Goal: Transaction & Acquisition: Purchase product/service

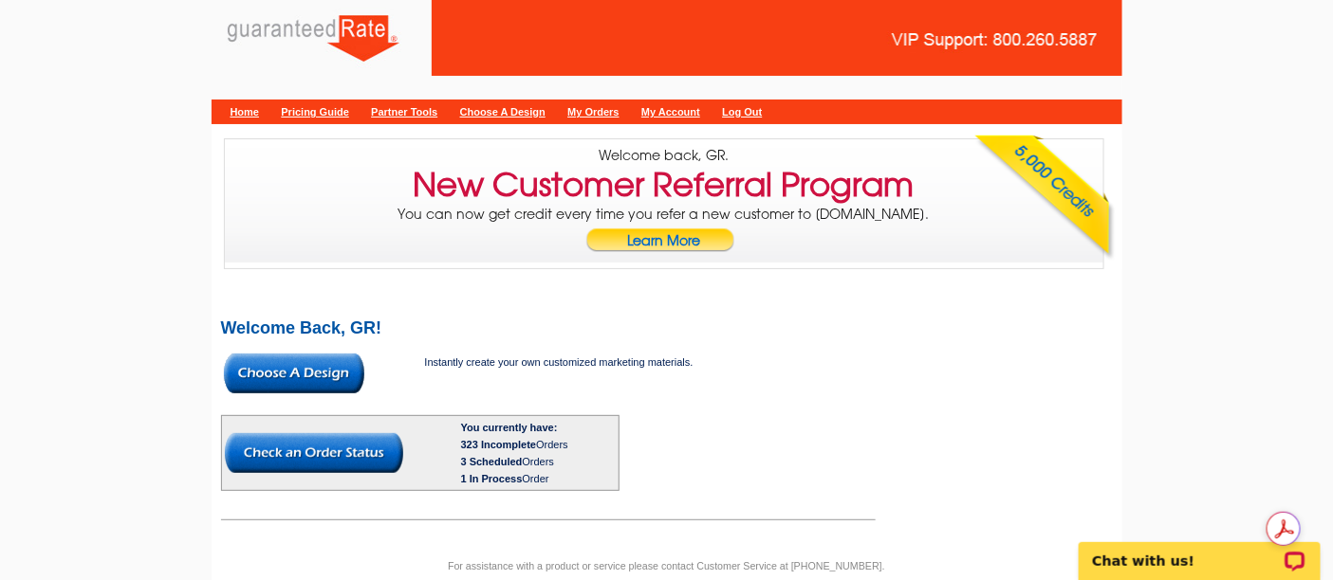
click at [267, 383] on img at bounding box center [294, 374] width 140 height 40
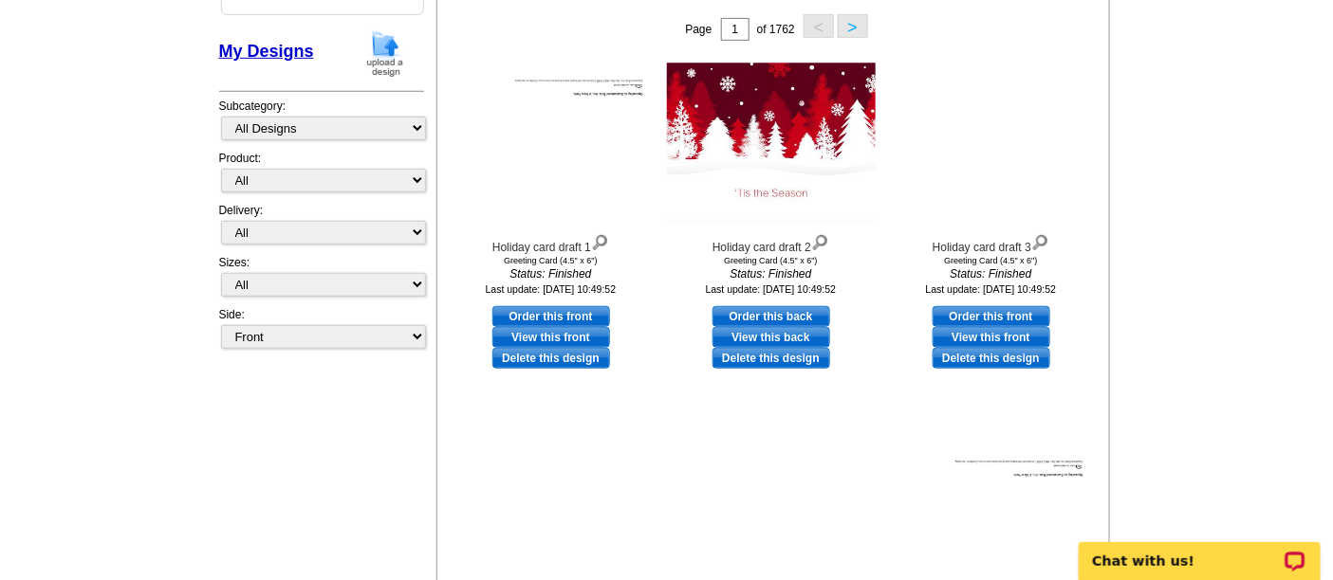
scroll to position [211, 0]
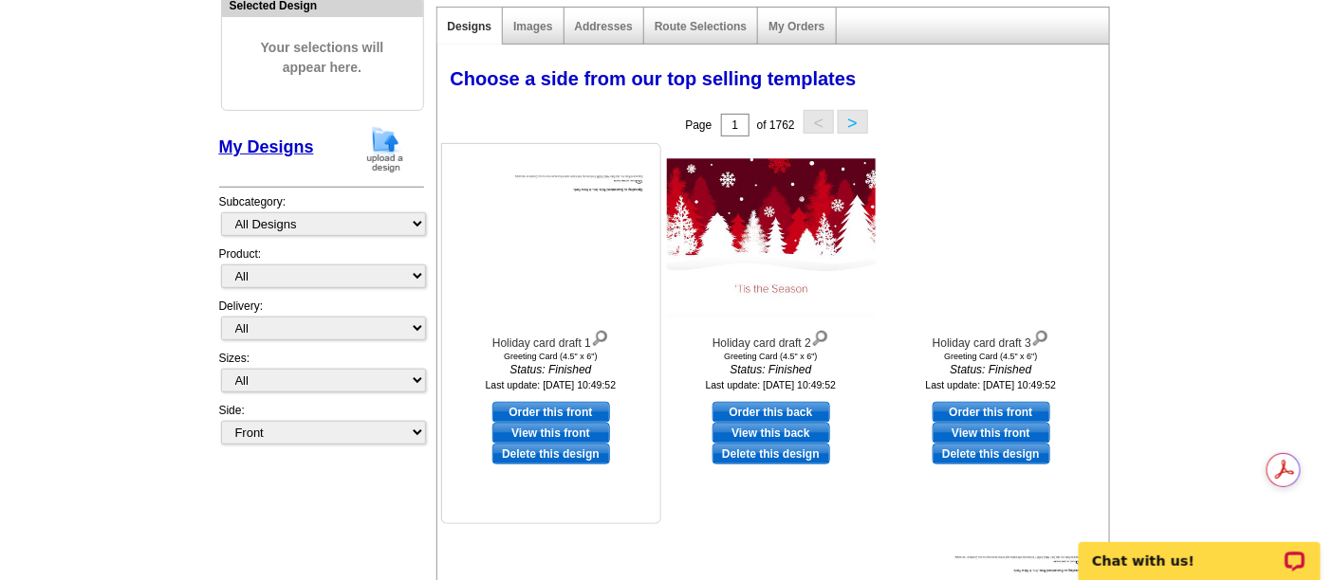
click at [566, 403] on link "Order this front" at bounding box center [551, 412] width 118 height 21
select select "11"
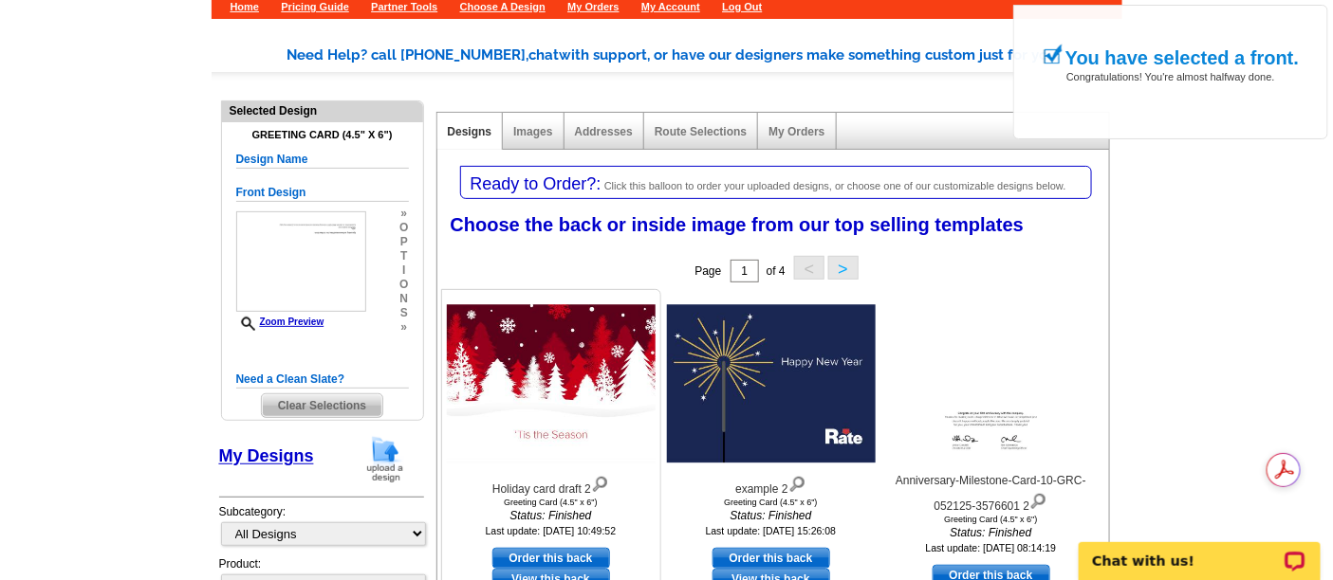
scroll to position [421, 0]
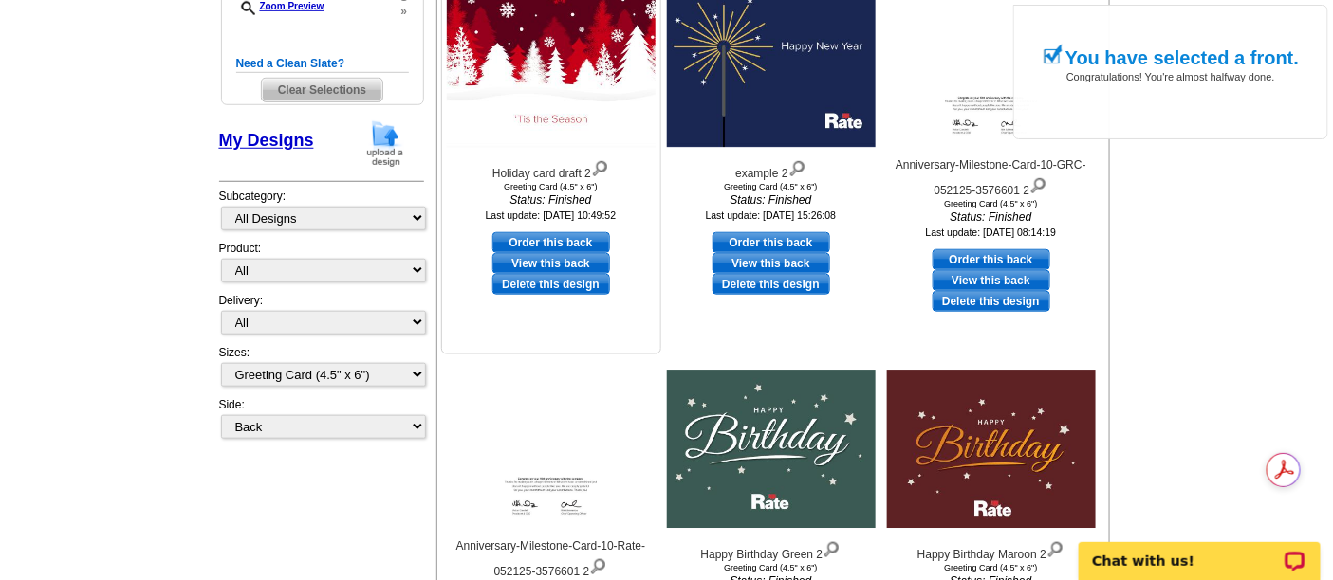
click at [560, 234] on link "Order this back" at bounding box center [551, 242] width 118 height 21
select select "front"
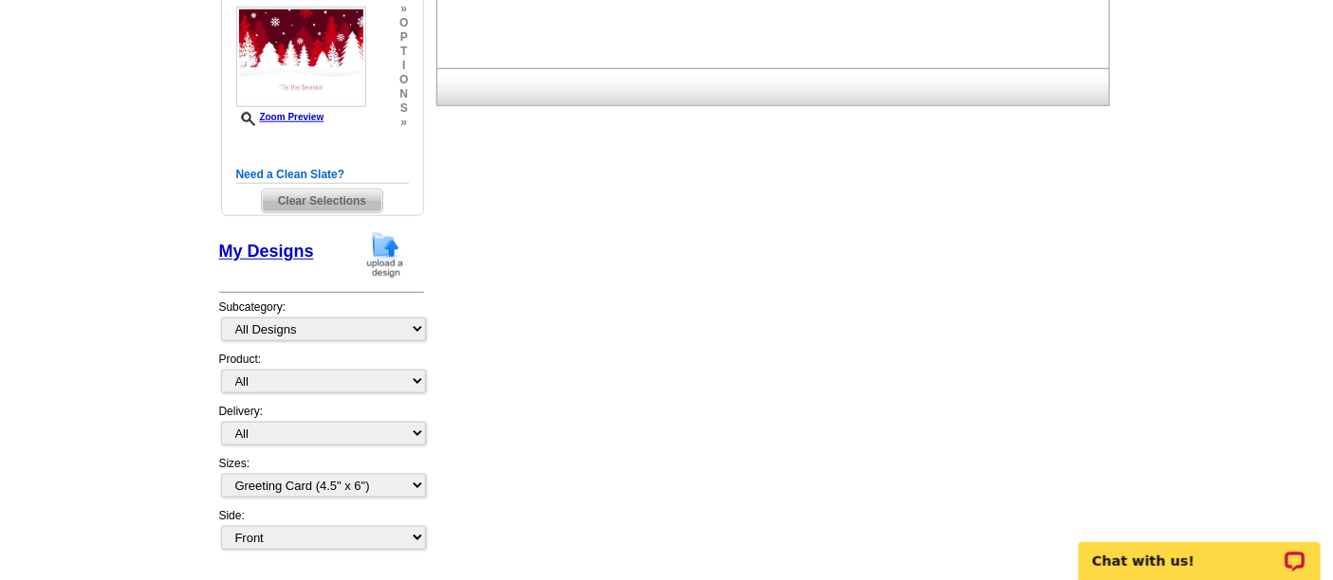
scroll to position [526, 0]
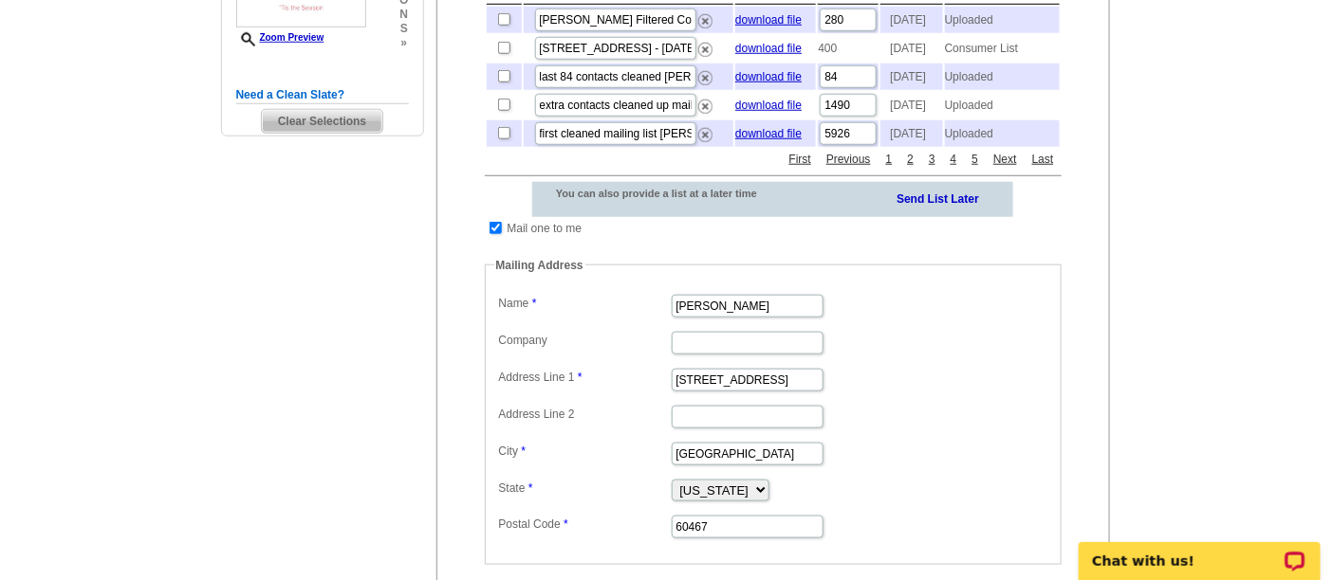
scroll to position [526, 0]
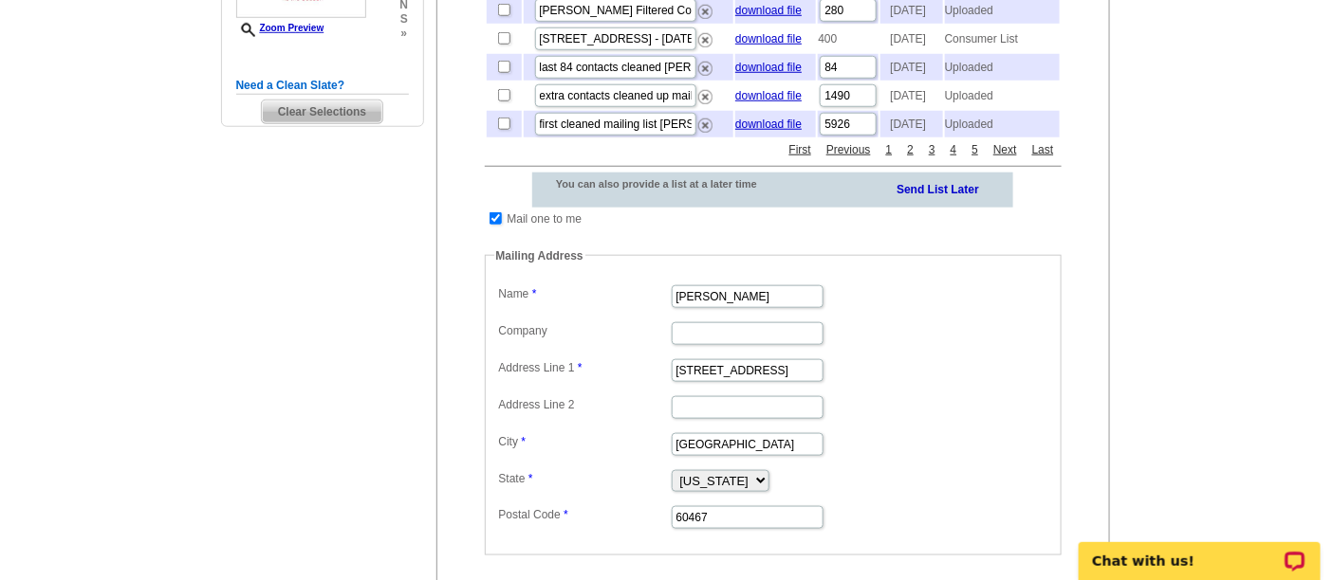
click at [1241, 299] on main "Need Help? call 800-260-5887, chat with support, or have our designers make som…" at bounding box center [666, 219] width 1333 height 1248
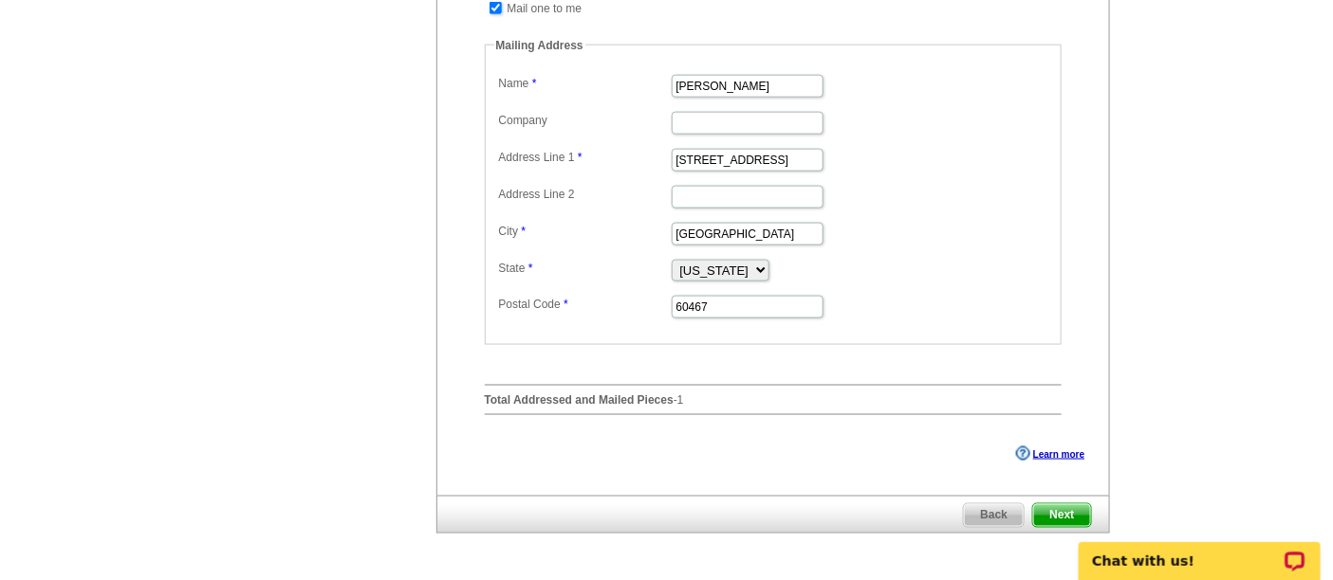
click at [495, 14] on input "checkbox" at bounding box center [495, 8] width 12 height 12
checkbox input "false"
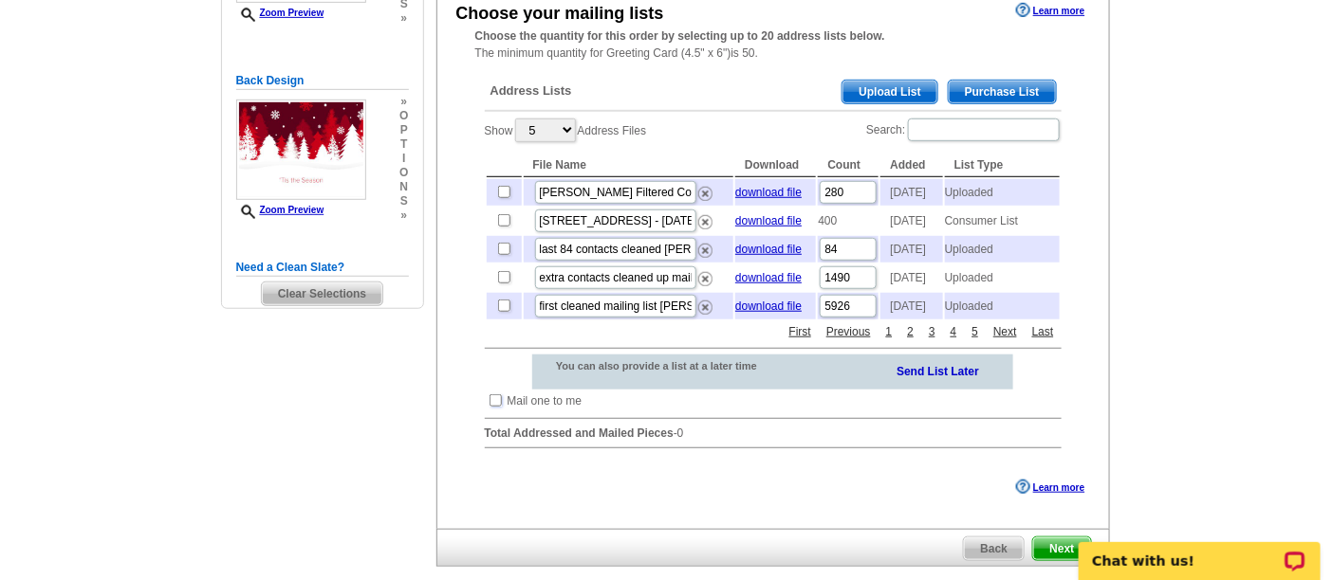
scroll to position [538, 0]
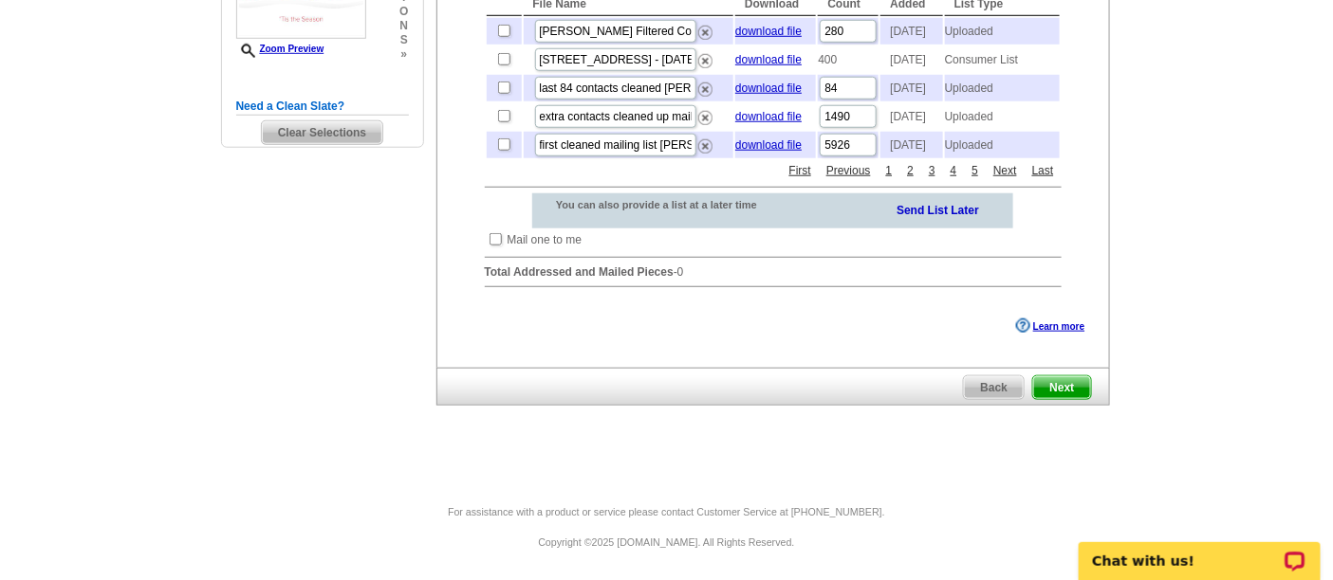
click at [1078, 378] on span "Next" at bounding box center [1061, 388] width 57 height 23
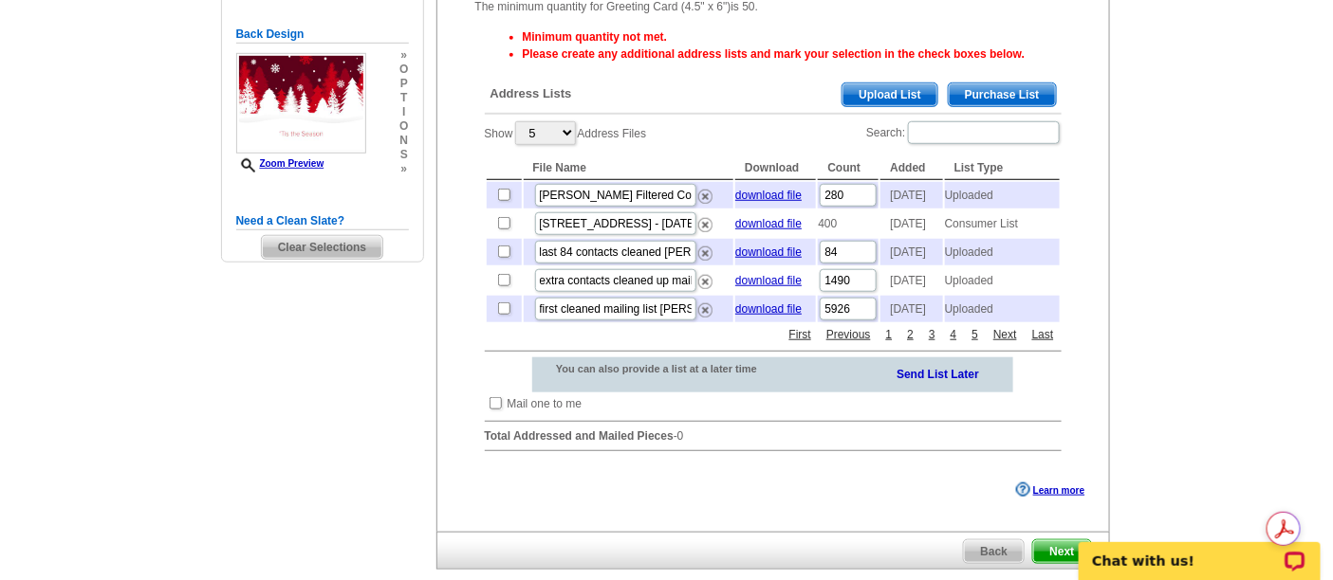
scroll to position [421, 0]
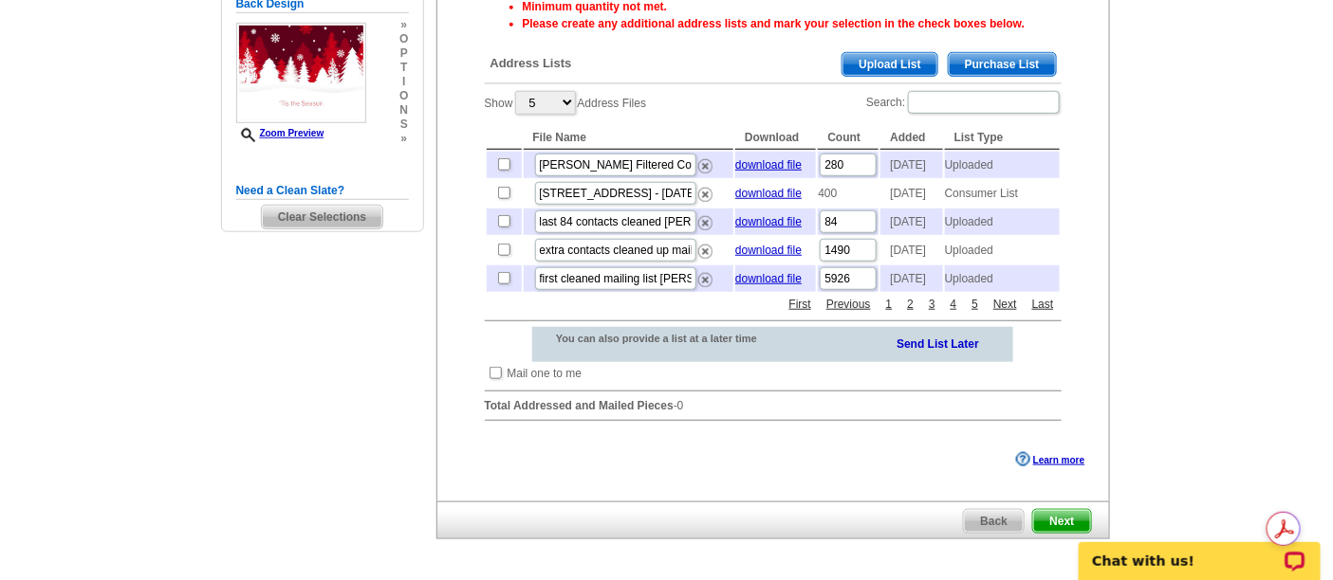
click at [1146, 359] on main "Need Help? call [PHONE_NUMBER], chat with support, or have our designers make s…" at bounding box center [666, 169] width 1333 height 938
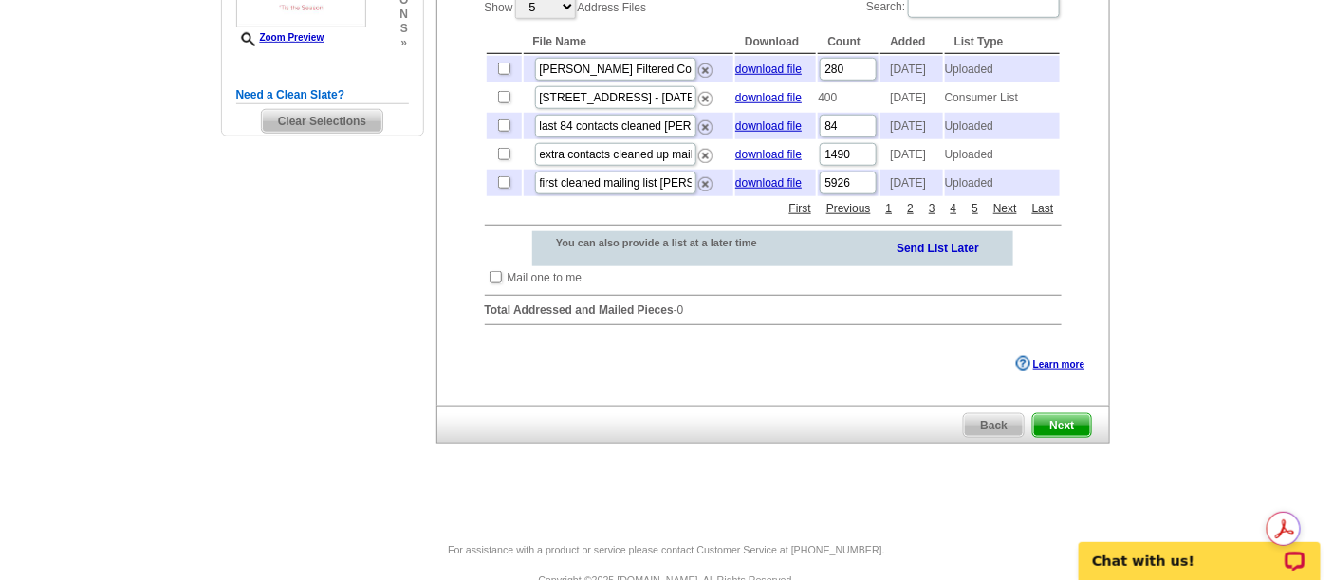
scroll to position [526, 0]
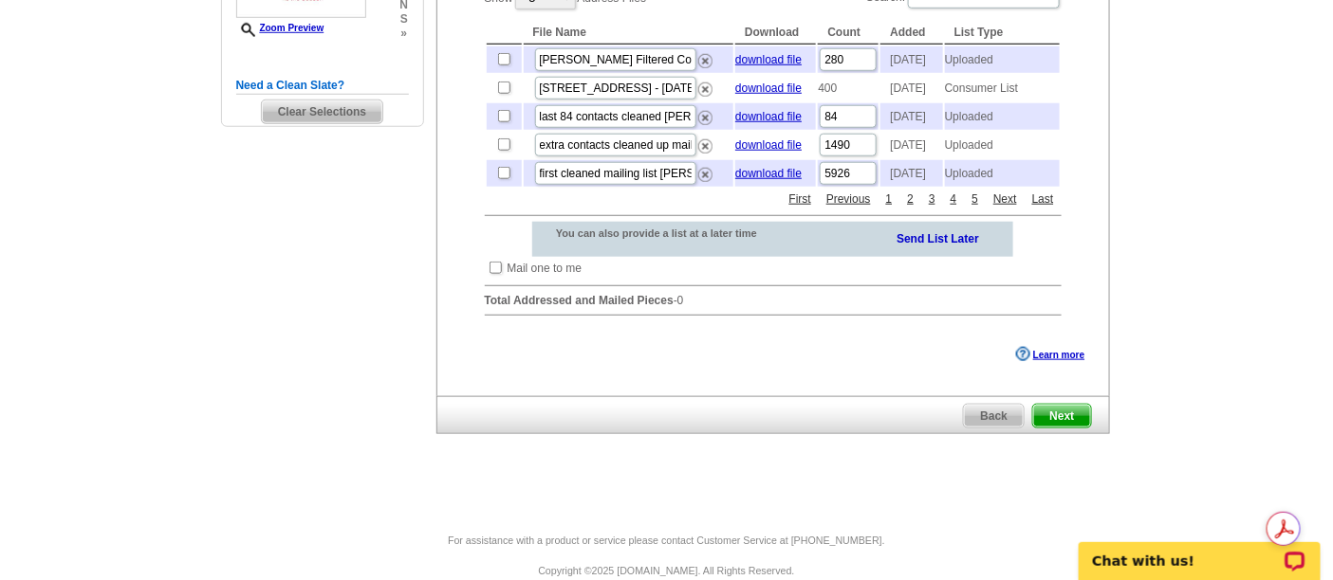
click at [1076, 428] on span "Next" at bounding box center [1061, 416] width 57 height 23
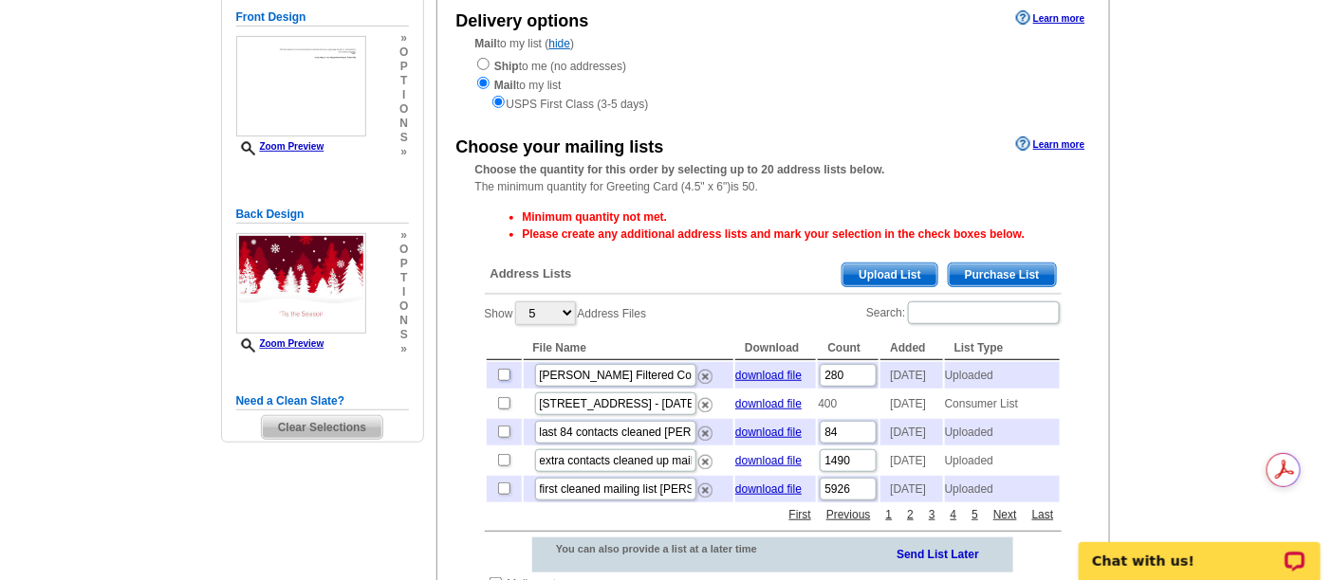
click at [501, 378] on input "checkbox" at bounding box center [504, 375] width 12 height 12
checkbox input "true"
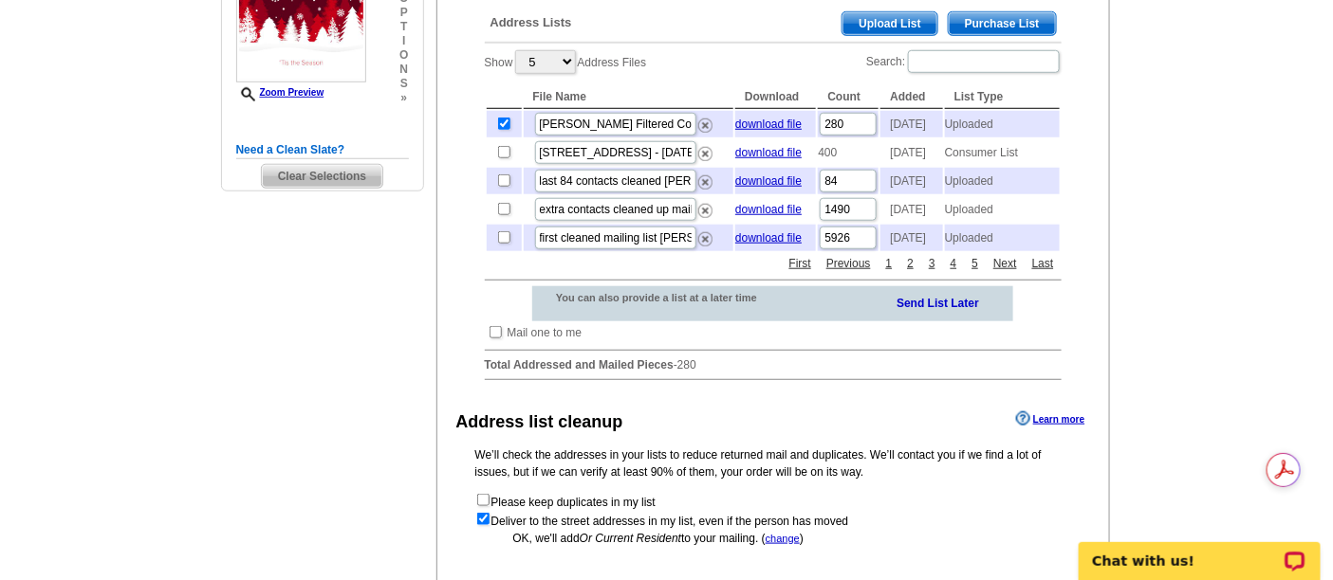
scroll to position [632, 0]
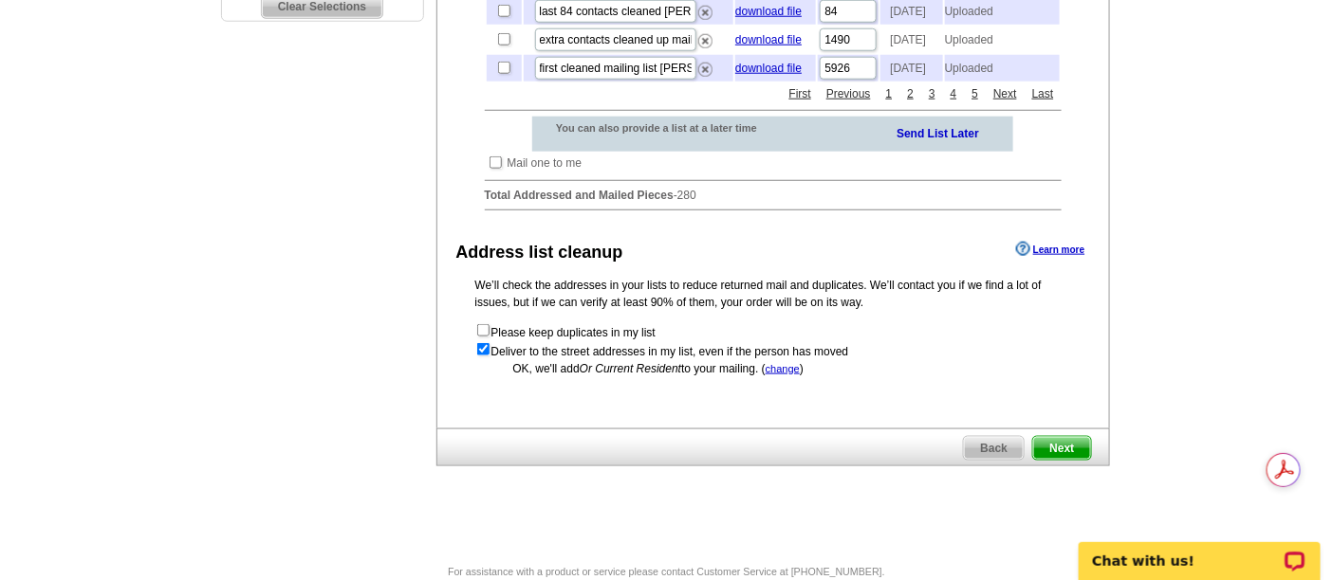
click at [1054, 460] on span "Next" at bounding box center [1061, 448] width 57 height 23
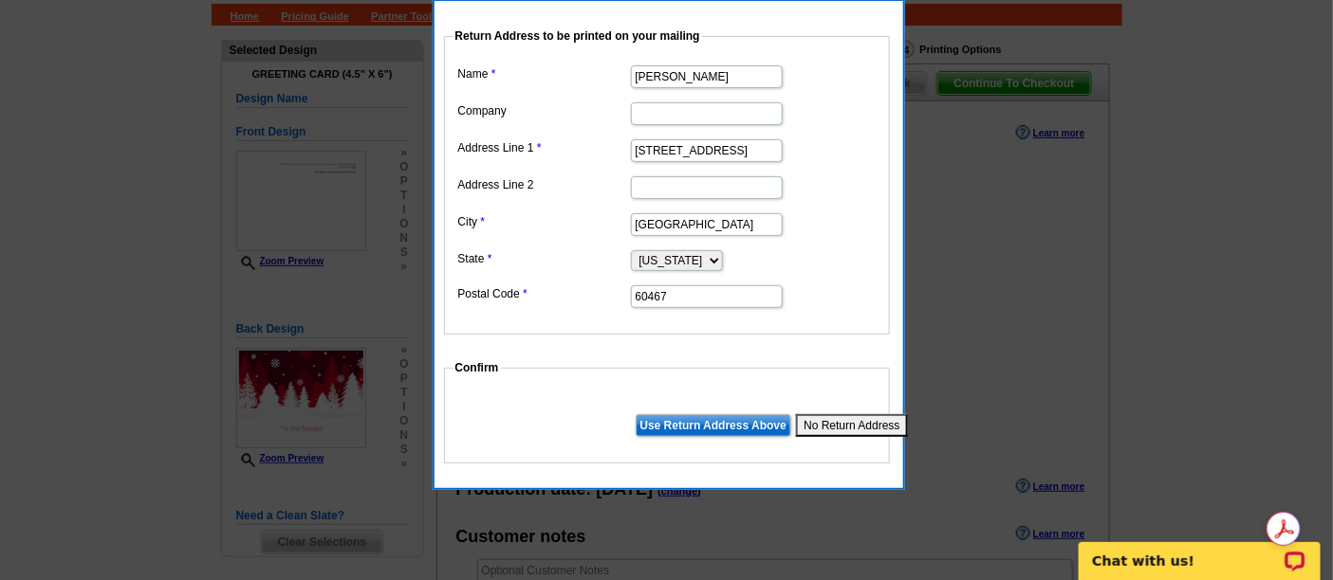
scroll to position [105, 0]
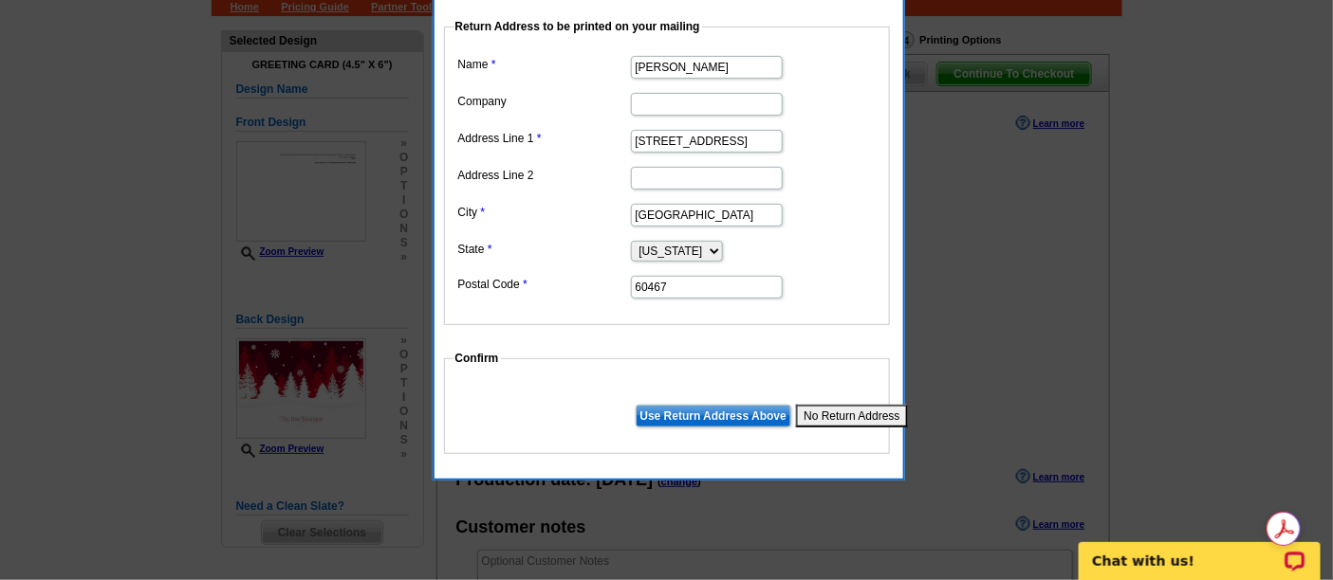
click at [857, 389] on dt at bounding box center [666, 391] width 427 height 17
click at [857, 408] on button "No Return Address" at bounding box center [851, 416] width 111 height 23
select select
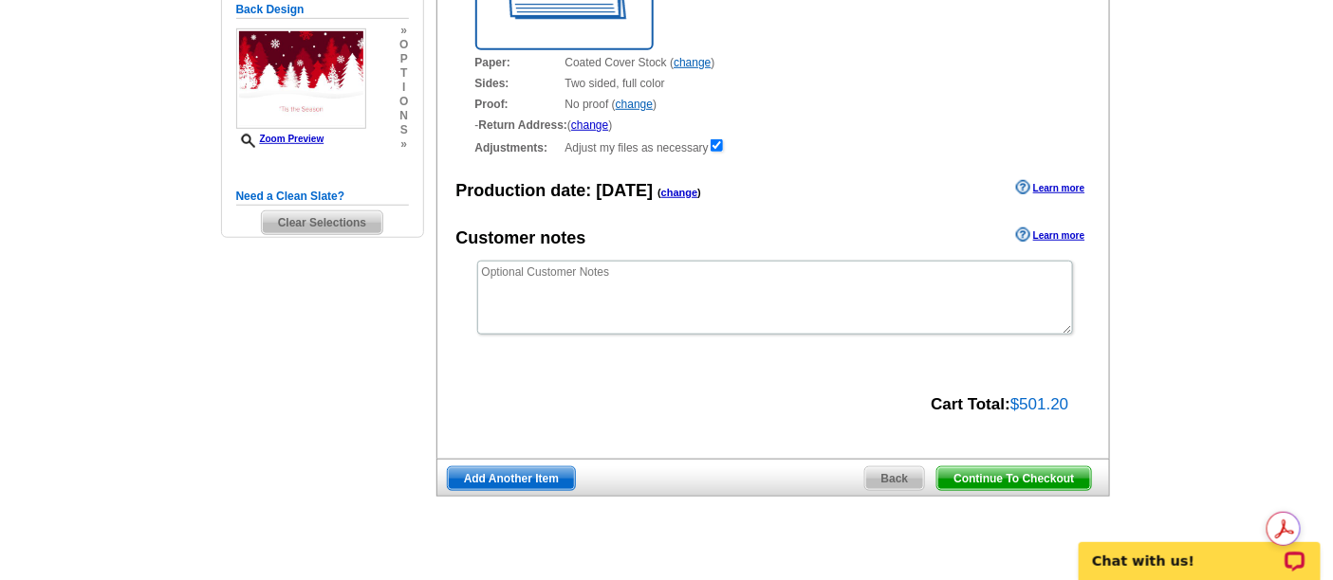
scroll to position [421, 0]
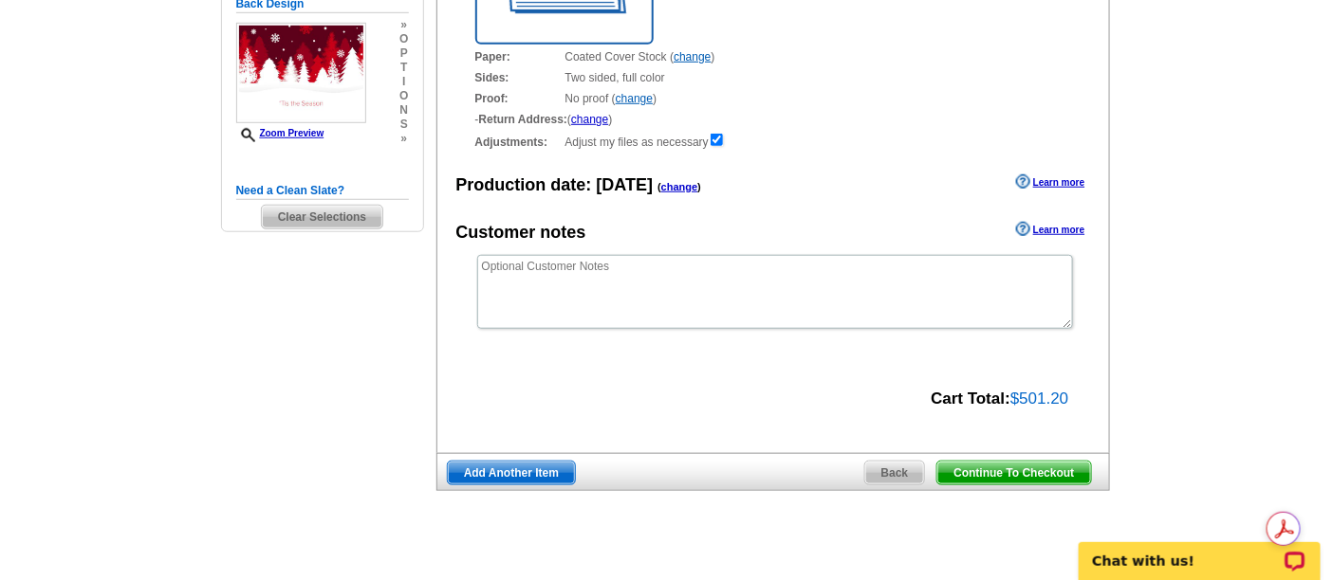
click at [1013, 469] on span "Continue To Checkout" at bounding box center [1013, 473] width 153 height 23
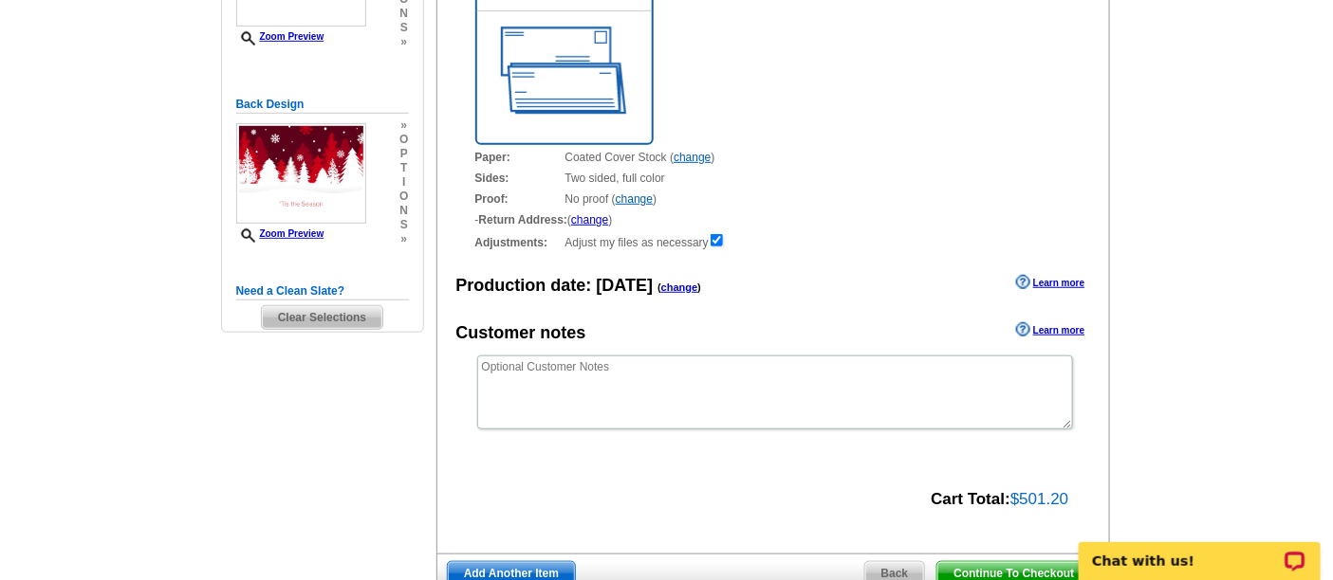
scroll to position [316, 0]
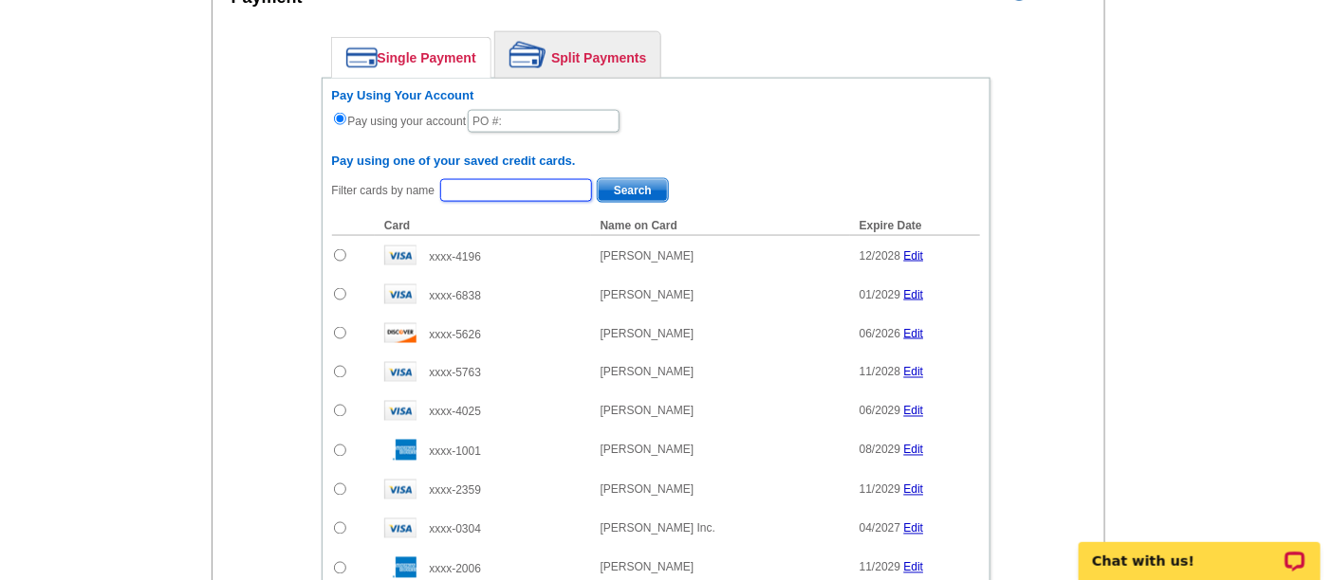
click at [549, 187] on input "text" at bounding box center [516, 190] width 152 height 23
click at [530, 179] on input "text" at bounding box center [516, 190] width 152 height 23
type input "wolfgang"
click at [597, 178] on button "Search" at bounding box center [633, 190] width 72 height 25
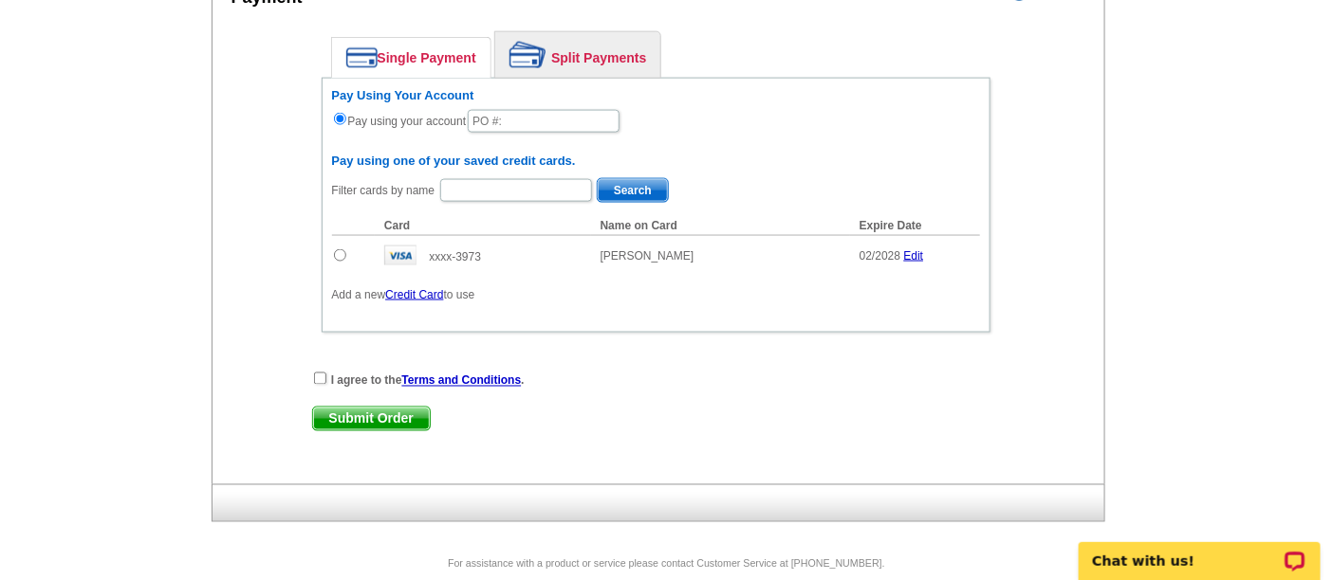
click at [258, 212] on div "Enter your contact information Learn more Who May We Contact If Needed? Full Na…" at bounding box center [658, 95] width 893 height 779
click at [496, 180] on input "text" at bounding box center [516, 190] width 152 height 23
type input "kathy wolfgang"
click at [597, 178] on button "Search" at bounding box center [633, 190] width 72 height 25
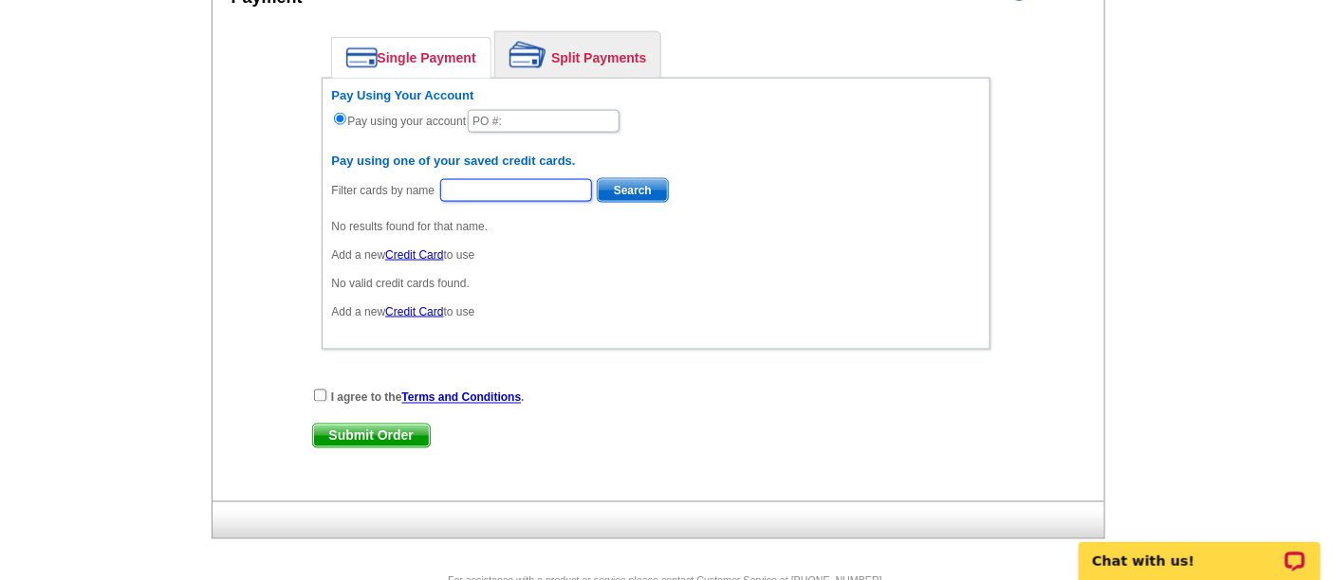
click at [510, 192] on input "text" at bounding box center [516, 190] width 152 height 23
type input "wolfgang"
click at [597, 178] on button "Search" at bounding box center [633, 190] width 72 height 25
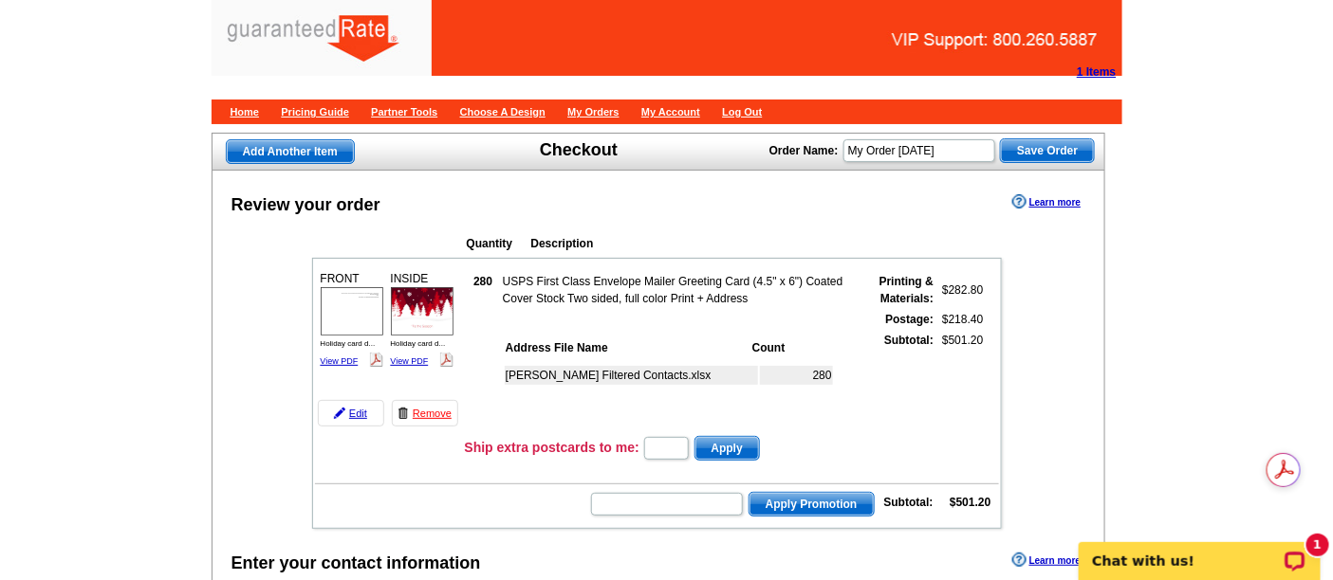
click at [1095, 71] on strong "1 Items" at bounding box center [1096, 71] width 39 height 13
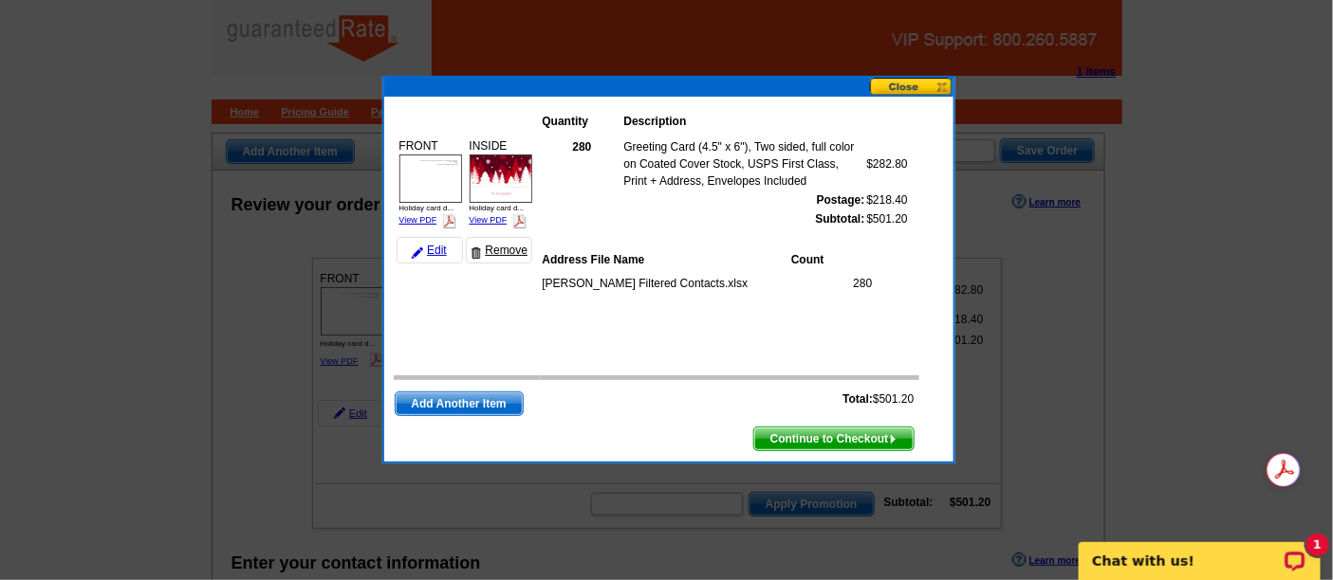
click at [493, 246] on link "Remove" at bounding box center [499, 250] width 66 height 27
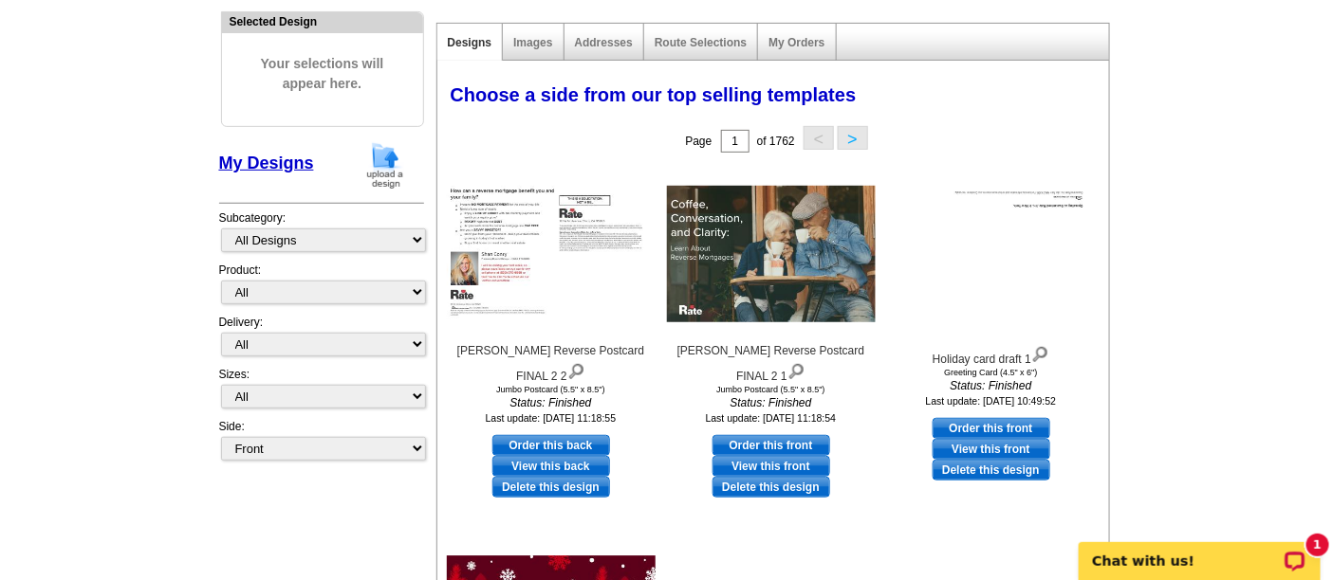
scroll to position [211, 0]
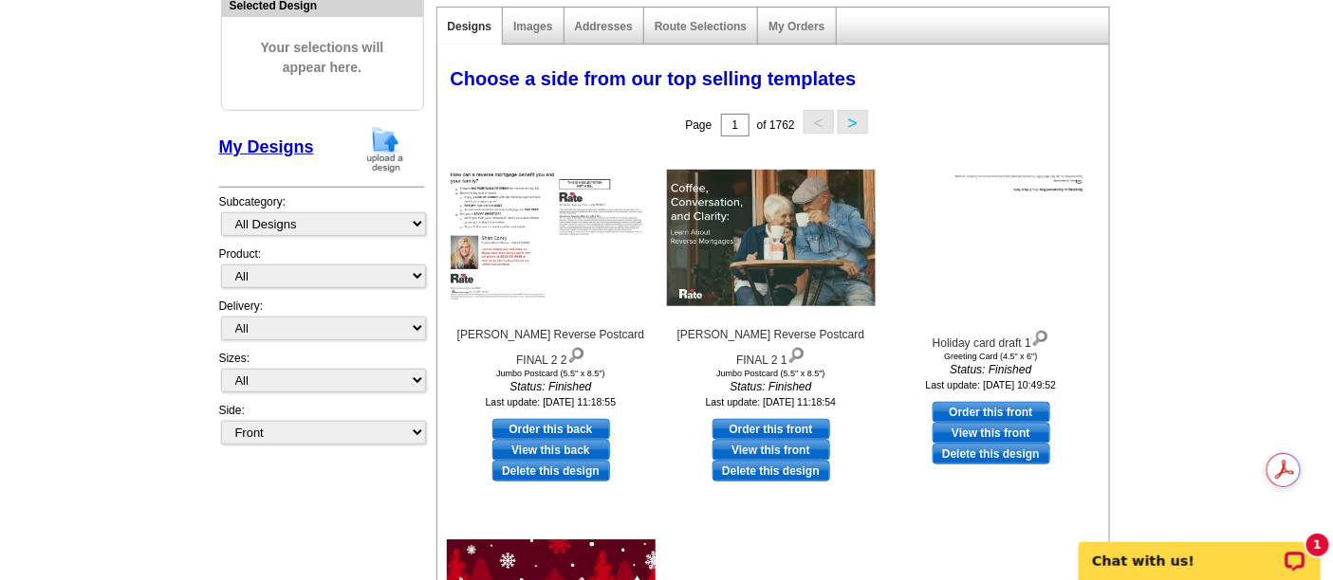
click at [365, 142] on img at bounding box center [384, 149] width 49 height 48
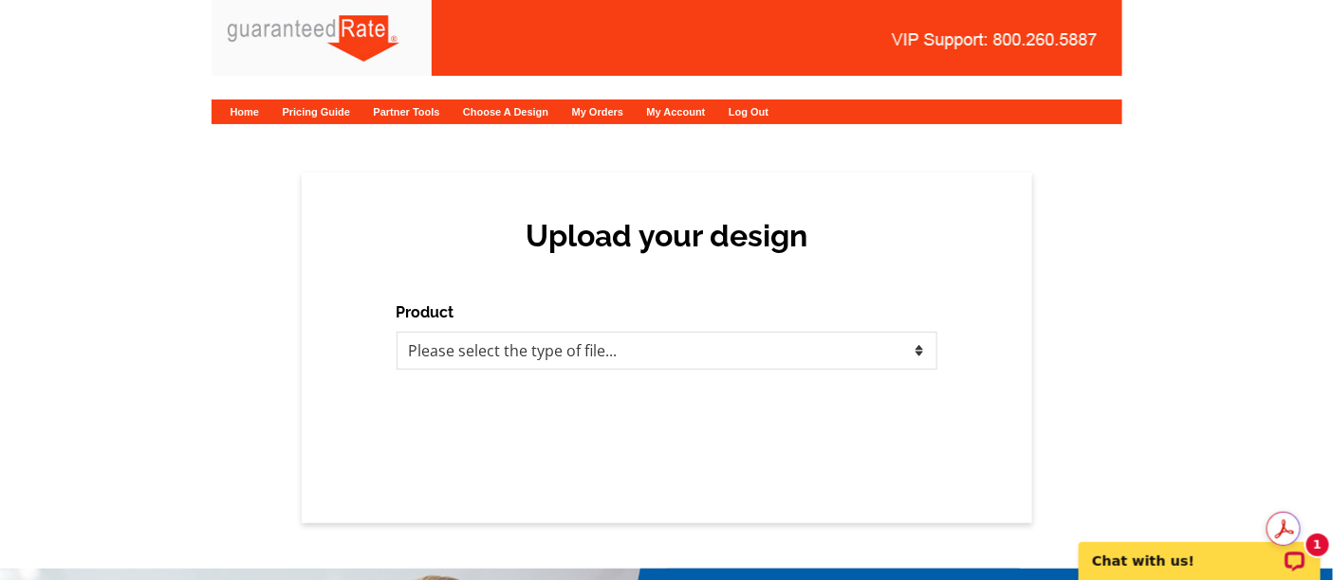
click at [500, 326] on div "Product Please select the type of file... Postcards Calendars Business Cards Le…" at bounding box center [666, 336] width 541 height 68
click at [501, 341] on select "Please select the type of file... Postcards Calendars Business Cards Letters an…" at bounding box center [666, 351] width 541 height 38
select select "1"
click at [396, 332] on select "Please select the type of file... Postcards Calendars Business Cards Letters an…" at bounding box center [666, 351] width 541 height 38
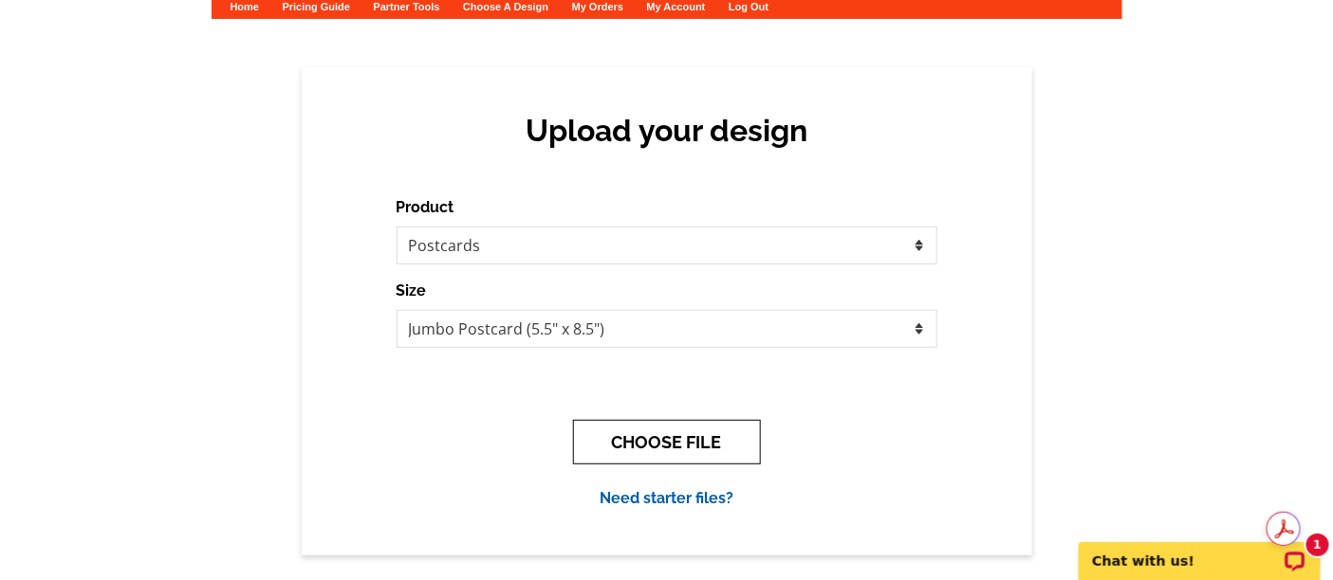
click at [674, 457] on button "CHOOSE FILE" at bounding box center [667, 442] width 188 height 45
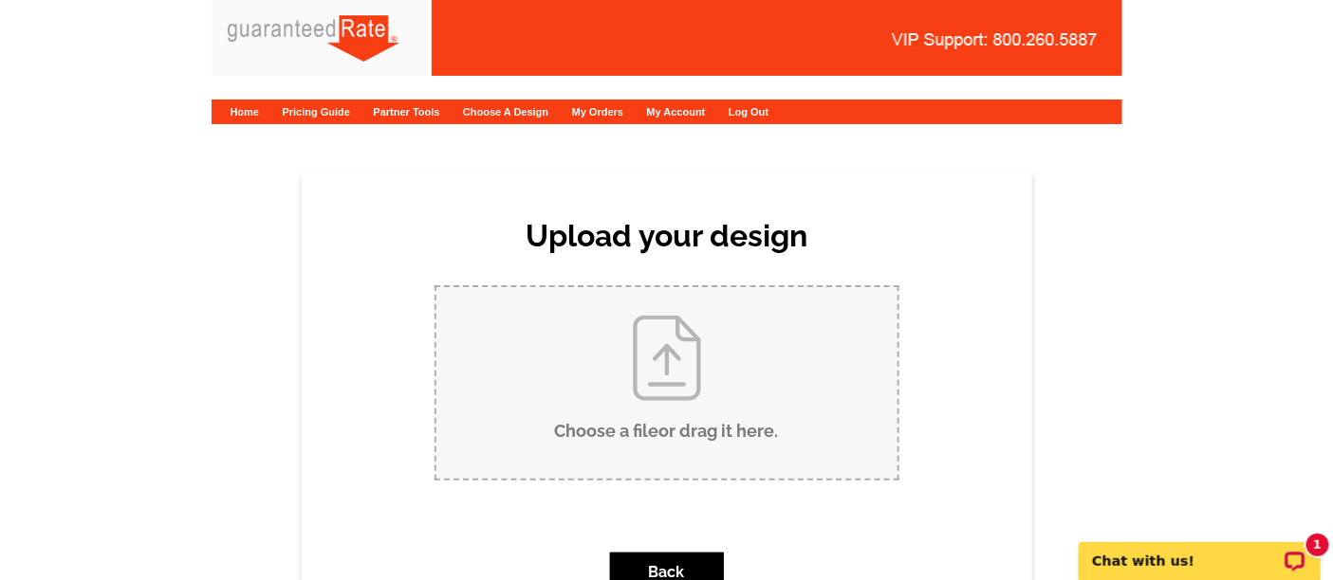
scroll to position [105, 0]
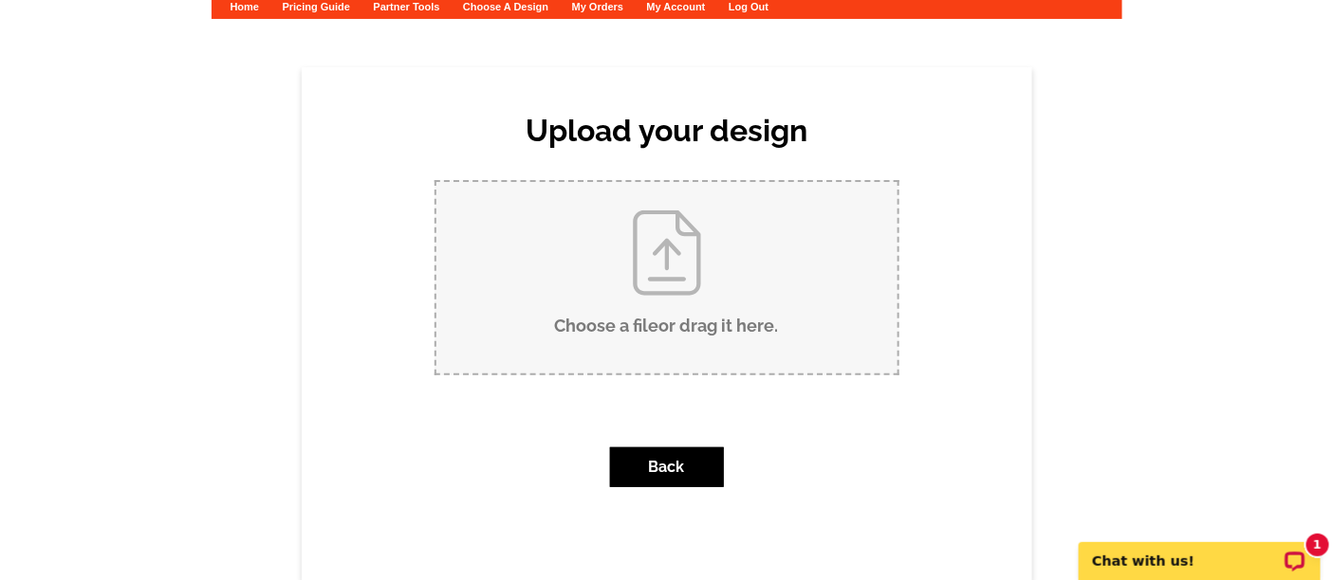
click at [567, 311] on input "Choose a file or drag it here ." at bounding box center [666, 278] width 461 height 192
type input "C:\fakepath\[STREET_ADDRESS] Just Sold [PERSON_NAME].pdf"
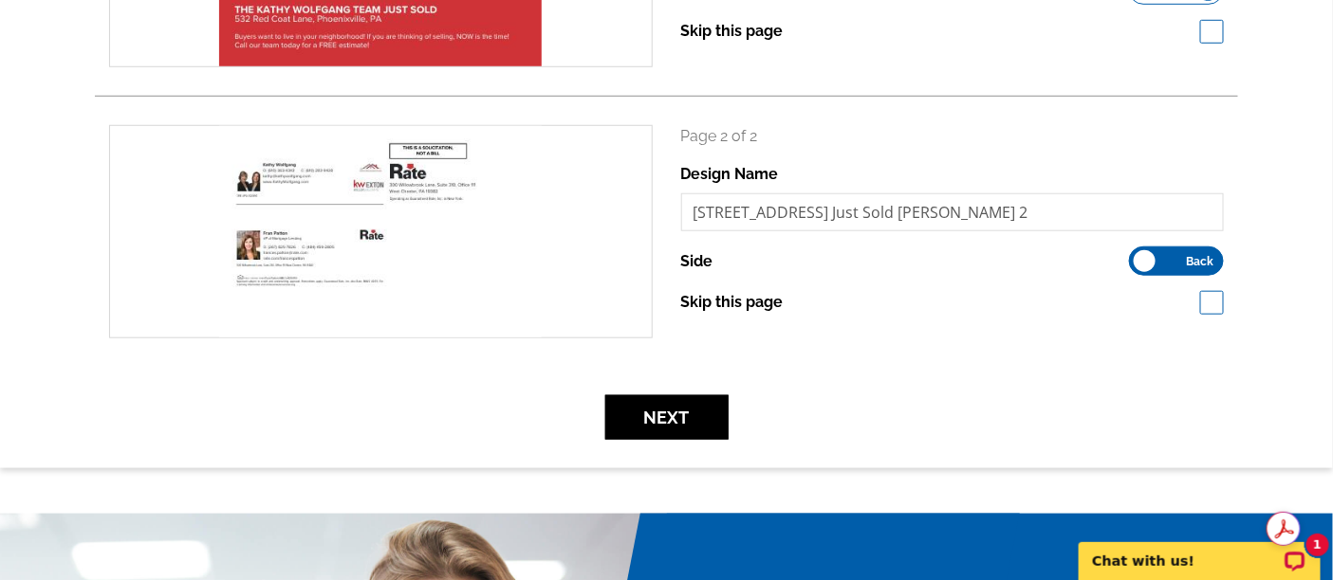
scroll to position [526, 0]
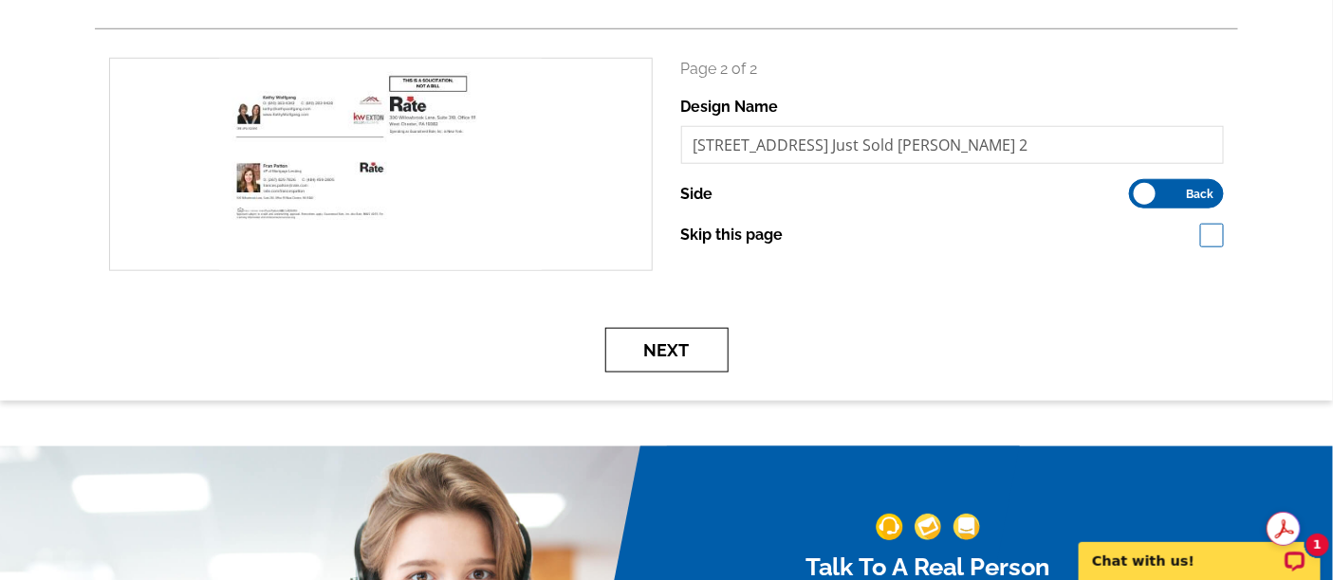
click at [693, 355] on button "Next" at bounding box center [666, 350] width 123 height 45
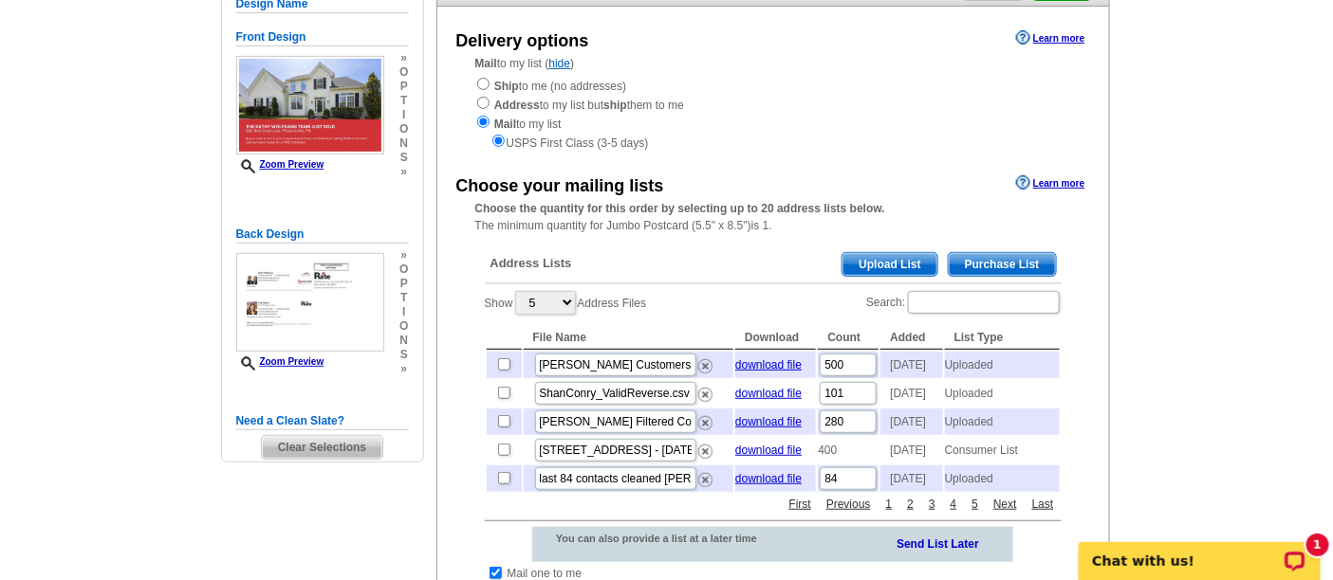
scroll to position [211, 0]
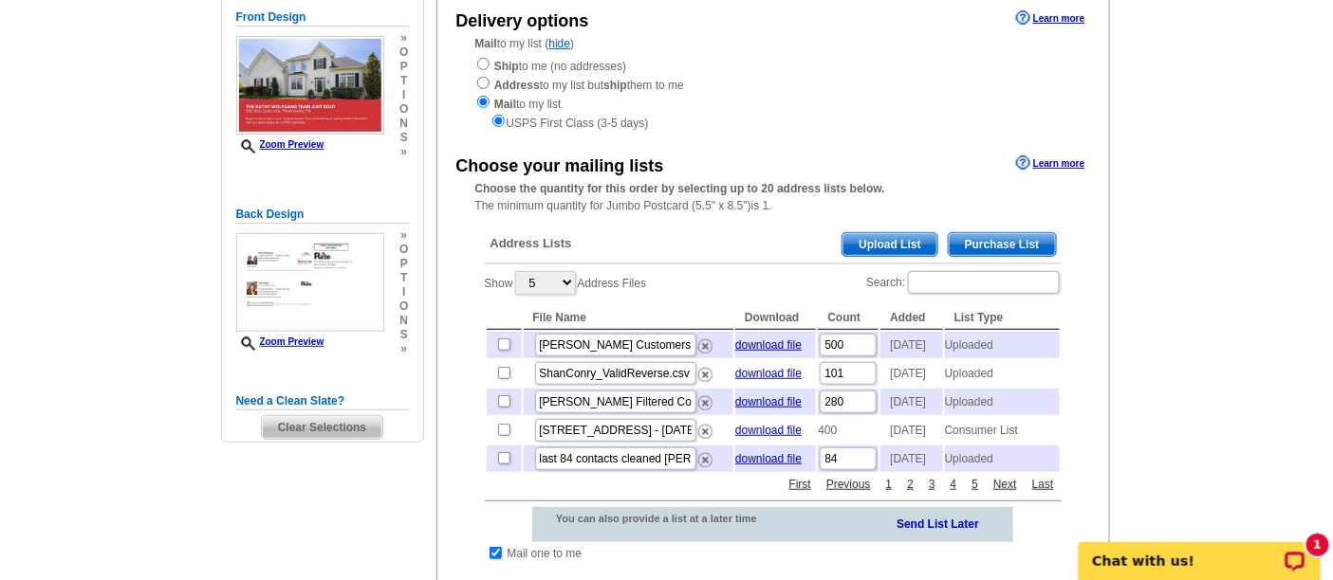
click at [978, 249] on span "Purchase List" at bounding box center [1002, 244] width 107 height 23
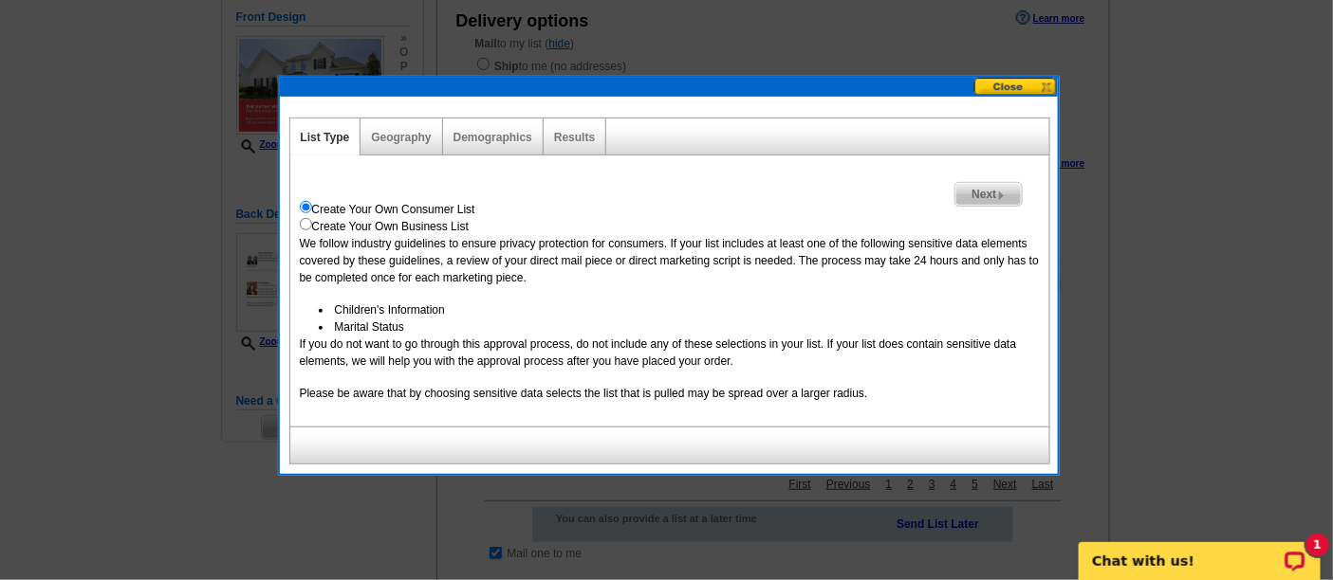
click at [997, 196] on img at bounding box center [1001, 196] width 9 height 9
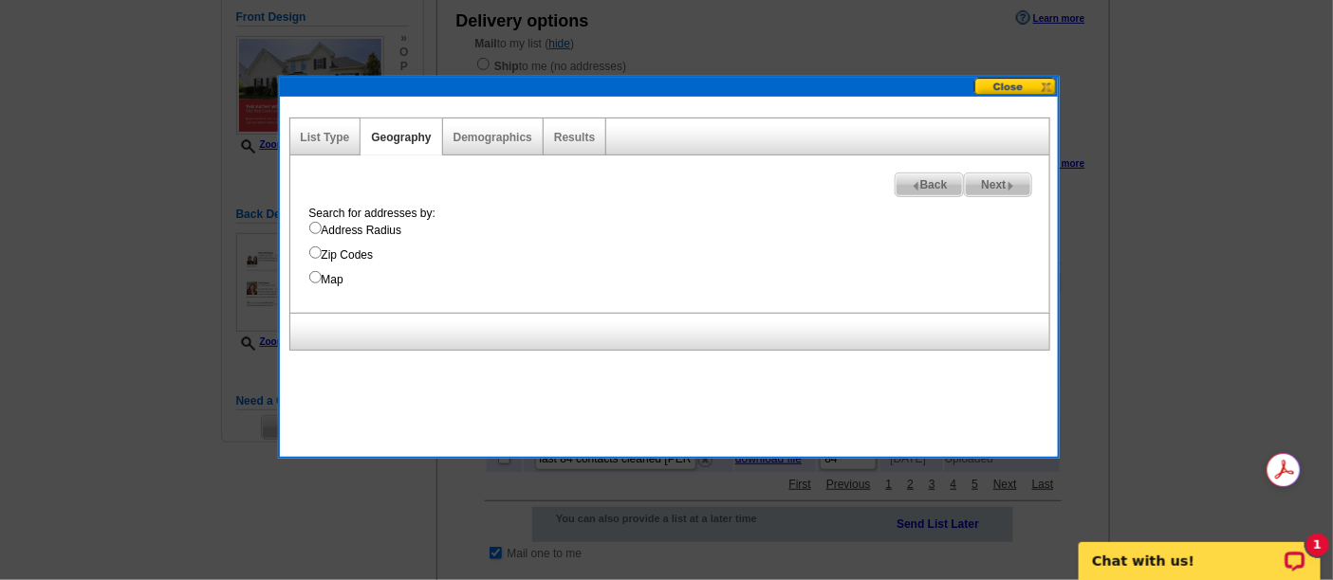
click at [359, 231] on label "Address Radius" at bounding box center [679, 230] width 740 height 17
click at [322, 231] on input "Address Radius" at bounding box center [315, 228] width 12 height 12
radio input "true"
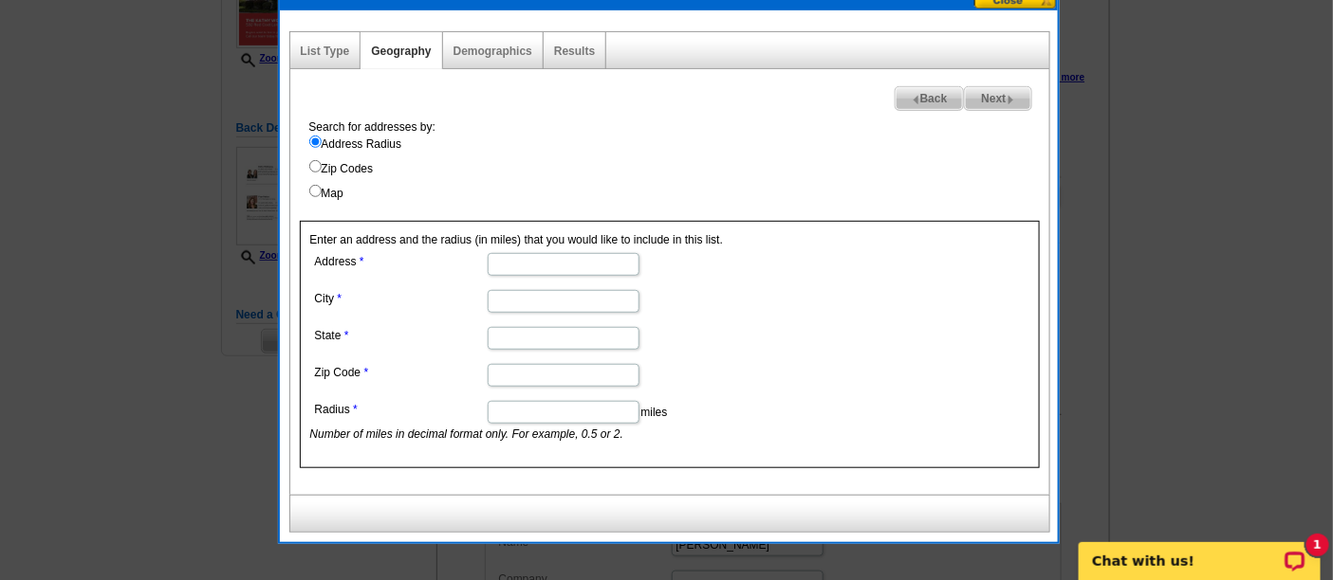
scroll to position [316, 0]
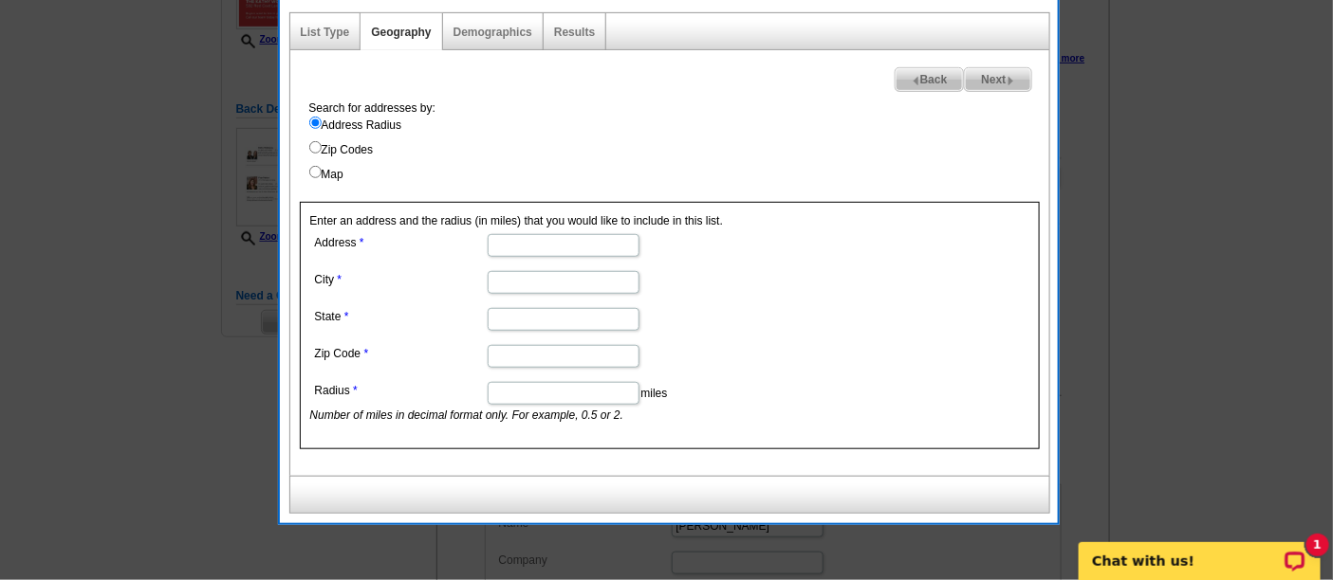
click at [598, 230] on dd at bounding box center [562, 244] width 505 height 29
click at [600, 242] on input "Address" at bounding box center [564, 245] width 152 height 23
paste input "532 Red Coat Ln"
type input "532 Red Coat Ln"
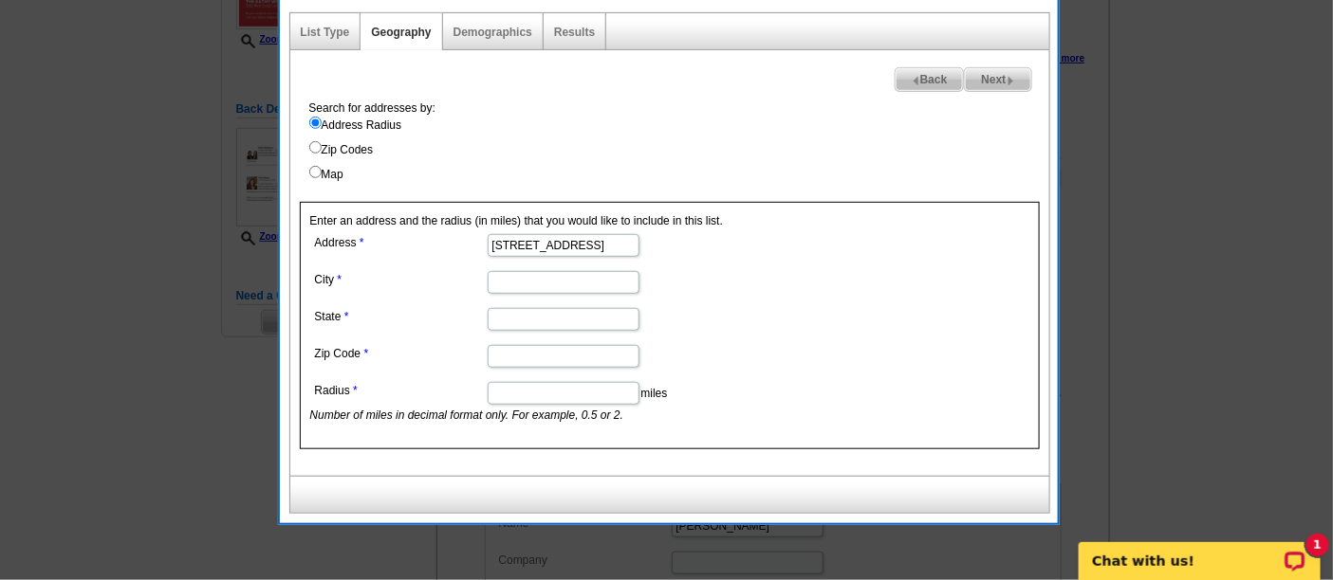
click at [596, 286] on input "City" at bounding box center [564, 282] width 152 height 23
paste input "Phoenixville"
type input "Phoenixville"
click at [597, 304] on dd at bounding box center [562, 318] width 505 height 29
click at [533, 326] on input "State" at bounding box center [564, 319] width 152 height 23
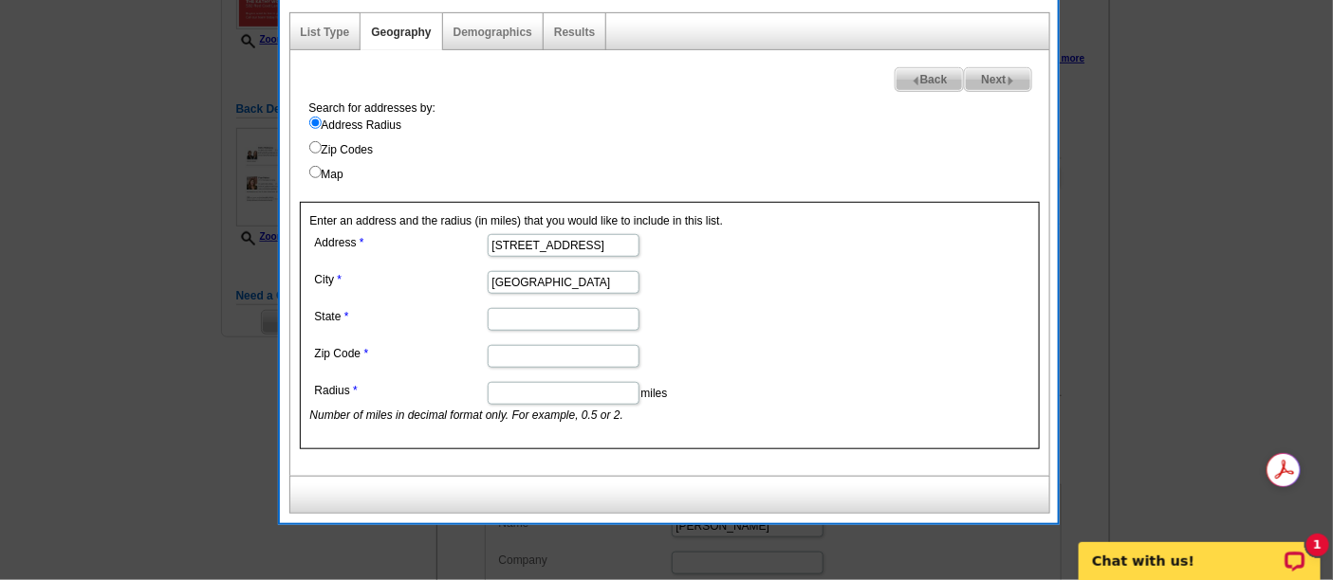
paste input "PA"
type input "PA"
click at [562, 363] on input "Zip Code" at bounding box center [564, 356] width 152 height 23
paste input "19460"
type input "19460"
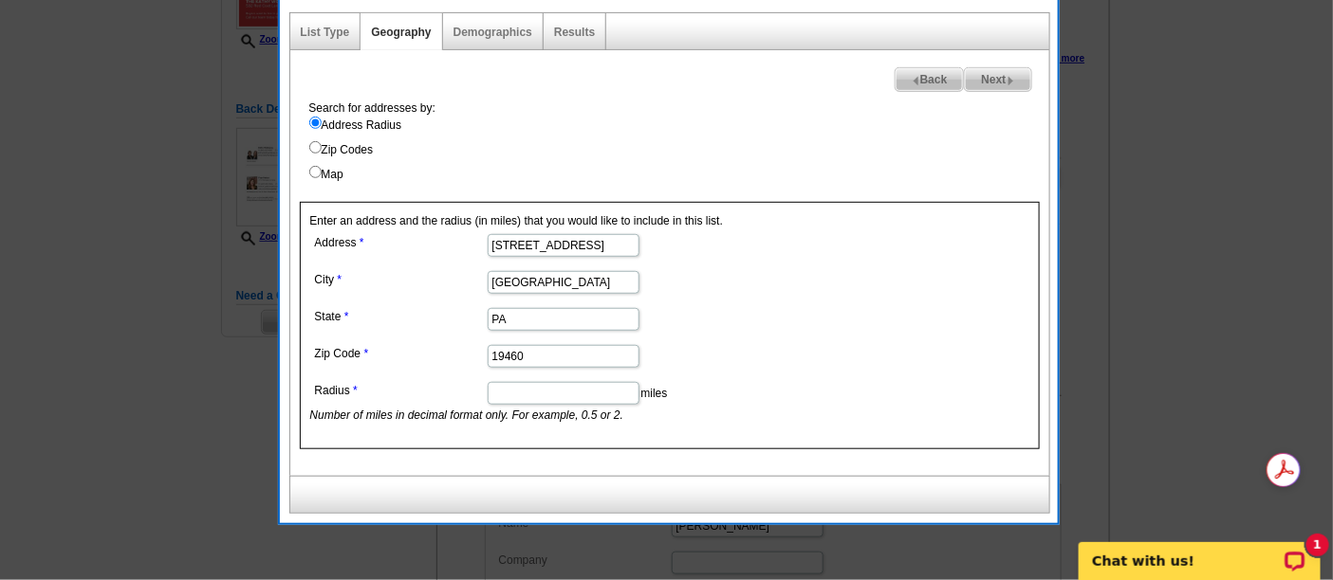
click at [560, 390] on input "Radius" at bounding box center [564, 393] width 152 height 23
type input ".05"
click at [885, 190] on div "Search for addresses by: Address Radius Zip Codes Map Enter an address and the …" at bounding box center [669, 288] width 759 height 377
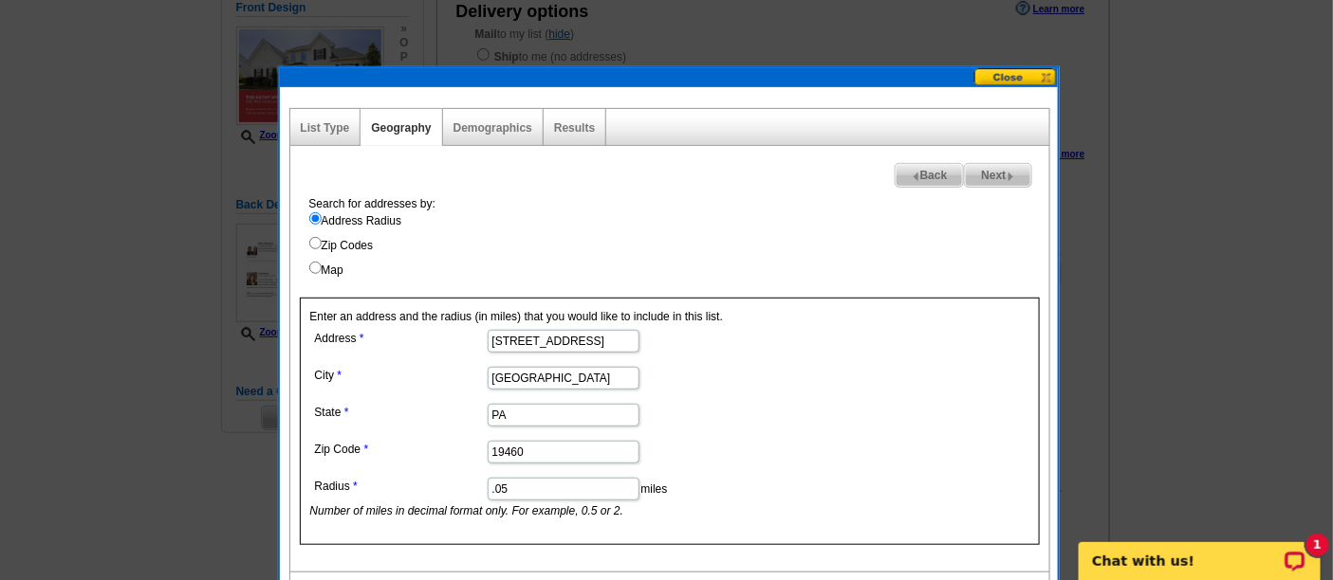
scroll to position [211, 0]
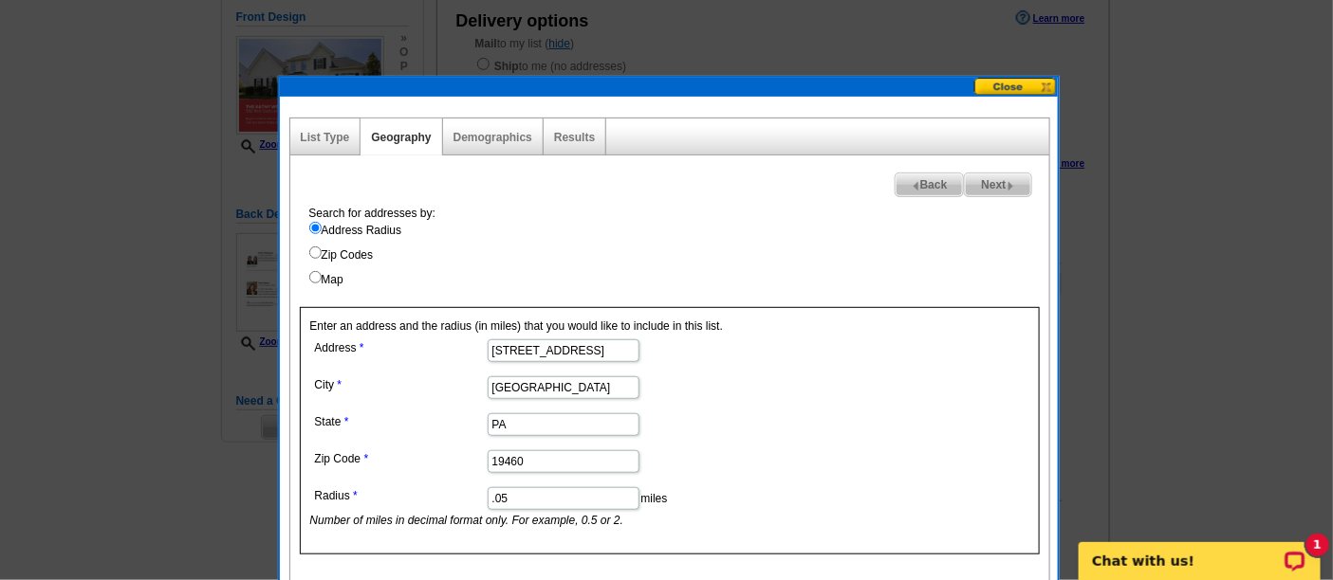
click at [573, 129] on div "Results" at bounding box center [574, 137] width 63 height 37
click at [572, 137] on link "Results" at bounding box center [574, 137] width 41 height 13
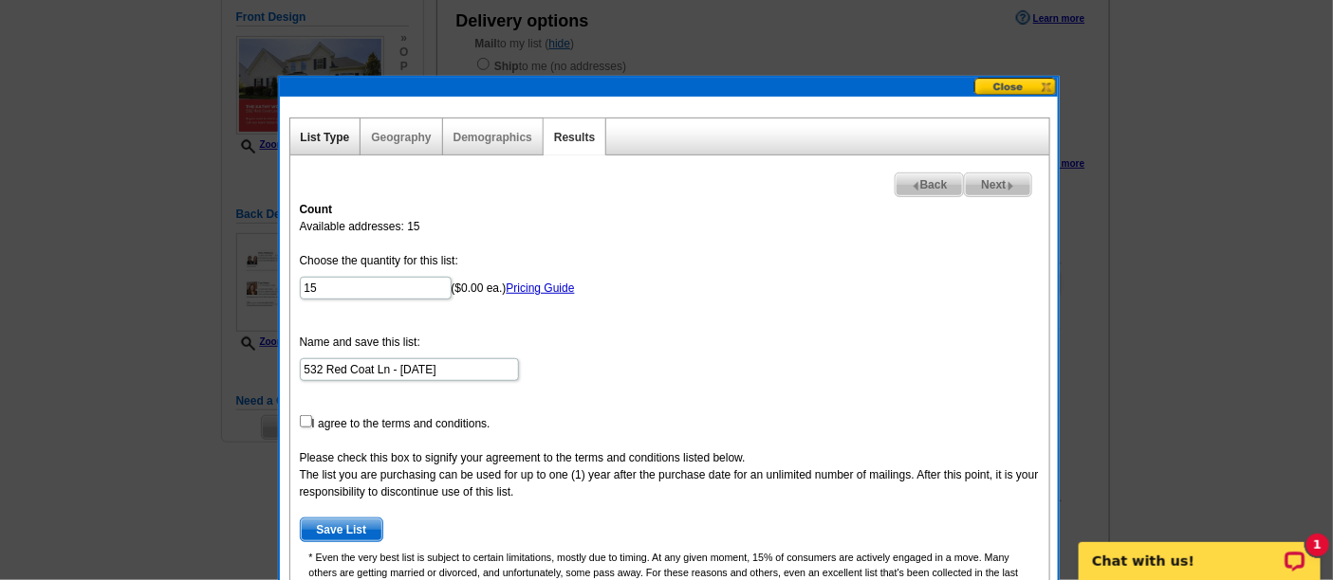
click at [342, 131] on link "List Type" at bounding box center [325, 137] width 49 height 13
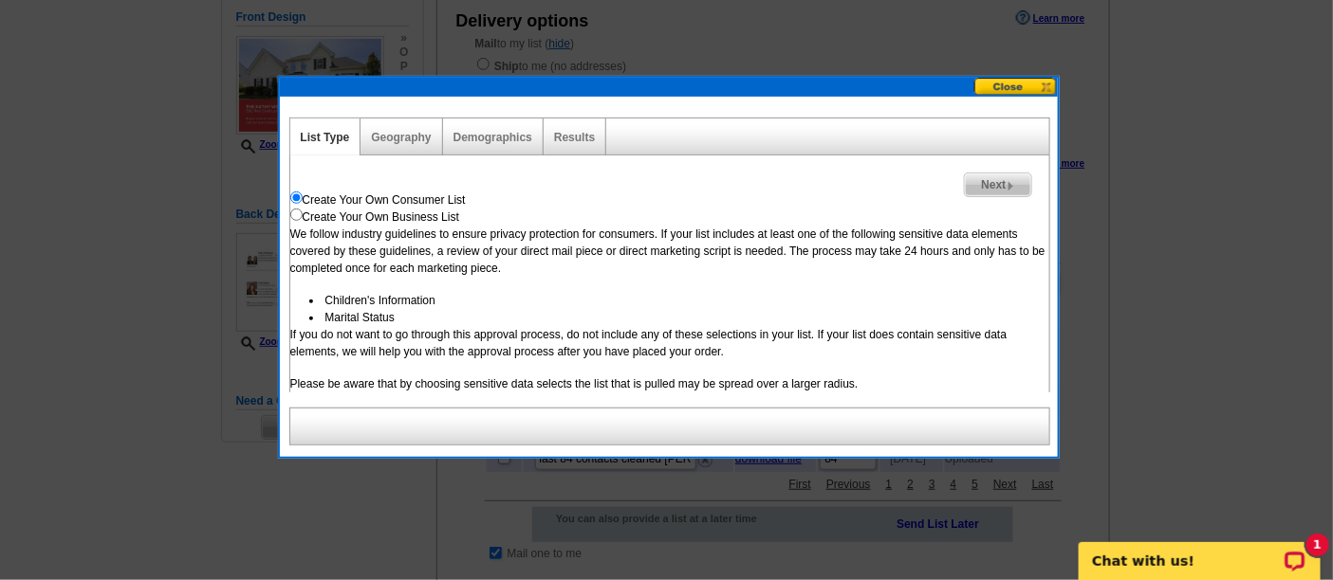
click at [400, 127] on div "Geography" at bounding box center [401, 137] width 82 height 37
click at [399, 133] on link "Geography" at bounding box center [401, 137] width 60 height 13
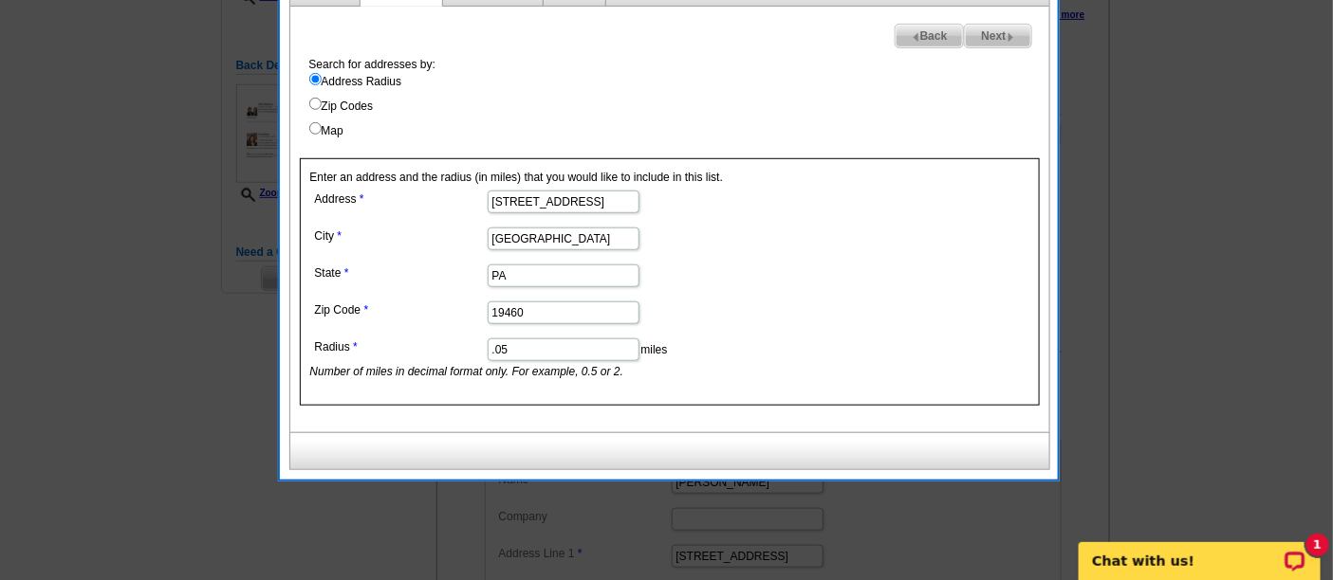
scroll to position [421, 0]
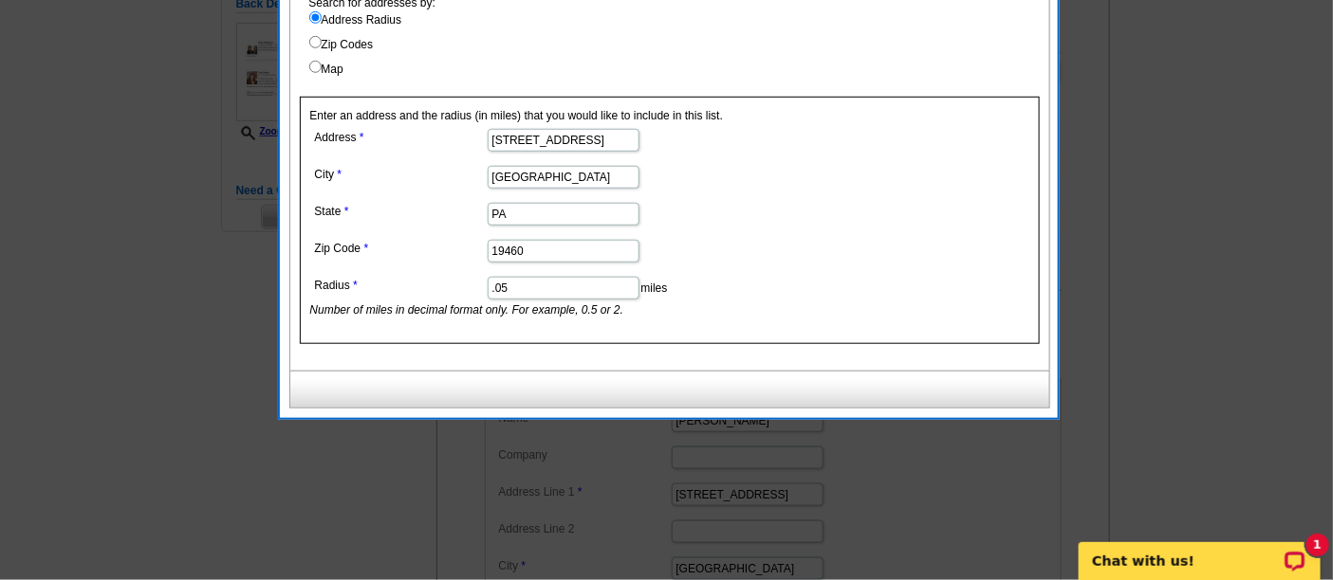
click at [605, 288] on input ".05" at bounding box center [564, 288] width 152 height 23
type input ".9"
click at [810, 254] on dd "19460" at bounding box center [562, 249] width 505 height 29
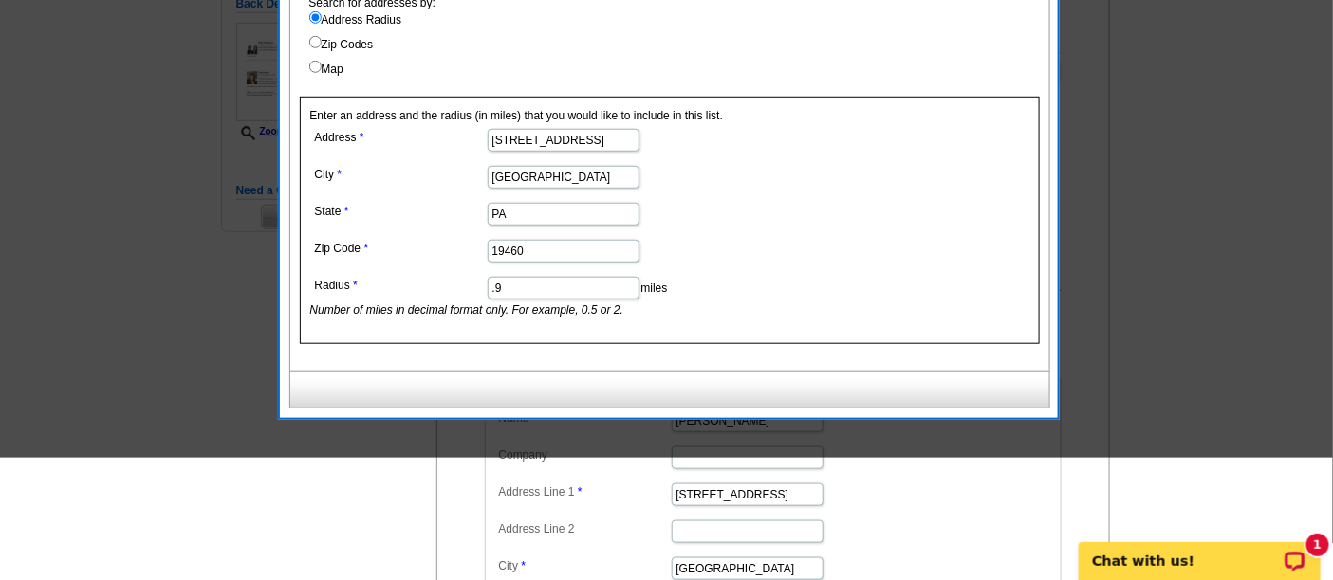
scroll to position [211, 0]
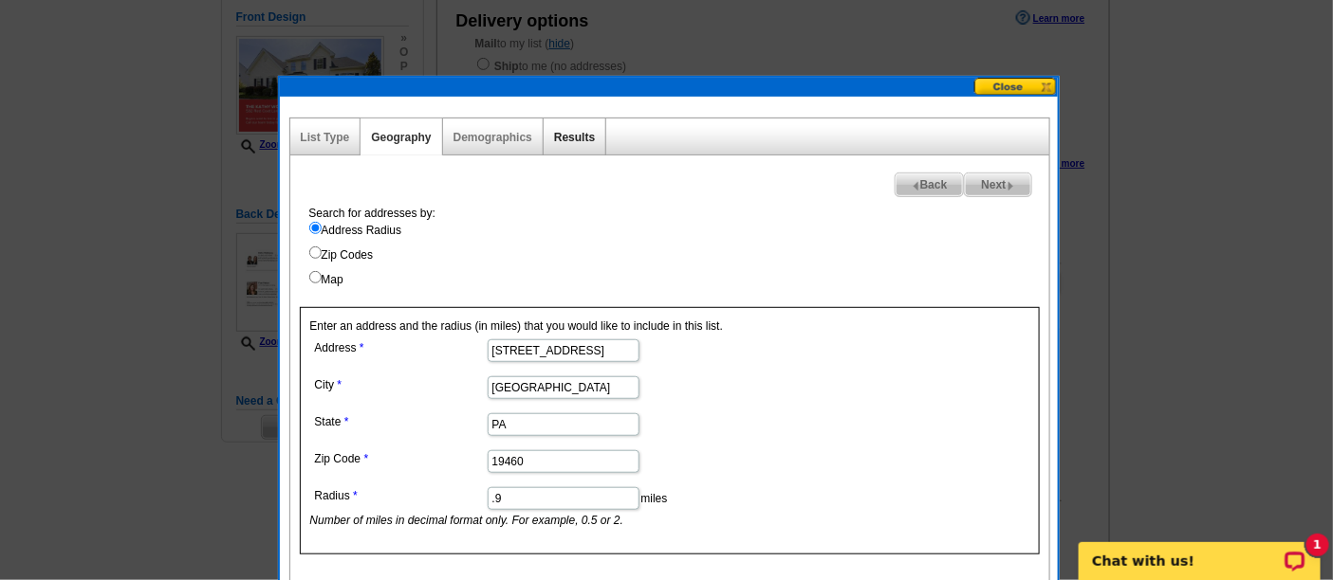
click at [571, 139] on link "Results" at bounding box center [574, 137] width 41 height 13
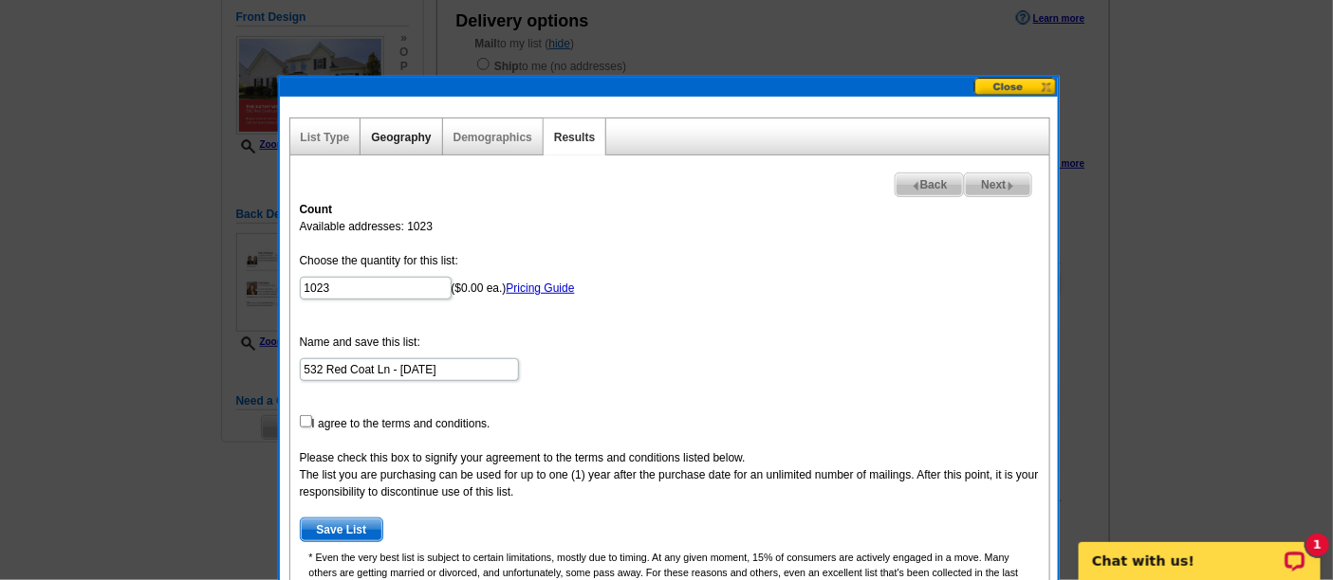
click at [407, 139] on link "Geography" at bounding box center [401, 137] width 60 height 13
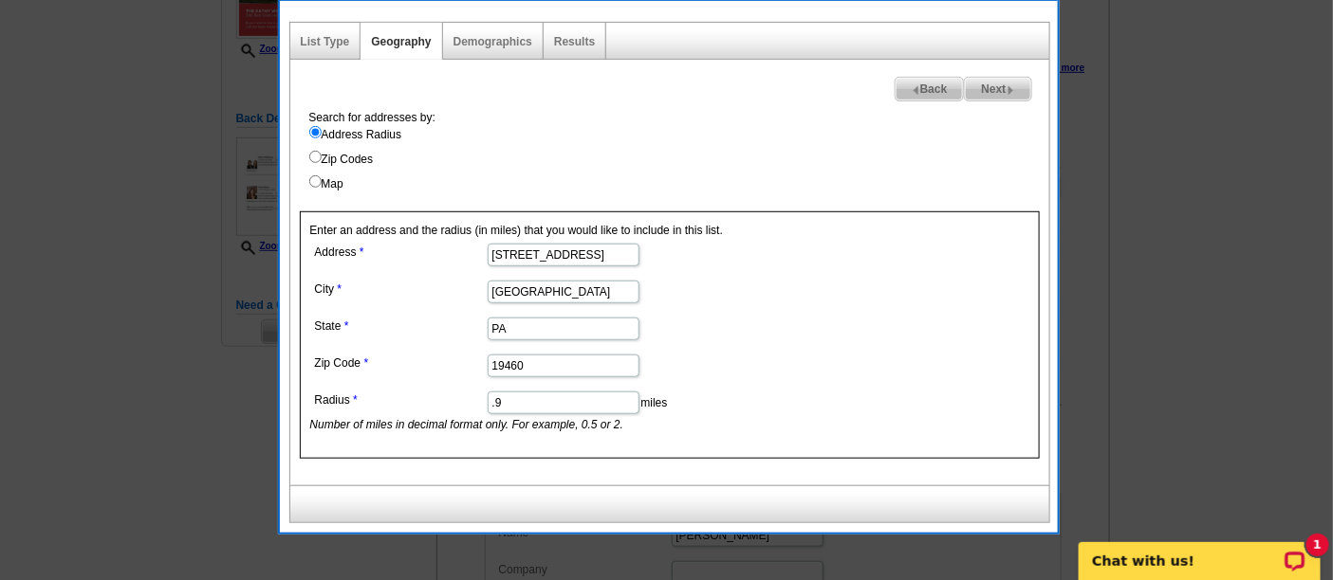
scroll to position [316, 0]
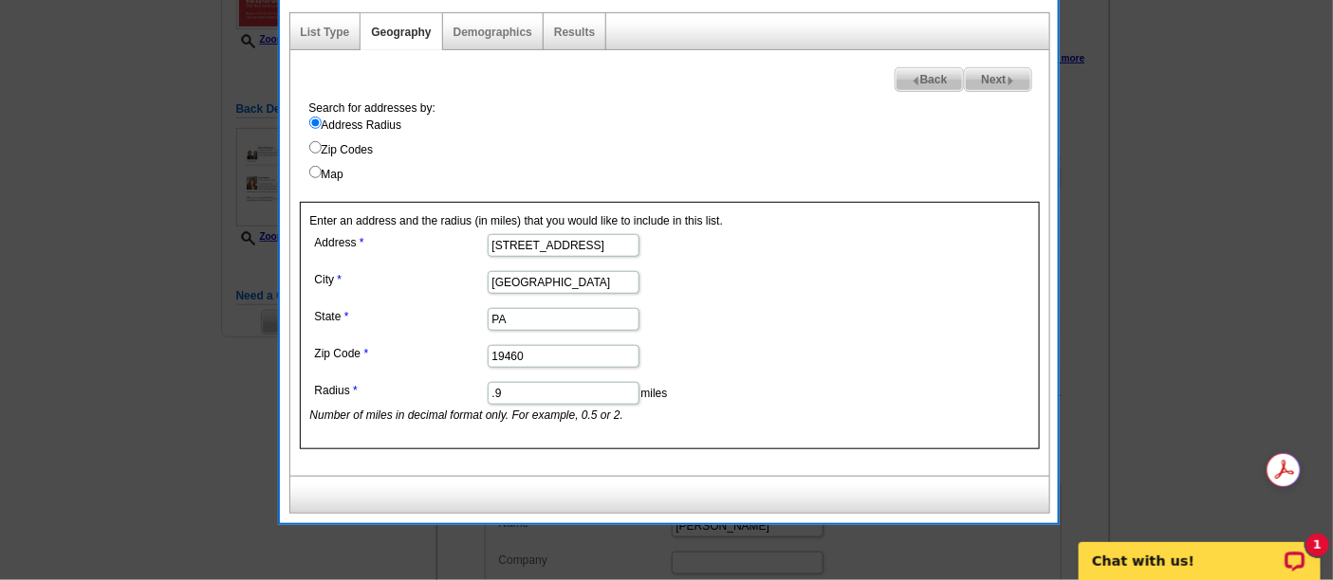
click at [530, 382] on input ".9" at bounding box center [564, 393] width 152 height 23
type input ".6"
click at [578, 33] on link "Results" at bounding box center [574, 32] width 41 height 13
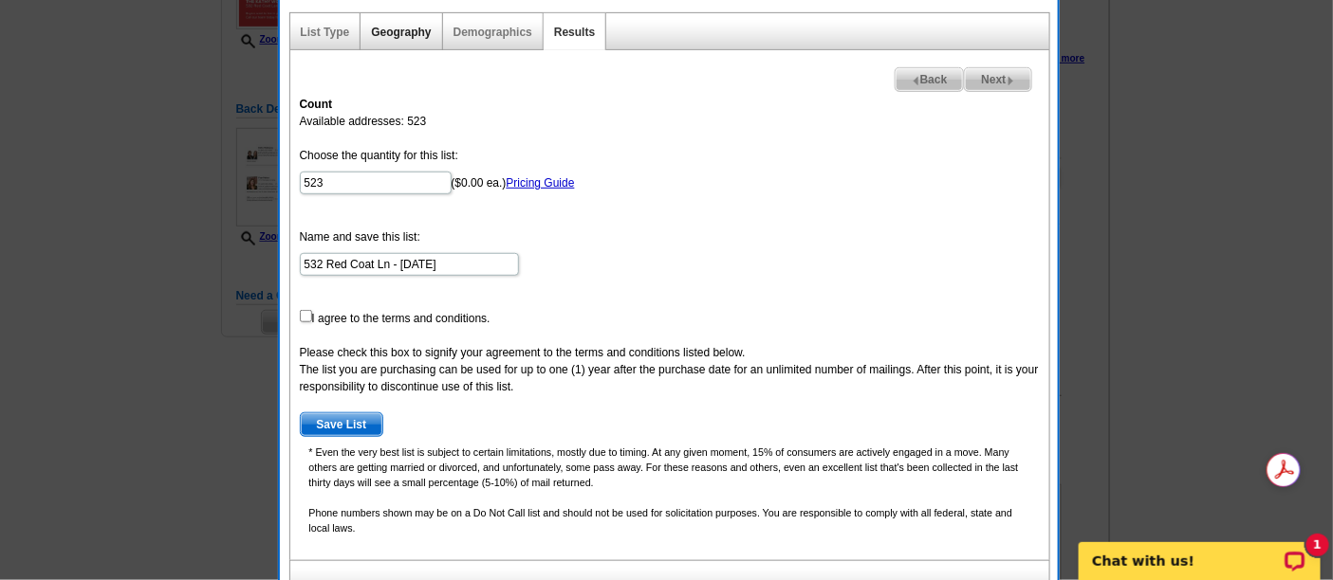
click at [389, 29] on link "Geography" at bounding box center [401, 32] width 60 height 13
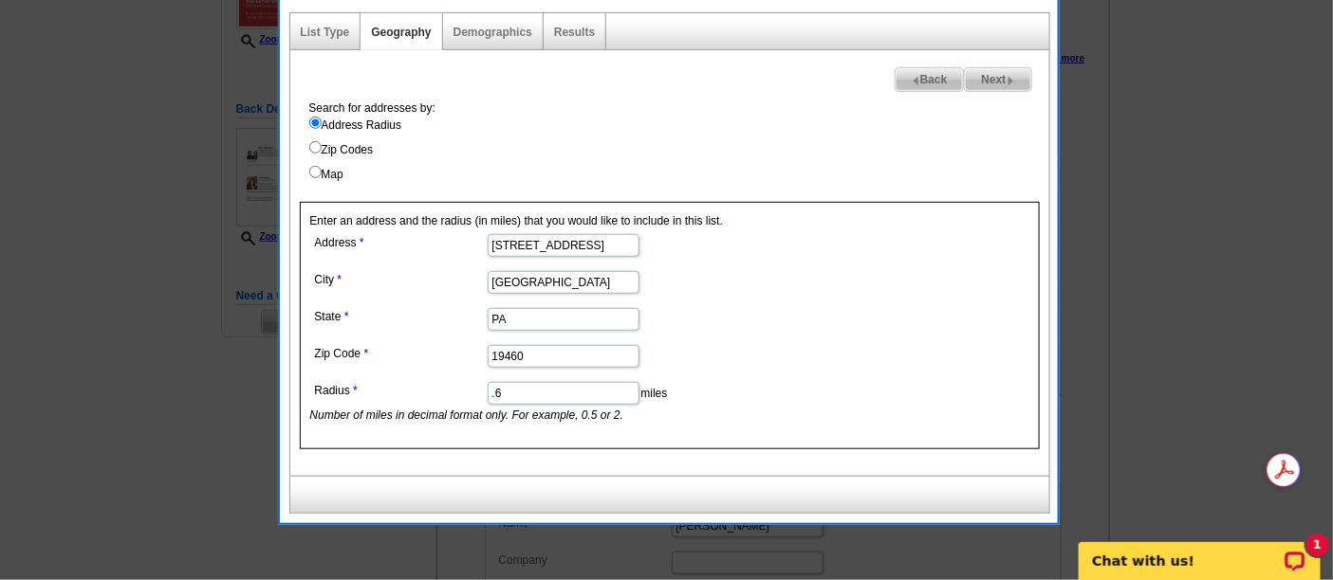
click at [534, 395] on input ".6" at bounding box center [564, 393] width 152 height 23
type input ".3"
click at [556, 30] on link "Results" at bounding box center [574, 32] width 41 height 13
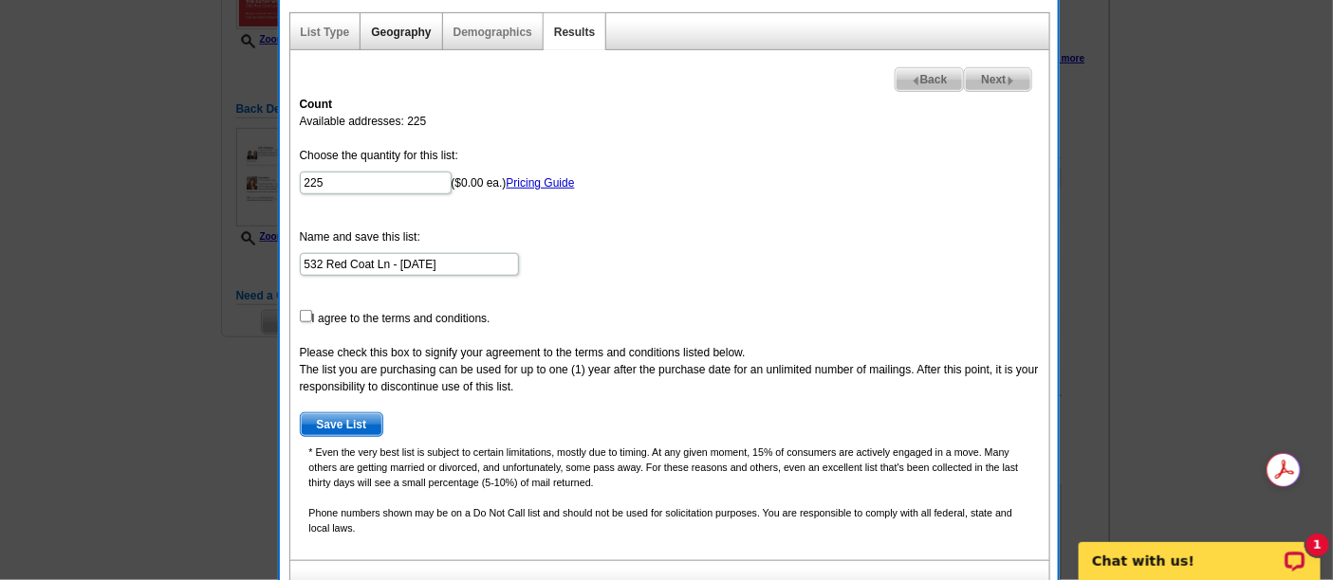
click at [411, 31] on link "Geography" at bounding box center [401, 32] width 60 height 13
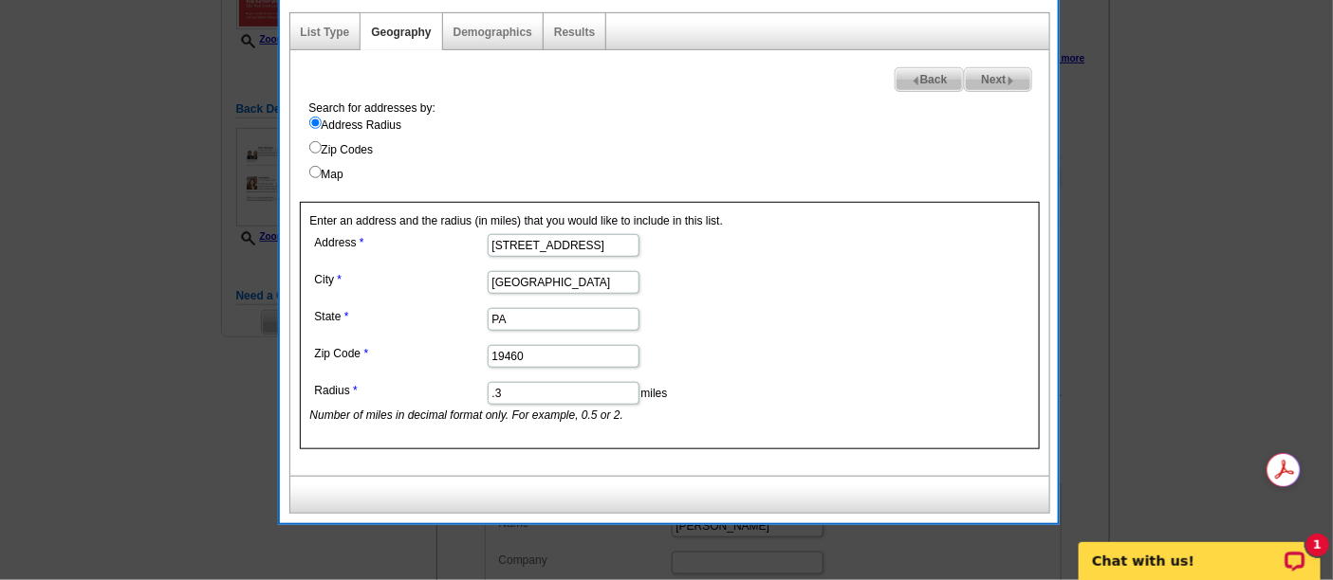
click at [545, 382] on input ".3" at bounding box center [564, 393] width 152 height 23
type input ".27"
click at [563, 22] on div "Results" at bounding box center [574, 31] width 63 height 37
click at [569, 32] on link "Results" at bounding box center [574, 32] width 41 height 13
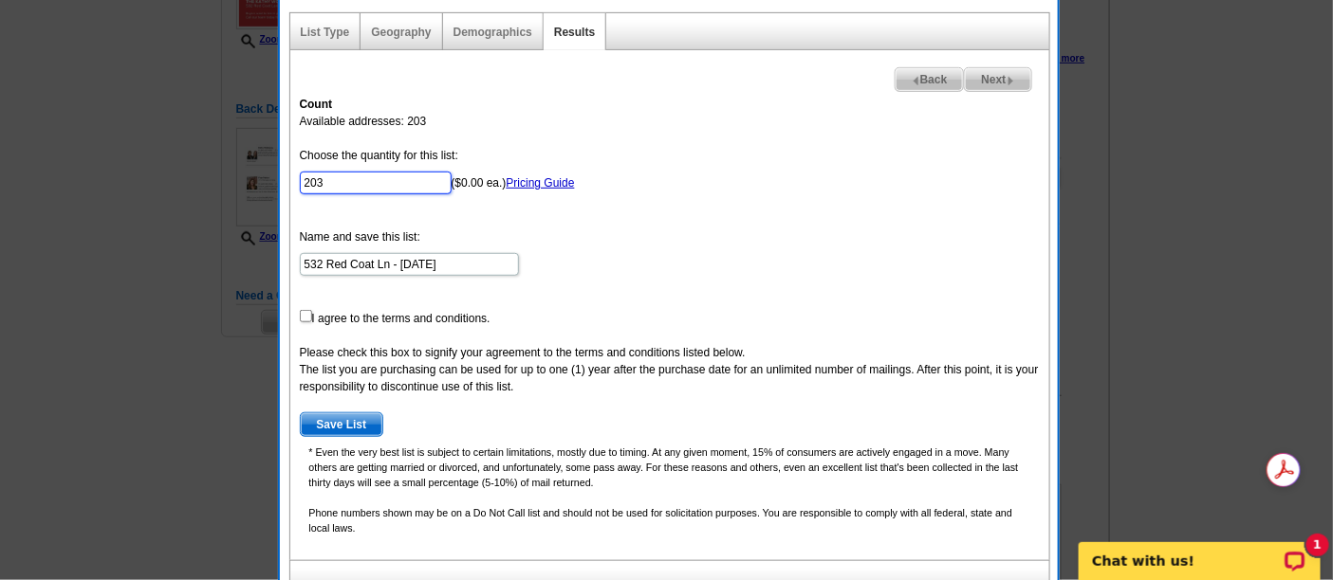
click at [379, 186] on input "203" at bounding box center [376, 183] width 152 height 23
type input "200"
drag, startPoint x: 447, startPoint y: 267, endPoint x: 400, endPoint y: 270, distance: 46.6
click at [400, 270] on input "532 Red Coat Ln - Sep 22" at bounding box center [409, 264] width 219 height 23
type input "532 Red Coat Ln - [PERSON_NAME]"
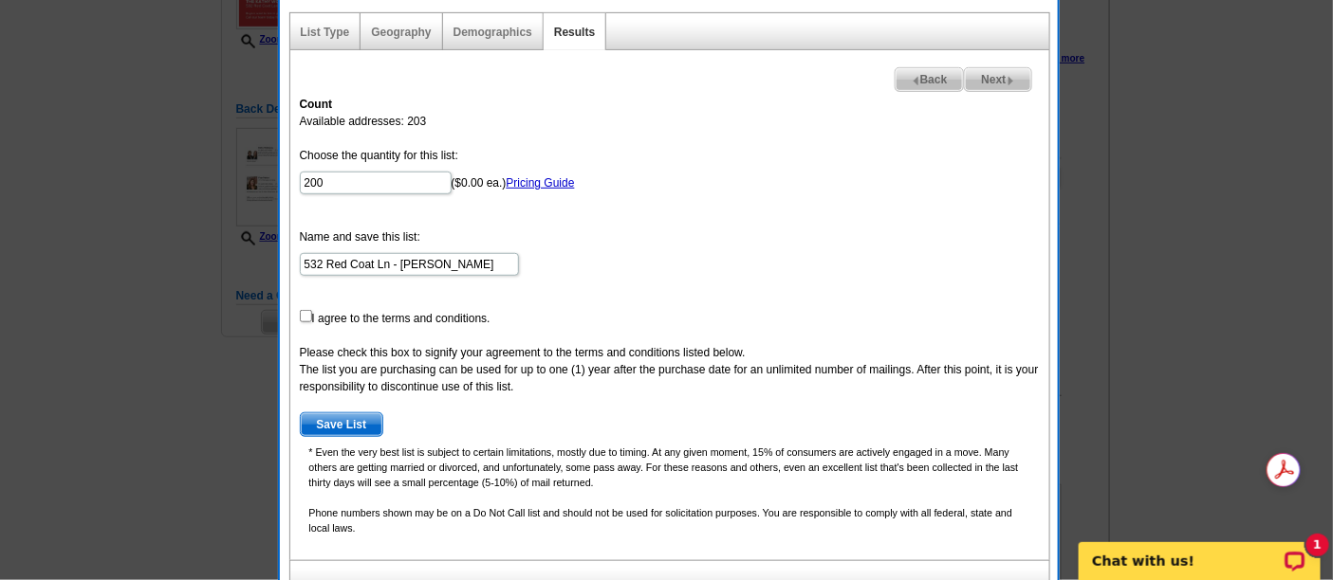
click at [779, 242] on form "Choose the quantity for this list: 200 ($0.00 ea.) Pricing Guide Name and save …" at bounding box center [670, 292] width 740 height 290
click at [452, 329] on form "Choose the quantity for this list: 200 ($0.00 ea.) Pricing Guide Name and save …" at bounding box center [670, 292] width 740 height 290
click at [453, 311] on form "Choose the quantity for this list: 200 ($0.00 ea.) Pricing Guide Name and save …" at bounding box center [670, 292] width 740 height 290
click at [306, 312] on input "checkbox" at bounding box center [306, 316] width 12 height 12
checkbox input "true"
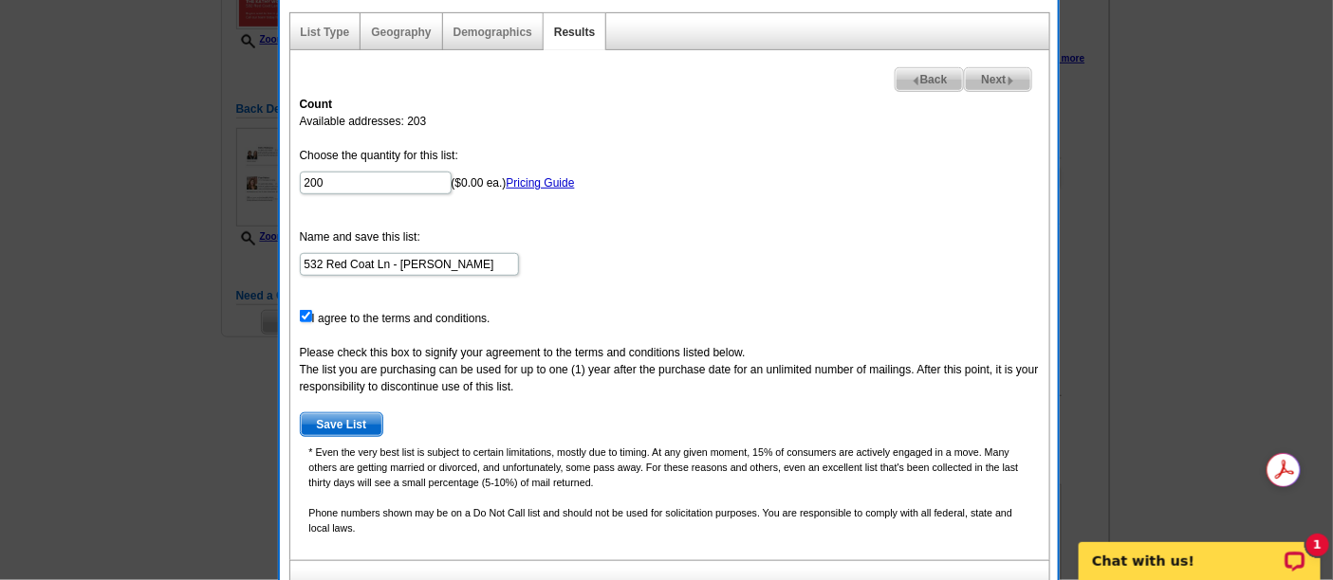
click at [810, 258] on form "Choose the quantity for this list: 200 ($0.00 ea.) Pricing Guide Name and save …" at bounding box center [670, 292] width 740 height 290
click at [361, 419] on span "Save List" at bounding box center [342, 425] width 83 height 23
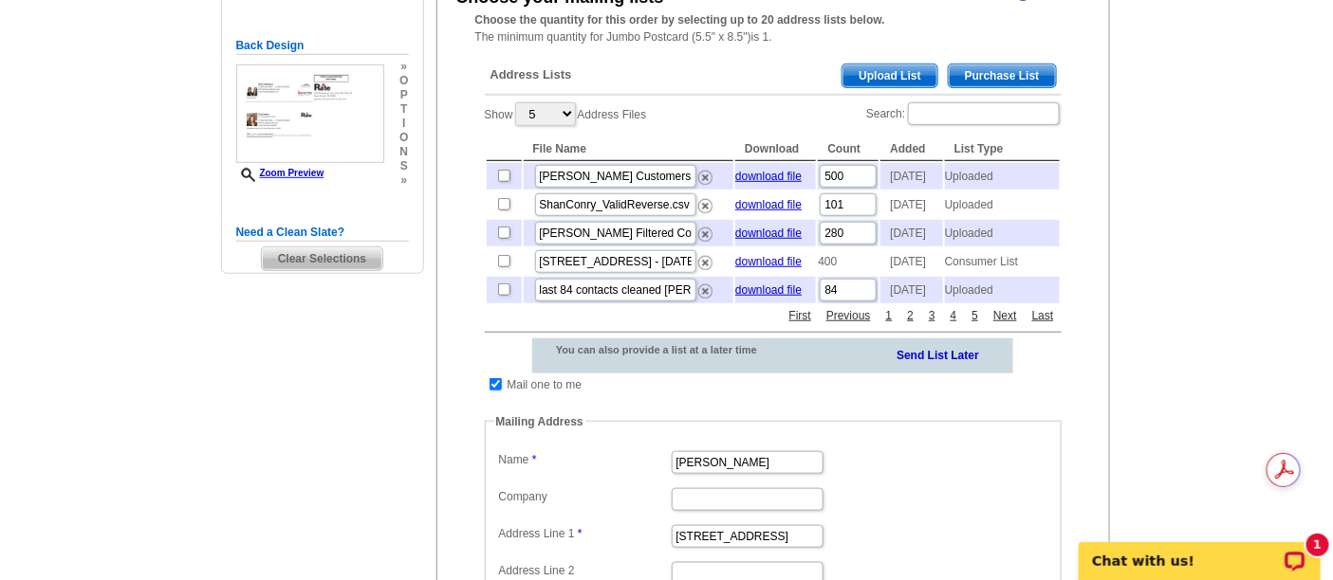
scroll to position [421, 0]
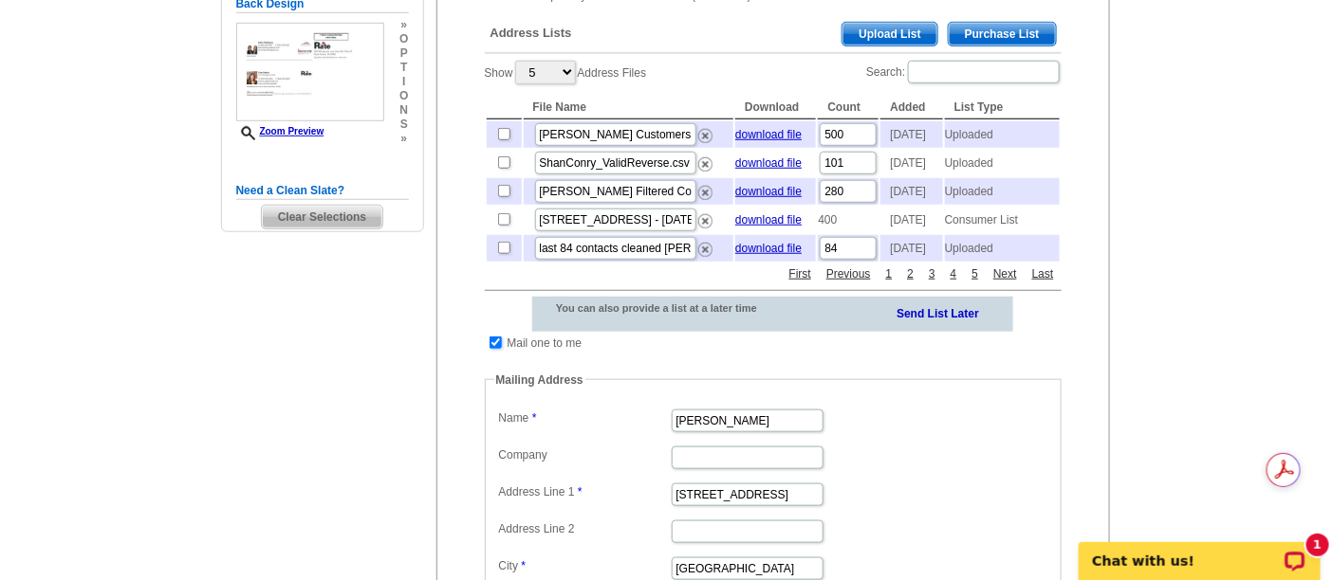
click at [491, 349] on input "checkbox" at bounding box center [495, 343] width 12 height 12
checkbox input "false"
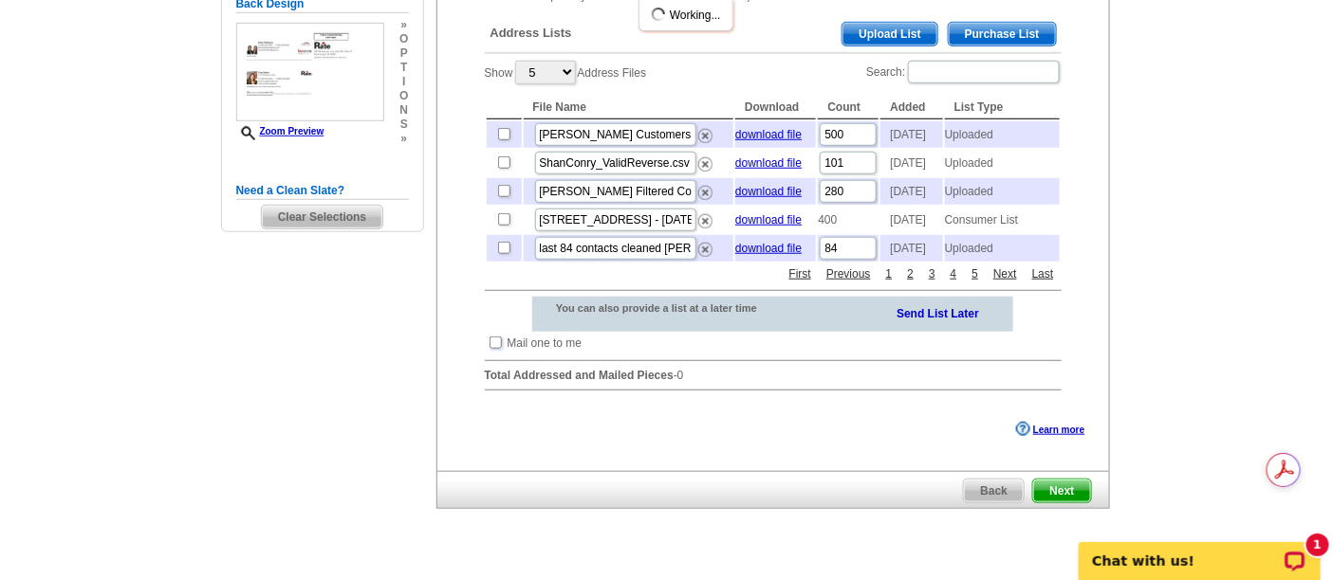
scroll to position [316, 0]
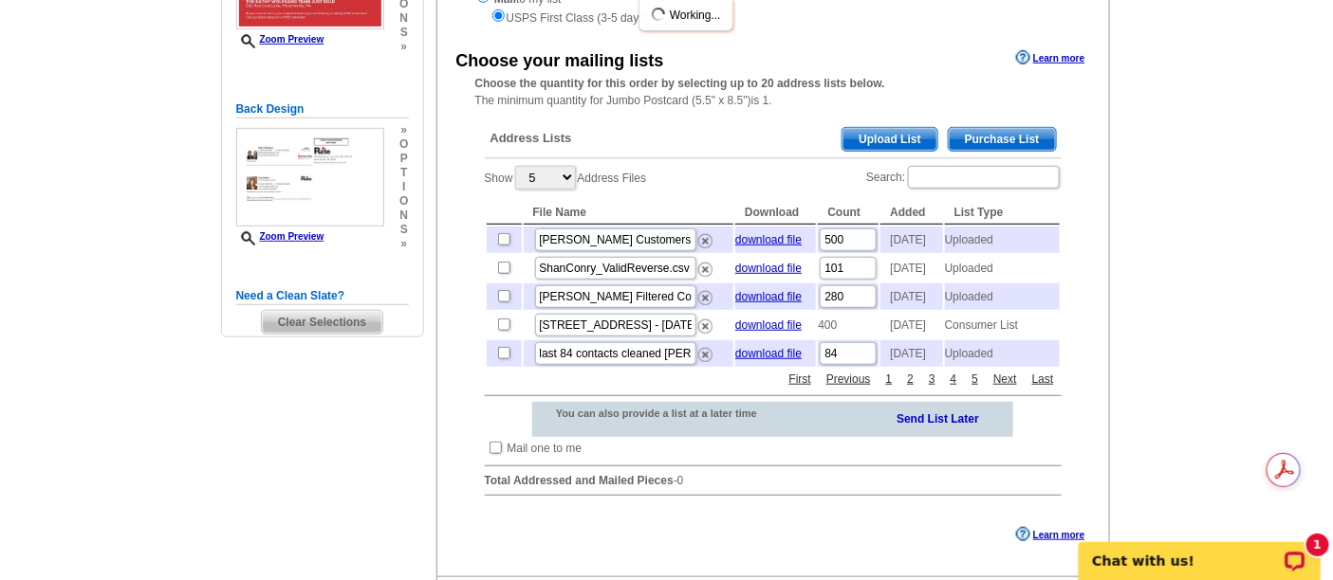
click at [1192, 275] on main "Need Help? call 800-260-5887, chat with support, or have our designers make som…" at bounding box center [666, 260] width 1333 height 908
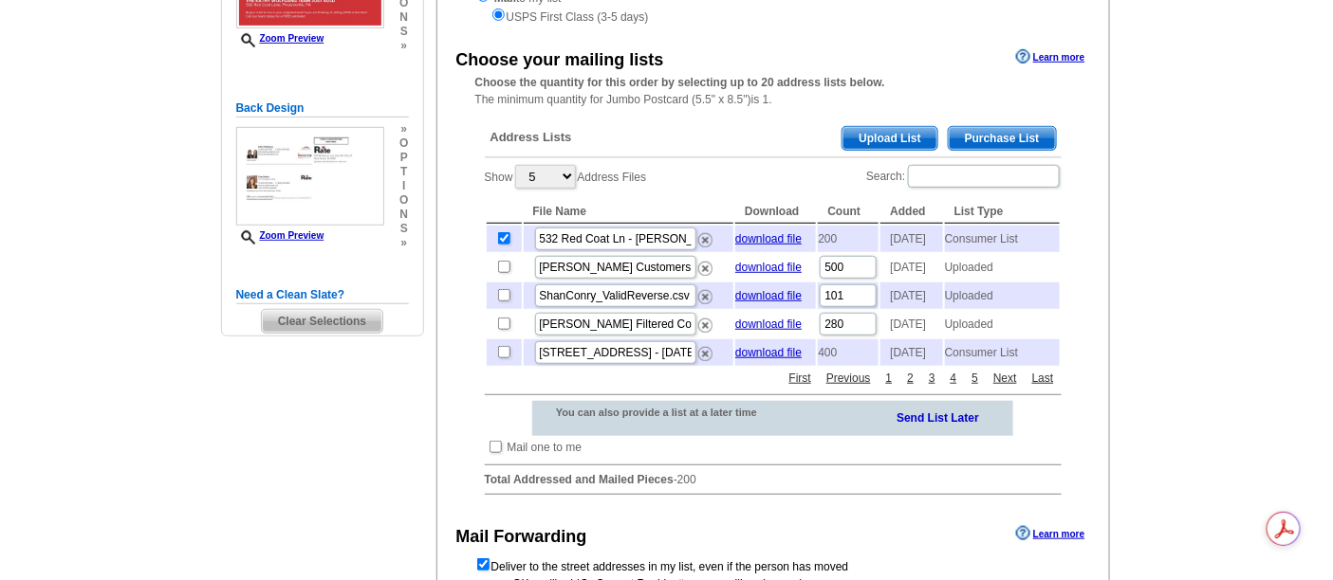
scroll to position [316, 0]
click at [1192, 275] on main "Need Help? call [PHONE_NUMBER], chat with support, or have our designers make s…" at bounding box center [666, 294] width 1333 height 976
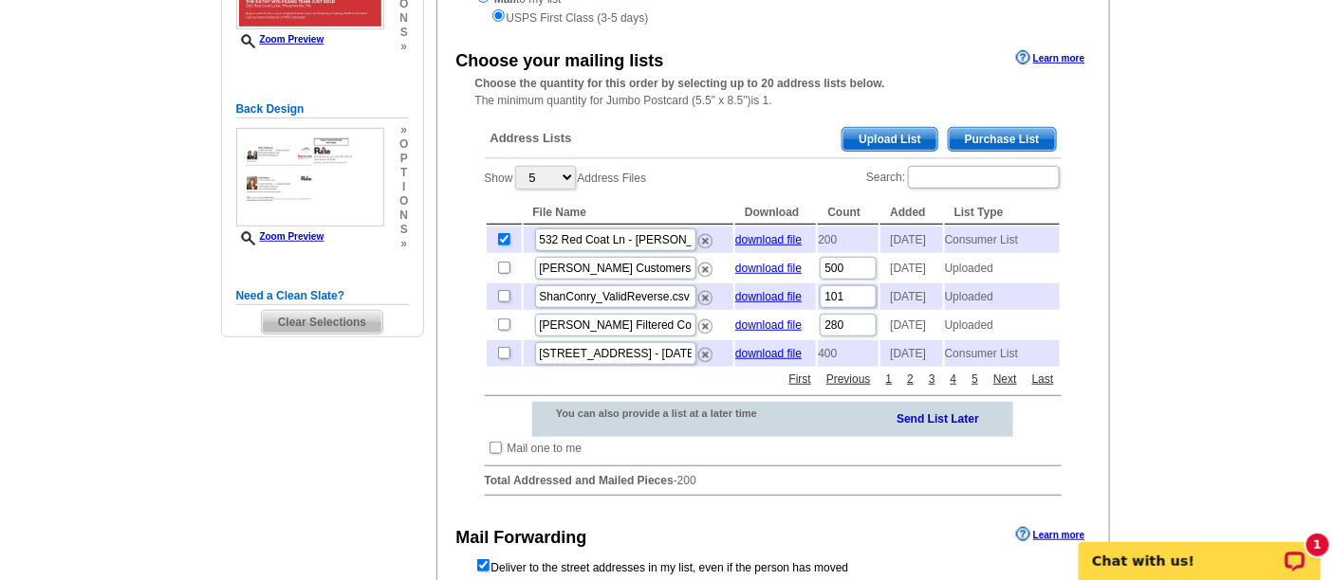
scroll to position [0, 0]
click at [1148, 289] on main "Need Help? call [PHONE_NUMBER], chat with support, or have our designers make s…" at bounding box center [666, 294] width 1333 height 976
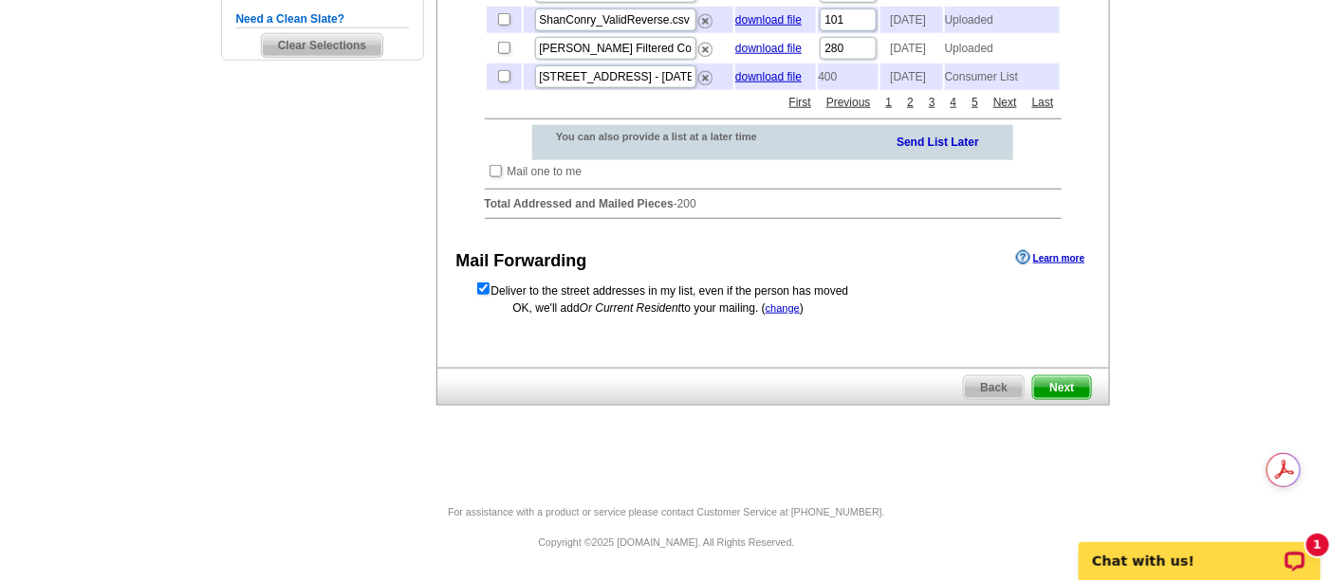
scroll to position [625, 0]
click at [1064, 394] on span "Next" at bounding box center [1061, 388] width 57 height 23
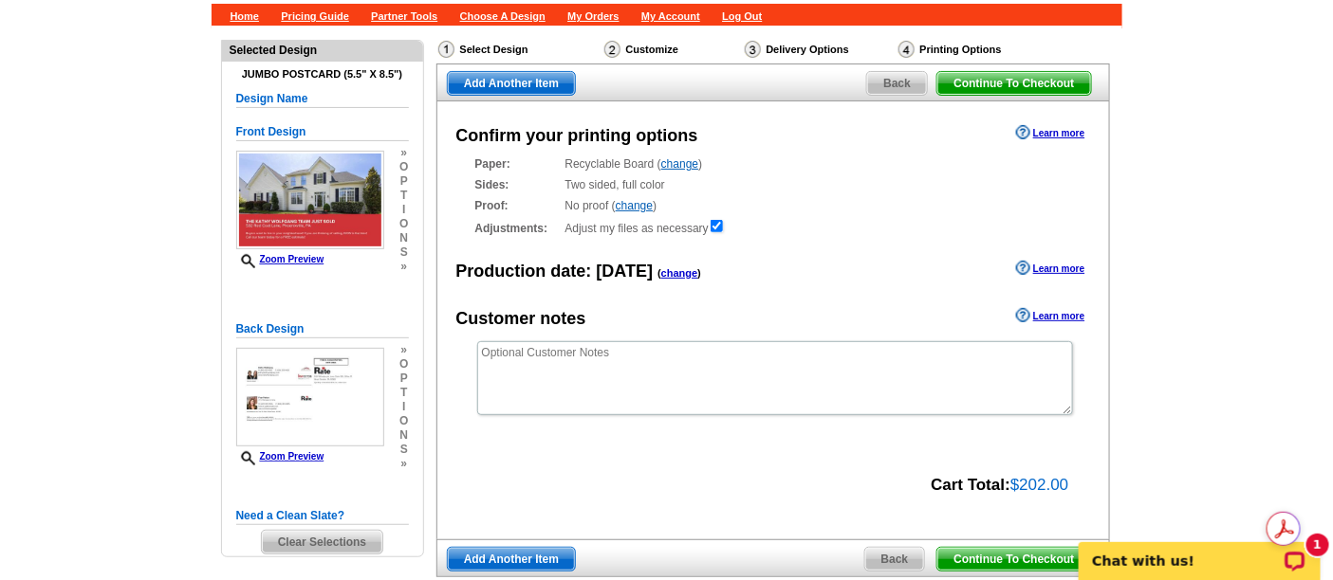
scroll to position [105, 0]
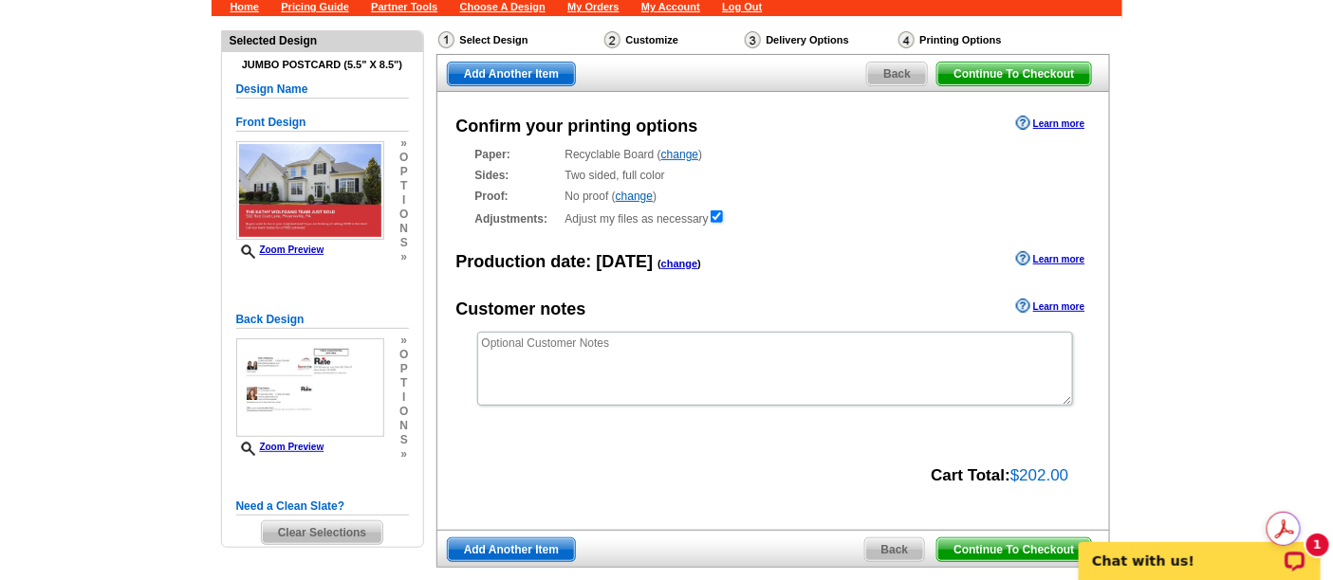
click at [106, 264] on main "Need Help? call [PHONE_NUMBER], chat with support, or have our designers make s…" at bounding box center [666, 341] width 1333 height 651
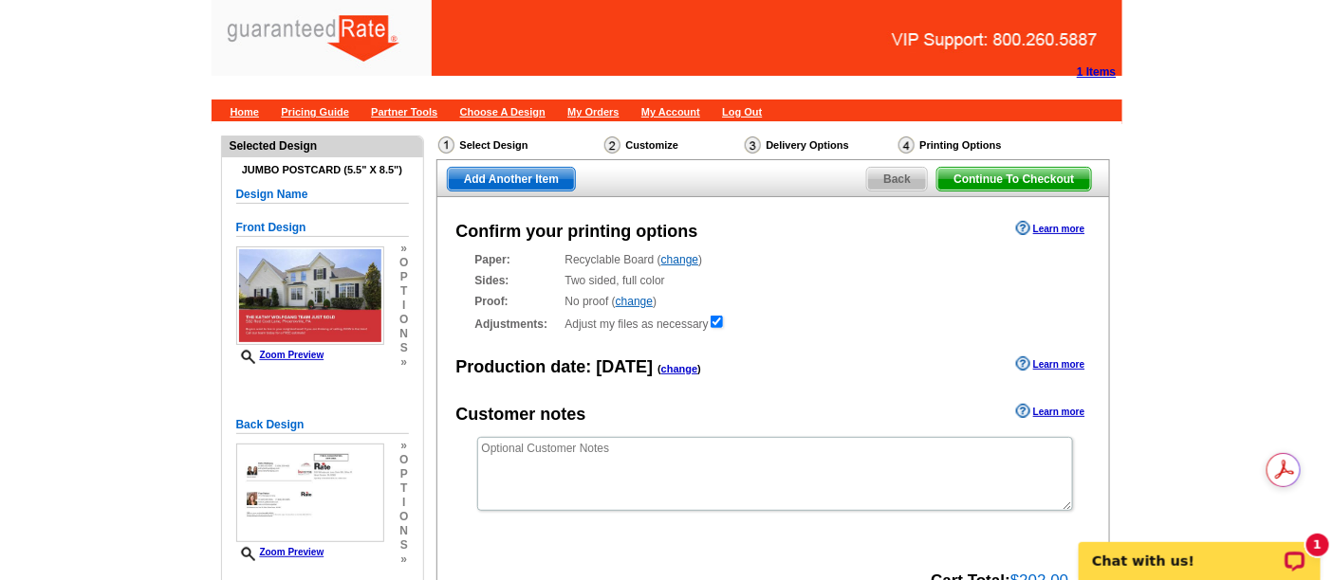
scroll to position [211, 0]
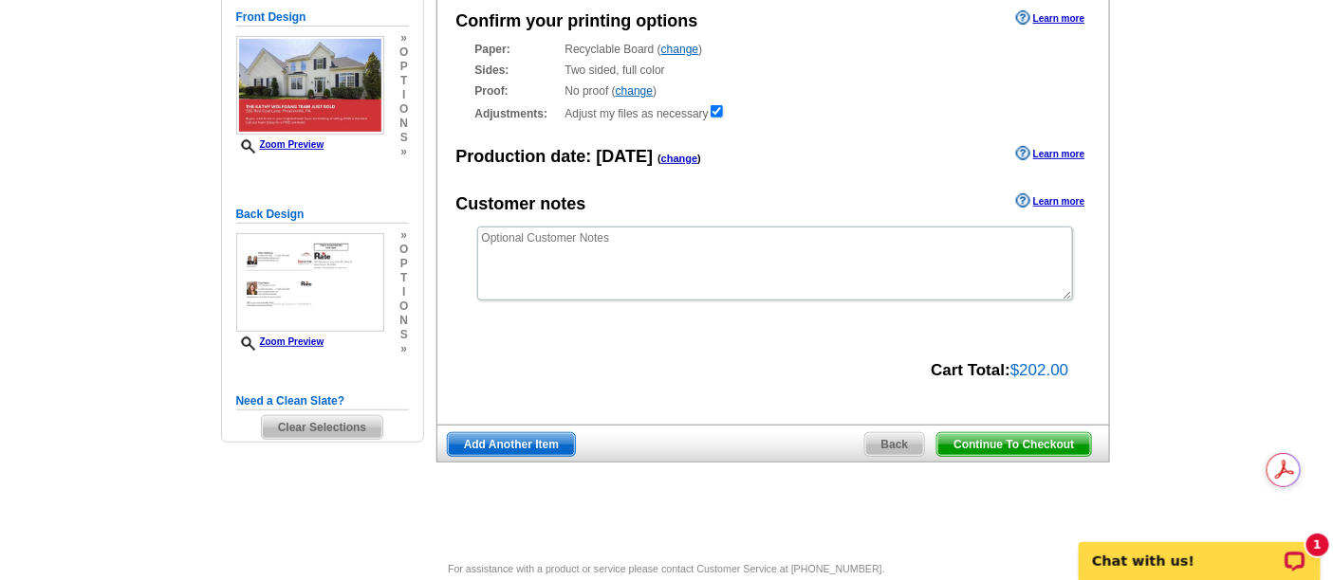
drag, startPoint x: 1019, startPoint y: 437, endPoint x: 1055, endPoint y: 436, distance: 36.1
click at [1020, 437] on span "Continue To Checkout" at bounding box center [1013, 444] width 153 height 23
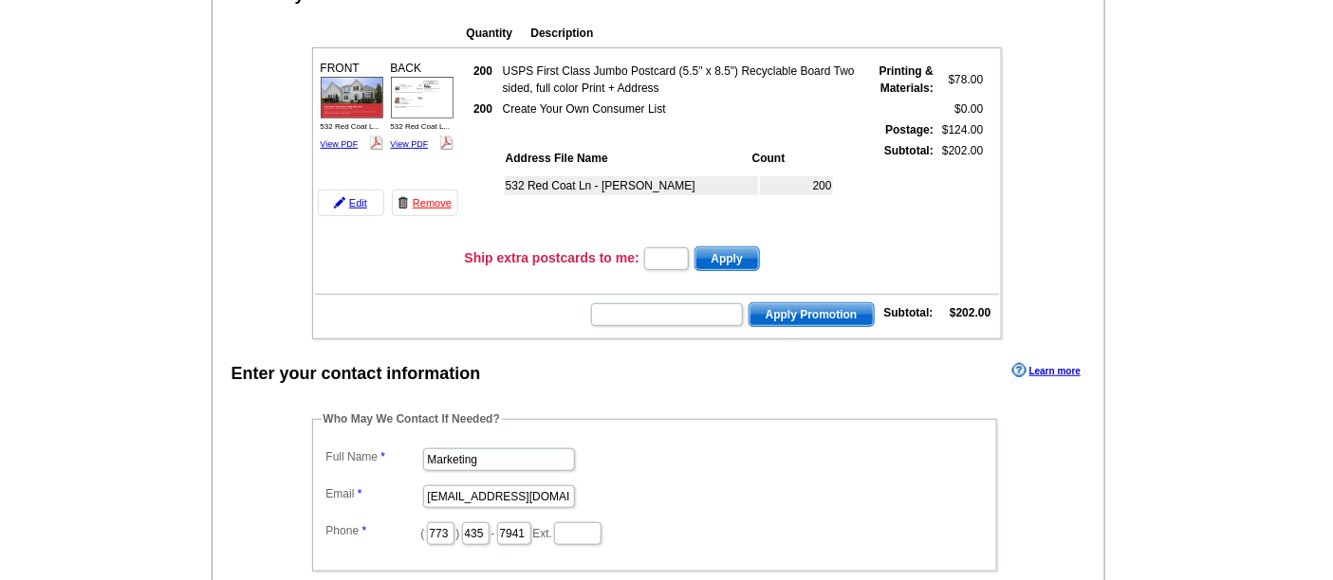
scroll to position [421, 0]
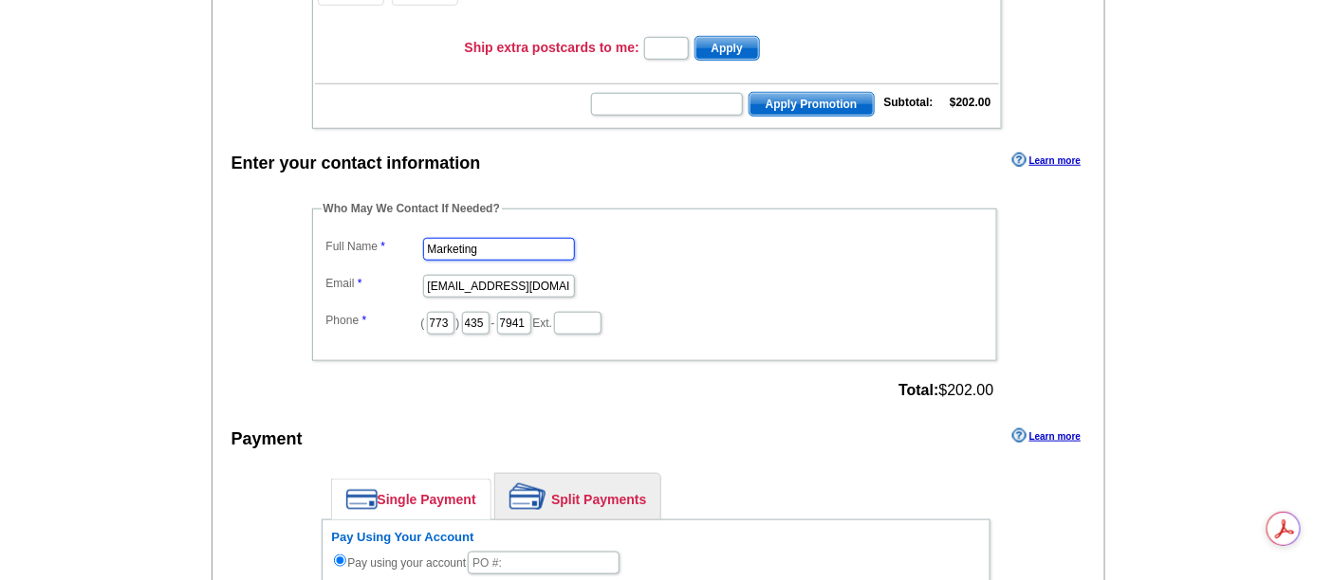
click at [462, 242] on input "Marketing" at bounding box center [499, 249] width 152 height 23
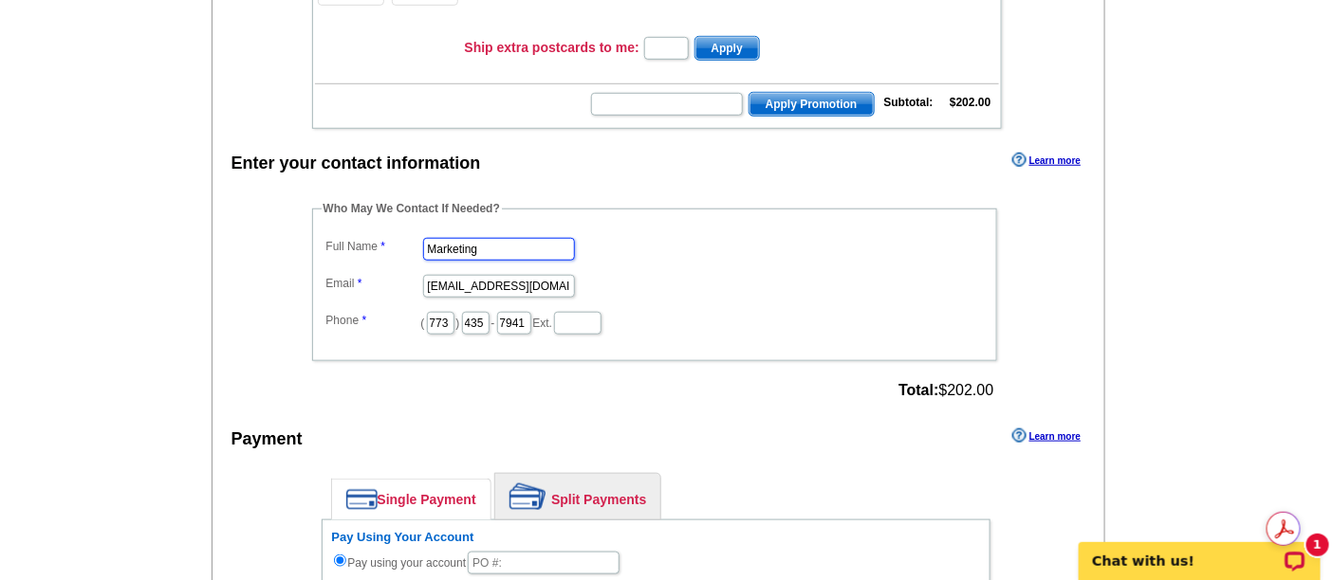
scroll to position [0, 0]
click at [488, 248] on input "Full Name" at bounding box center [499, 249] width 152 height 23
click at [520, 260] on dl "Full Name Email [EMAIL_ADDRESS][DOMAIN_NAME] Phone ( 773 ) 435 - 7941 Ext." at bounding box center [655, 284] width 666 height 103
click at [519, 249] on input "Full Name" at bounding box center [499, 249] width 152 height 23
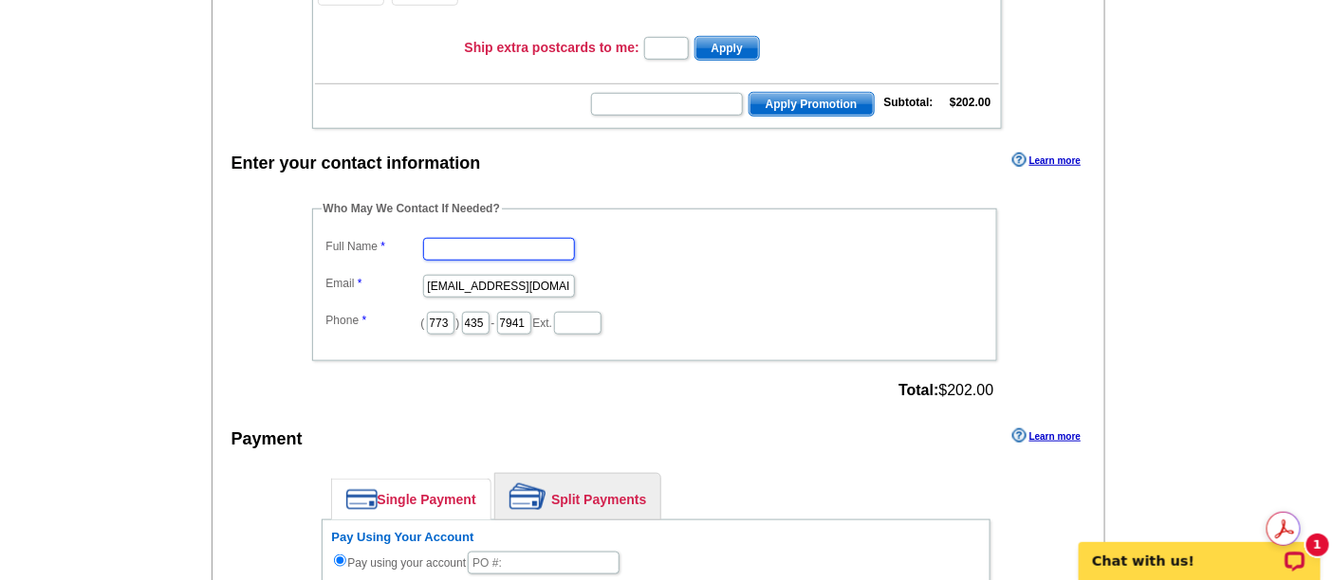
click at [519, 249] on input "Full Name" at bounding box center [499, 249] width 152 height 23
click at [646, 248] on dd at bounding box center [655, 247] width 666 height 29
click at [529, 245] on input "Full Name" at bounding box center [499, 249] width 152 height 23
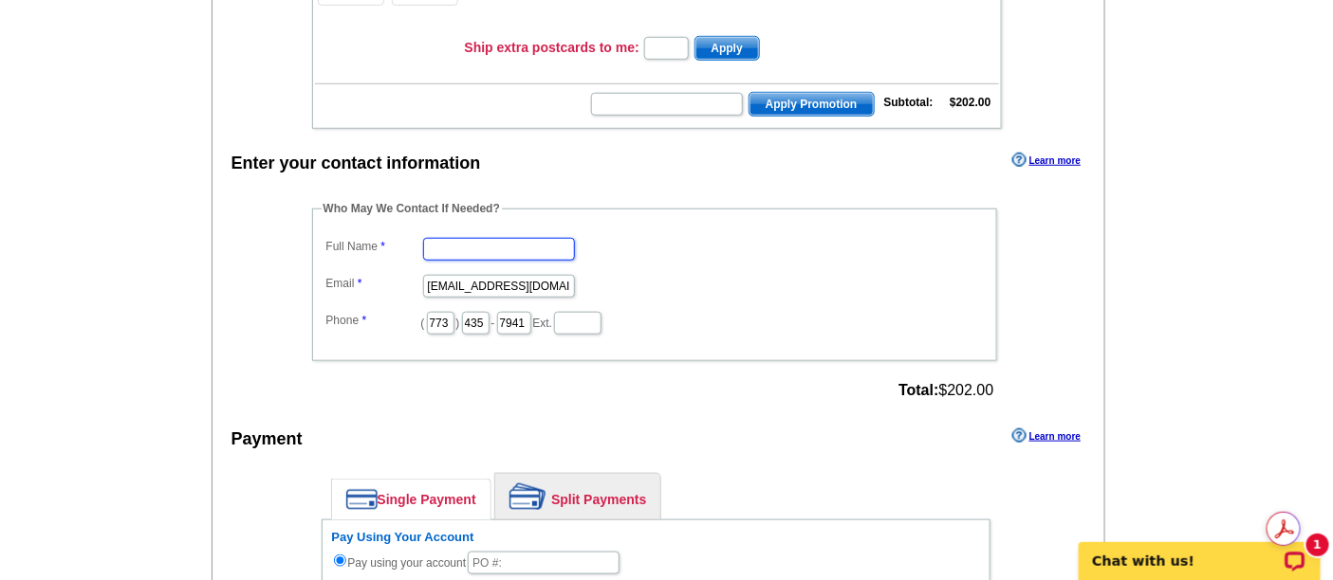
type input "a"
click at [527, 250] on input "a" at bounding box center [499, 249] width 152 height 23
click at [813, 217] on fieldset "Who May We Contact If Needed? Full Name Email marketing@guaranteedrate.com Phon…" at bounding box center [654, 280] width 685 height 161
click at [507, 233] on dd at bounding box center [655, 247] width 666 height 29
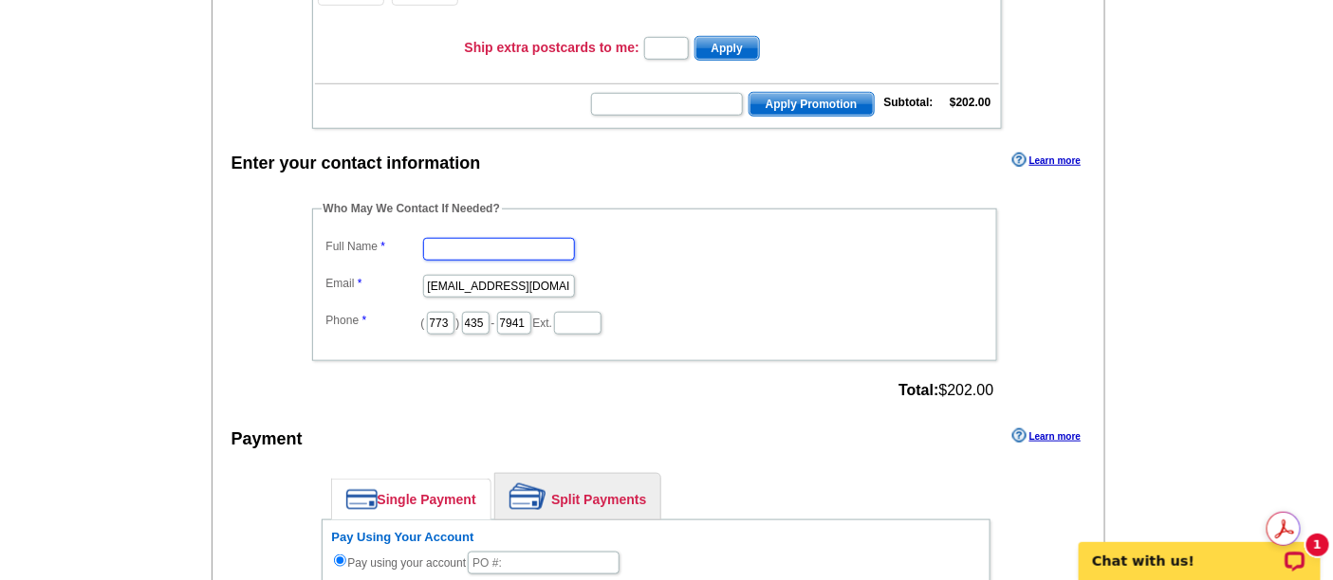
click at [507, 239] on input "Full Name" at bounding box center [499, 249] width 152 height 23
click at [498, 278] on input "marketing@guaranteedrate.com" at bounding box center [499, 286] width 152 height 23
click at [507, 275] on input "Email" at bounding box center [499, 286] width 152 height 23
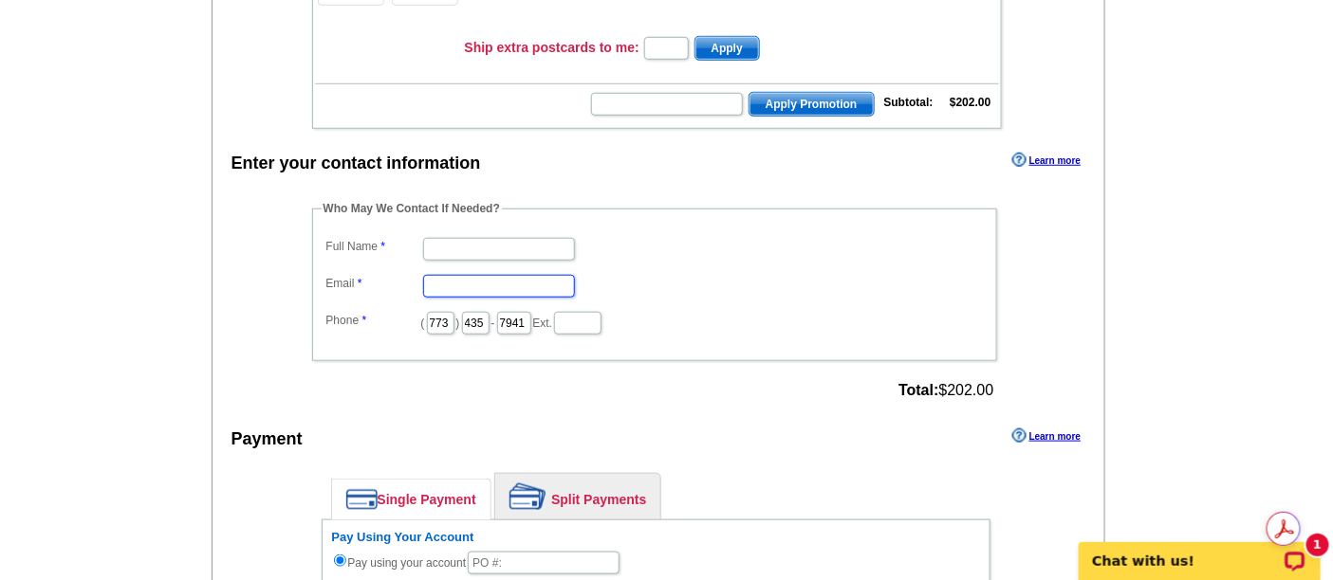
click at [505, 275] on input "Email" at bounding box center [499, 286] width 152 height 23
click at [453, 317] on input "773" at bounding box center [441, 323] width 28 height 23
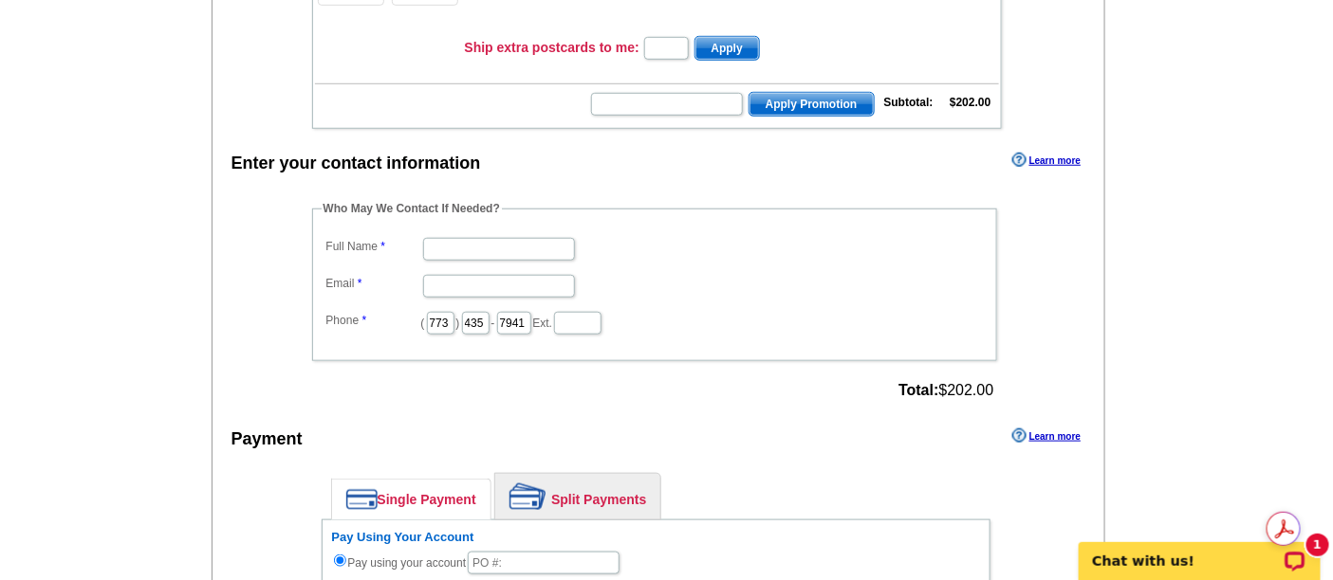
click at [686, 249] on dd at bounding box center [655, 247] width 666 height 29
type input "marketing@guaranteedrate.com"
type input "a"
click at [678, 250] on dd "Marketing" at bounding box center [655, 247] width 666 height 29
click at [541, 243] on input "Marketing" at bounding box center [499, 249] width 152 height 23
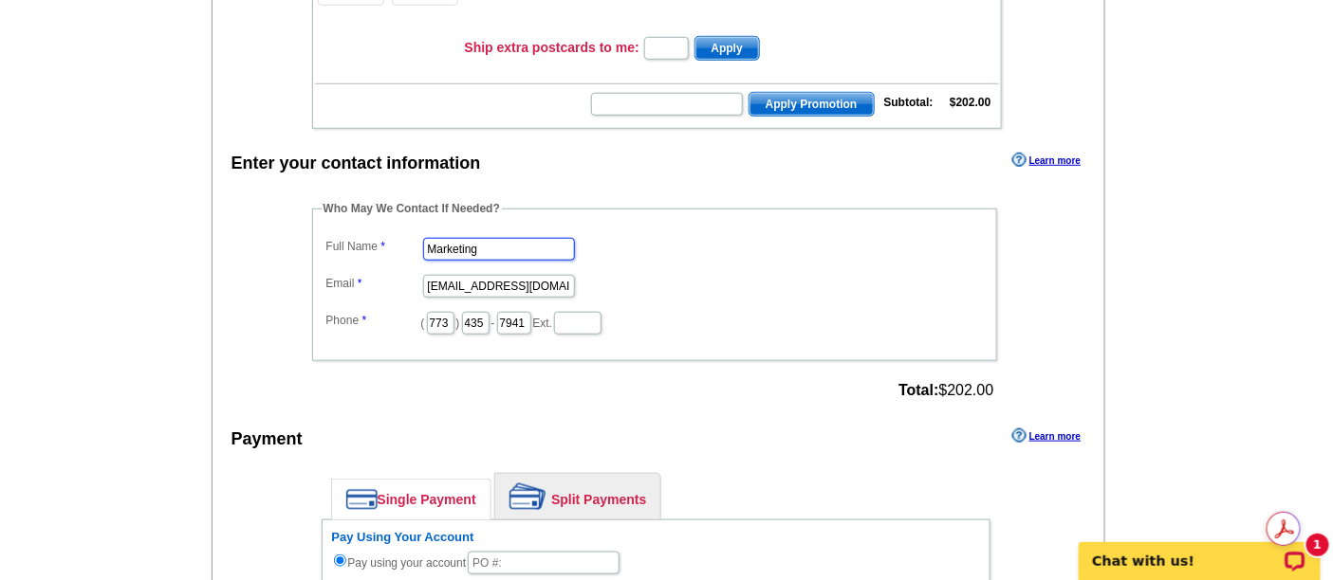
click at [541, 243] on input "Marketing" at bounding box center [499, 249] width 152 height 23
type input "Andrew M"
click at [1245, 301] on main "Add Another Item Checkout Order Name: My Order 2025-09-22 Save Order Review you…" at bounding box center [666, 538] width 1333 height 1677
click at [185, 243] on main "Add Another Item Checkout Order Name: My Order 2025-09-22 Save Order Review you…" at bounding box center [666, 538] width 1333 height 1677
click at [501, 275] on input "marketing@guaranteedrate.com" at bounding box center [499, 286] width 152 height 23
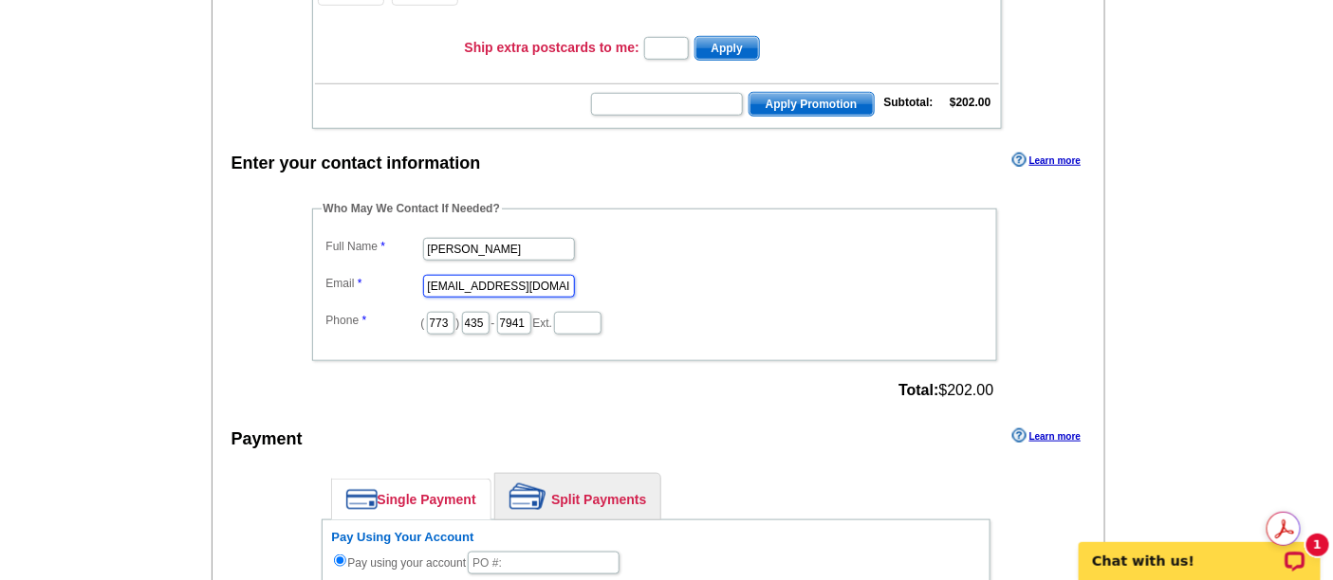
click at [501, 275] on input "marketing@guaranteedrate.com" at bounding box center [499, 286] width 152 height 23
click at [501, 275] on input "Email" at bounding box center [499, 286] width 152 height 23
drag, startPoint x: 501, startPoint y: 273, endPoint x: 318, endPoint y: 264, distance: 183.3
click at [318, 264] on fieldset "Who May We Contact If Needed? Full Name Andrew M Email andrew.mayszak@rate.com …" at bounding box center [654, 280] width 685 height 161
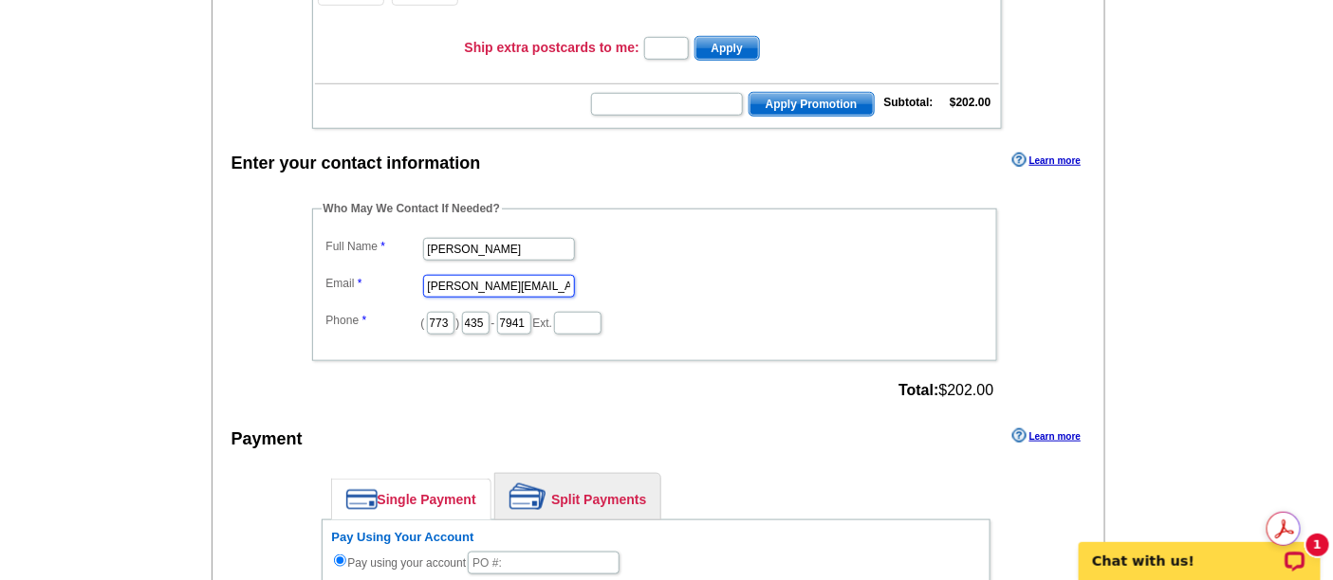
click at [502, 277] on input "[PERSON_NAME][EMAIL_ADDRESS][PERSON_NAME][DOMAIN_NAME]" at bounding box center [499, 286] width 152 height 23
type input "[PERSON_NAME][EMAIL_ADDRESS][PERSON_NAME][DOMAIN_NAME]"
click at [447, 317] on input "773" at bounding box center [441, 323] width 28 height 23
click at [445, 318] on input "text" at bounding box center [441, 323] width 28 height 23
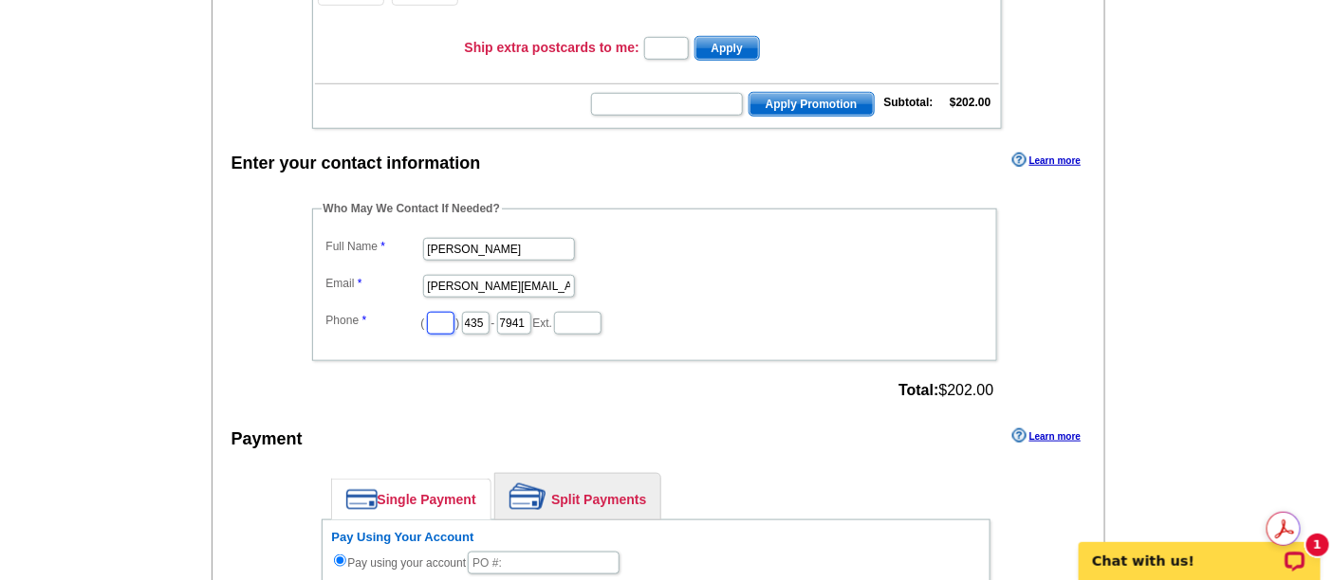
click at [445, 318] on input "text" at bounding box center [441, 323] width 28 height 23
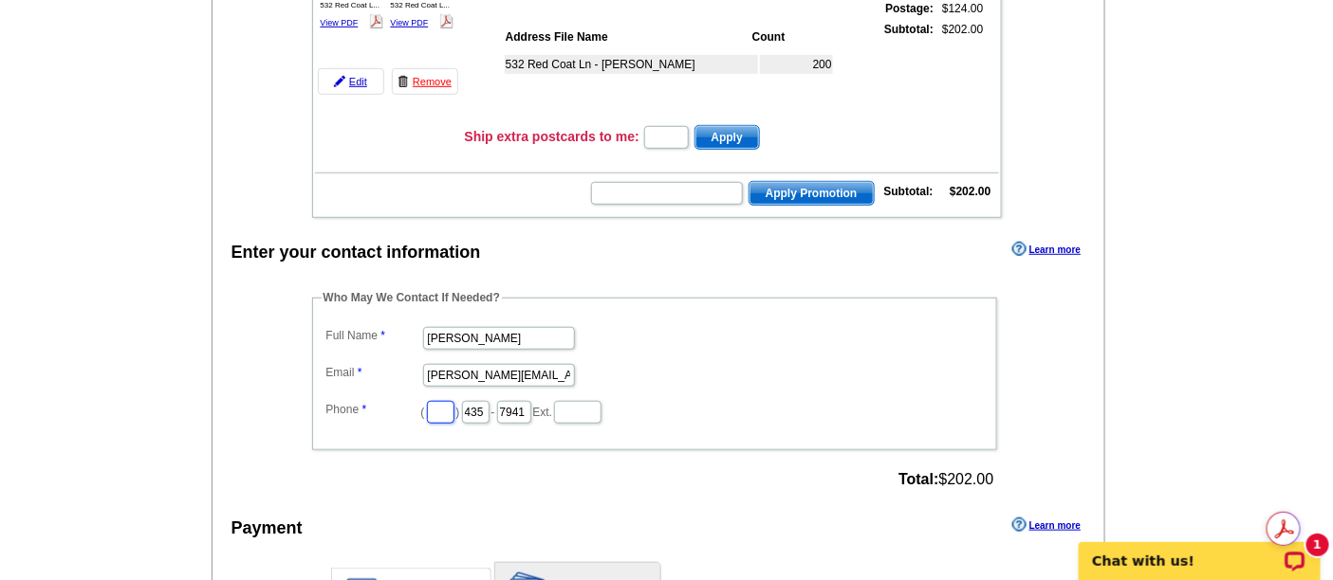
scroll to position [316, 0]
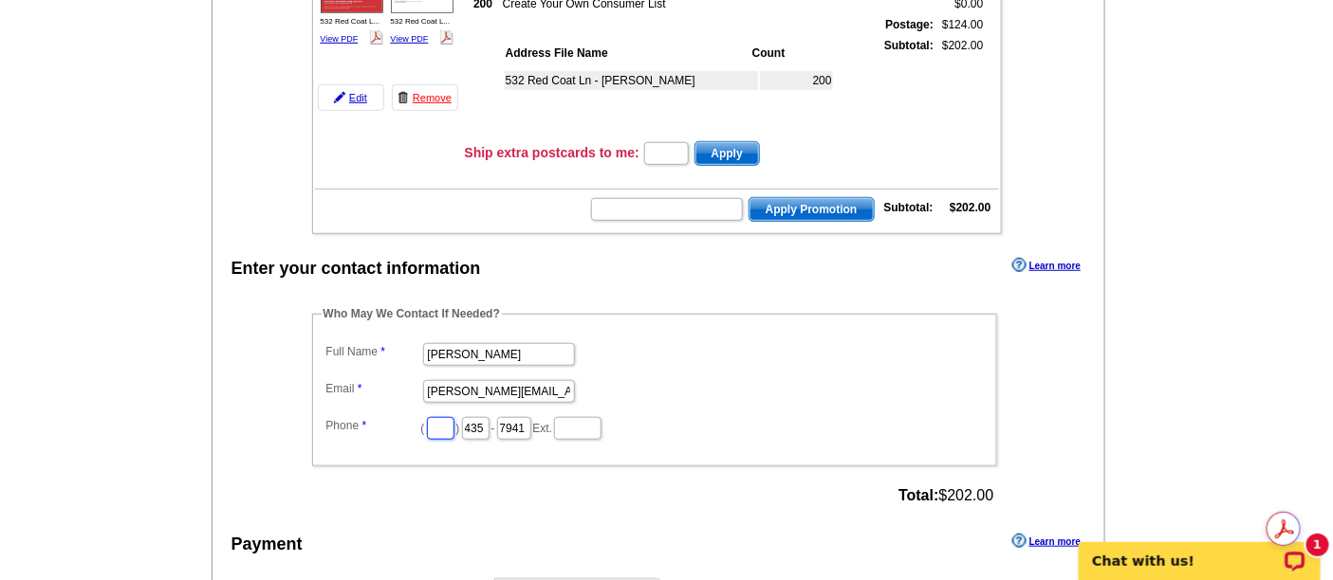
click at [454, 431] on input "text" at bounding box center [441, 428] width 28 height 23
type input "312"
click at [489, 428] on input "435" at bounding box center [476, 428] width 28 height 23
type input "752"
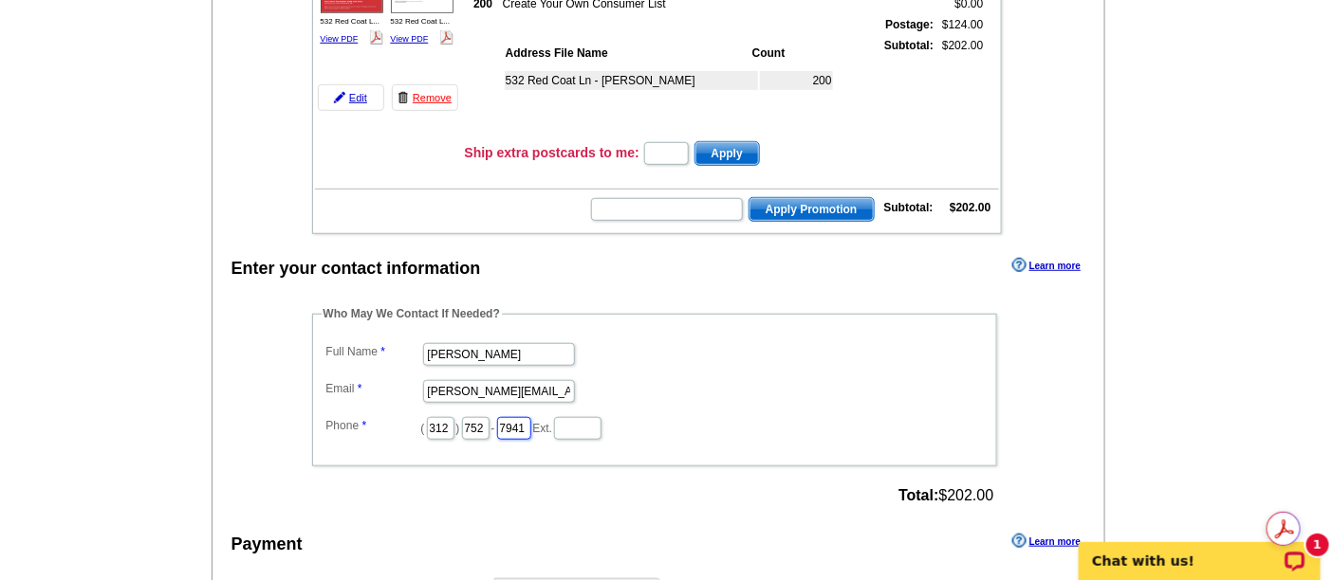
click at [531, 419] on input "7941" at bounding box center [514, 428] width 34 height 23
type input "1049"
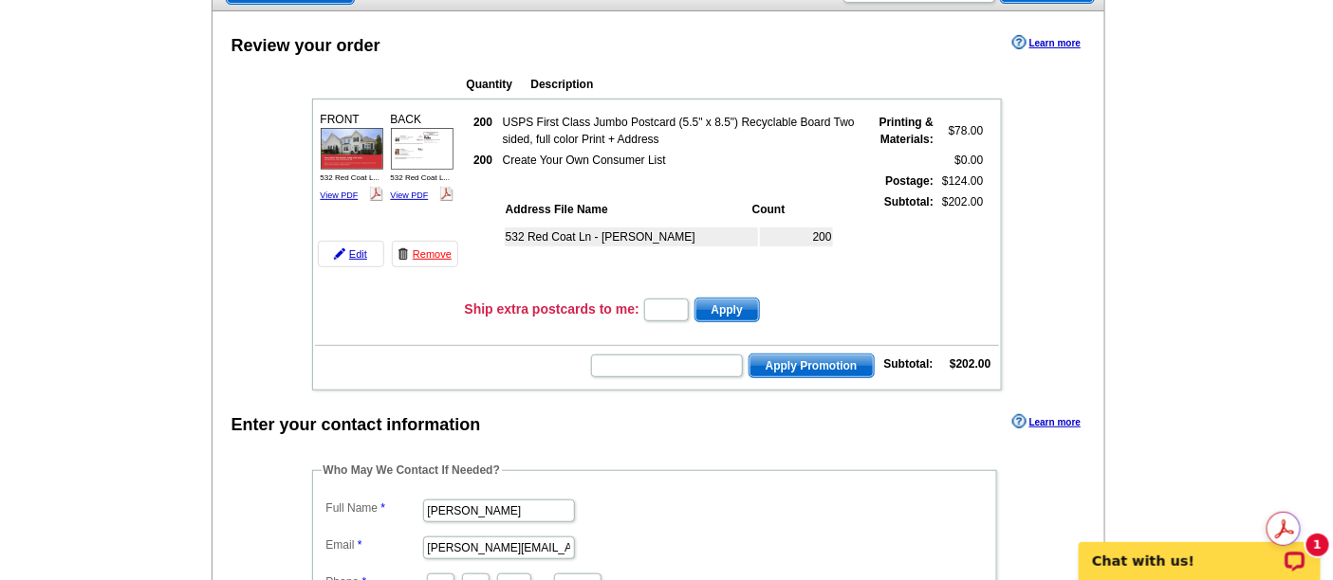
scroll to position [105, 0]
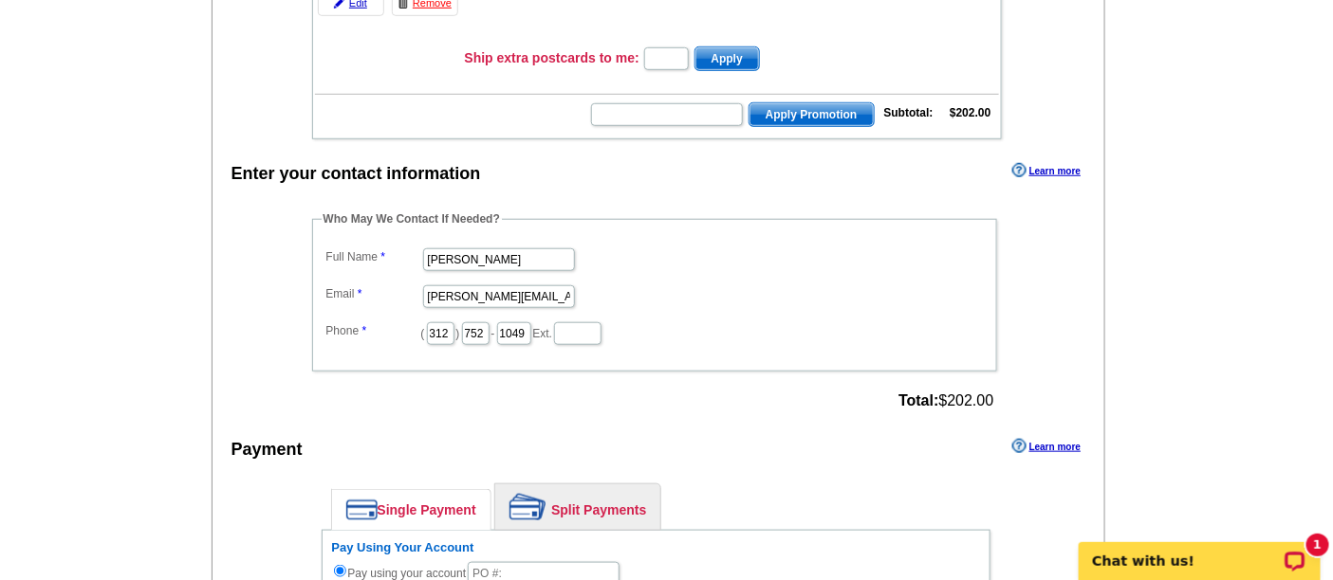
scroll to position [421, 0]
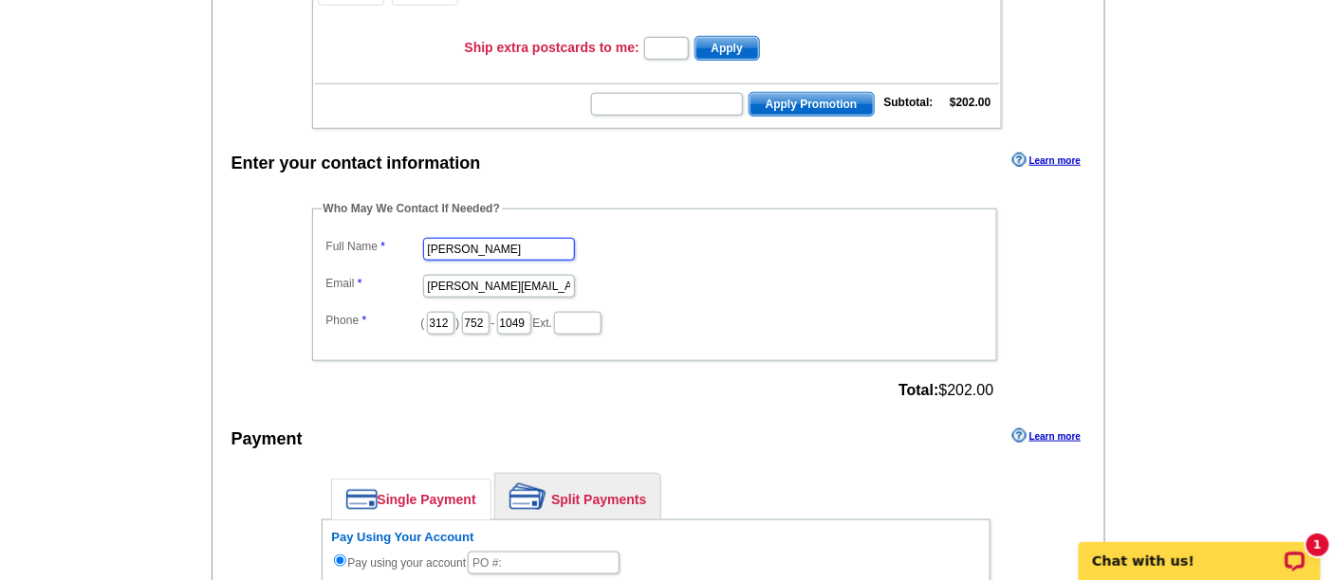
click at [512, 243] on input "Andrew M" at bounding box center [499, 249] width 152 height 23
type input "[PERSON_NAME]"
click at [1236, 178] on main "Add Another Item Checkout Order Name: My Order 2025-09-22 Save Order Review you…" at bounding box center [666, 538] width 1333 height 1677
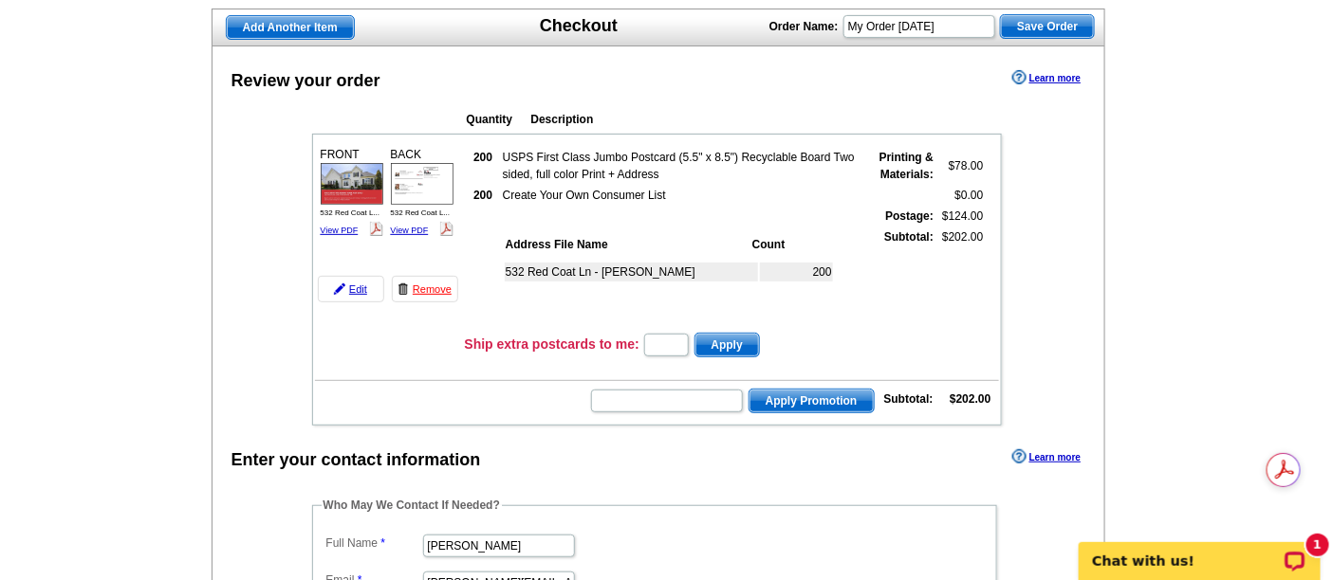
scroll to position [105, 0]
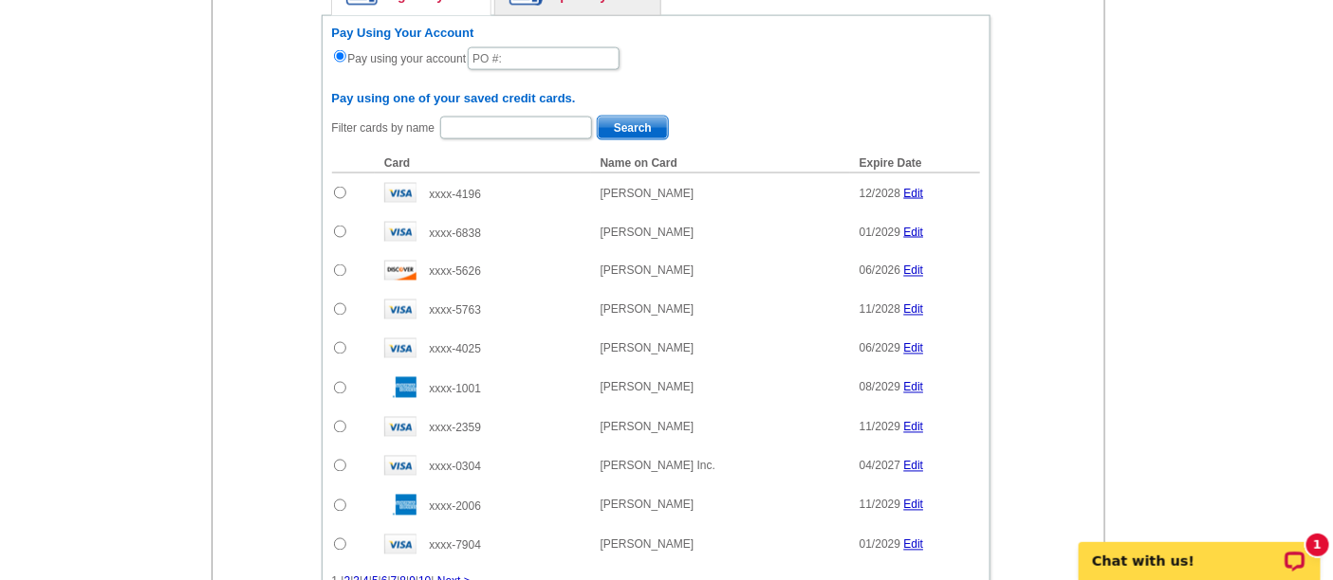
scroll to position [949, 0]
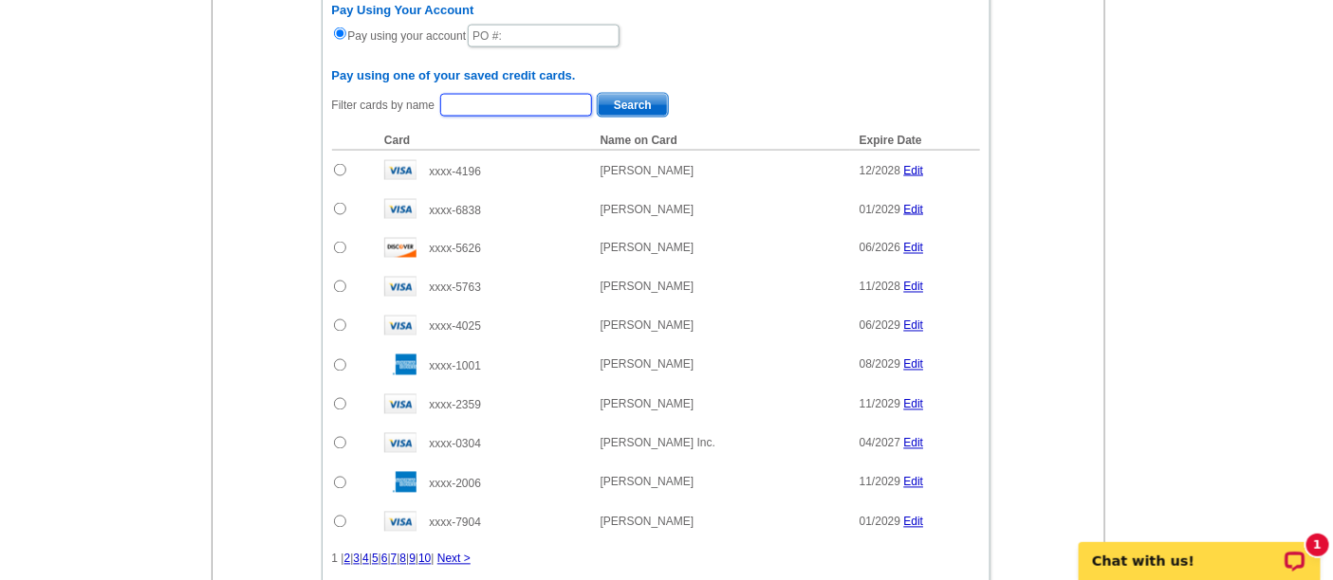
click at [538, 95] on input "text" at bounding box center [516, 105] width 152 height 23
type input "wolfgang"
click at [597, 93] on button "Search" at bounding box center [633, 105] width 72 height 25
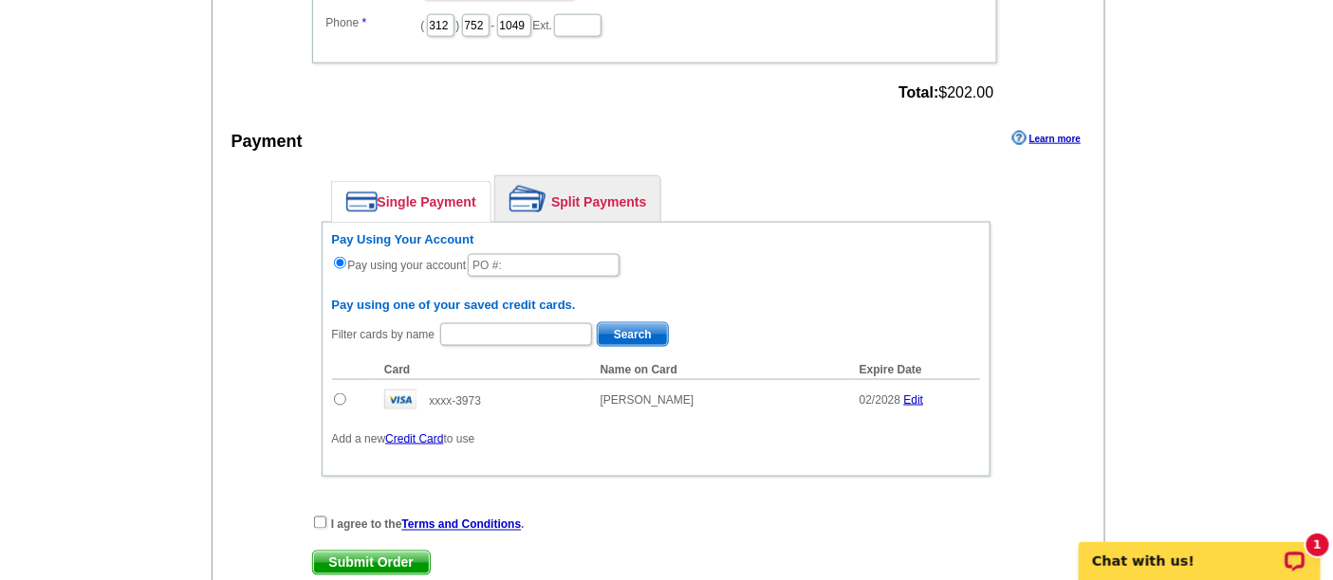
scroll to position [737, 0]
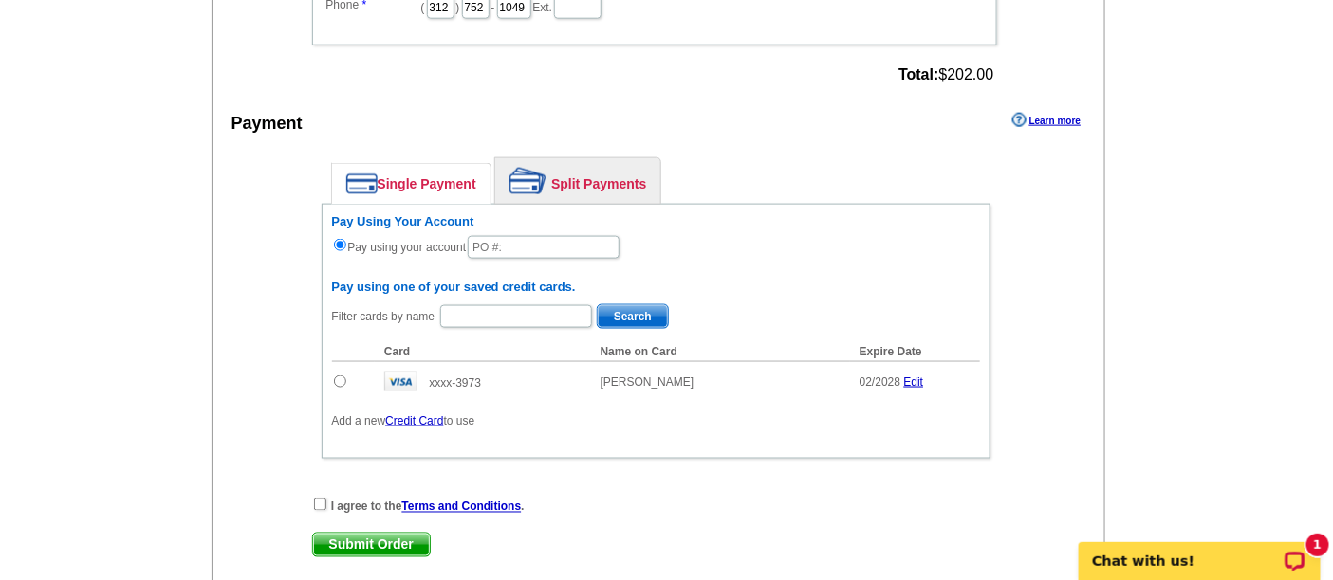
click at [547, 216] on h6 "Pay Using Your Account" at bounding box center [656, 221] width 648 height 15
click at [547, 236] on input "text" at bounding box center [544, 247] width 152 height 23
click at [570, 236] on input "text" at bounding box center [544, 247] width 152 height 23
click at [539, 236] on input "092225_1:39_AM" at bounding box center [544, 247] width 152 height 23
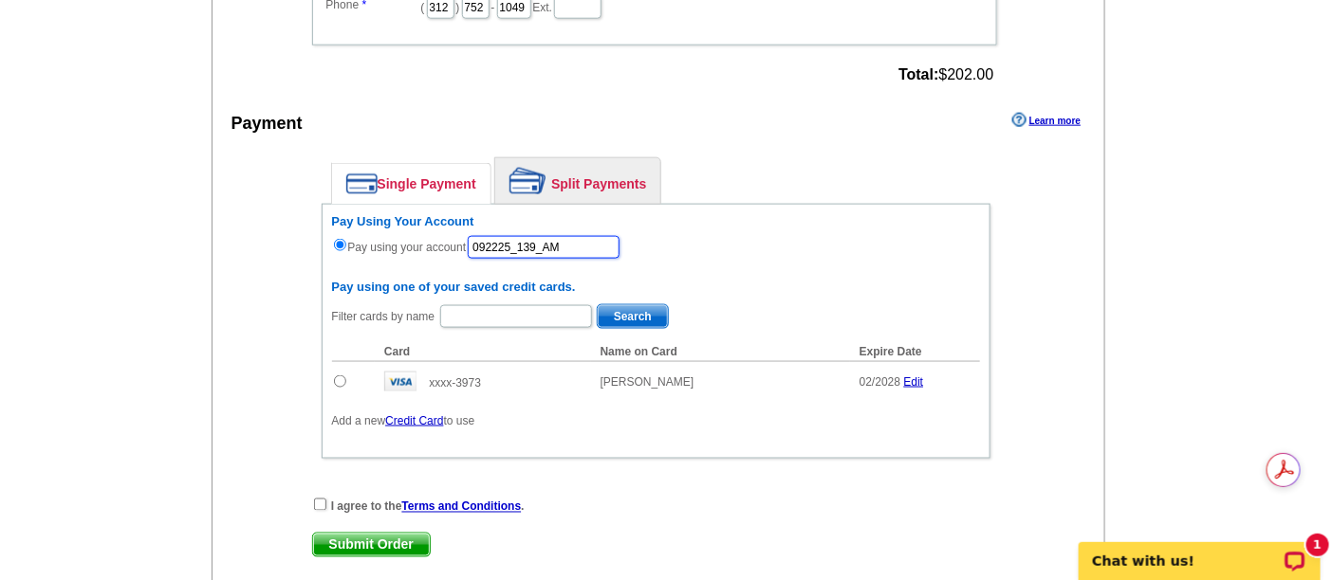
click at [590, 244] on input "092225_139_AM" at bounding box center [544, 247] width 152 height 23
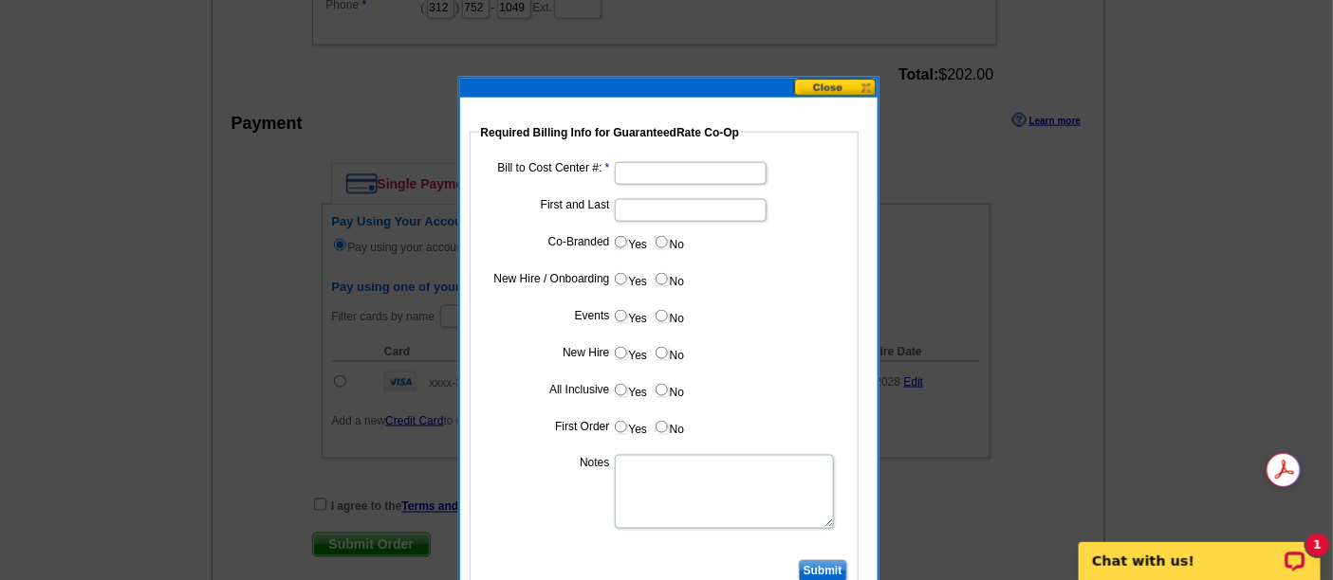
type input "092225_139_AM"
click at [713, 169] on input "Bill to Cost Center #:" at bounding box center [691, 173] width 152 height 23
click at [673, 172] on input "Bill to Cost Center #:" at bounding box center [691, 173] width 152 height 23
type input "1241"
click at [672, 199] on input "First and Last" at bounding box center [691, 210] width 152 height 23
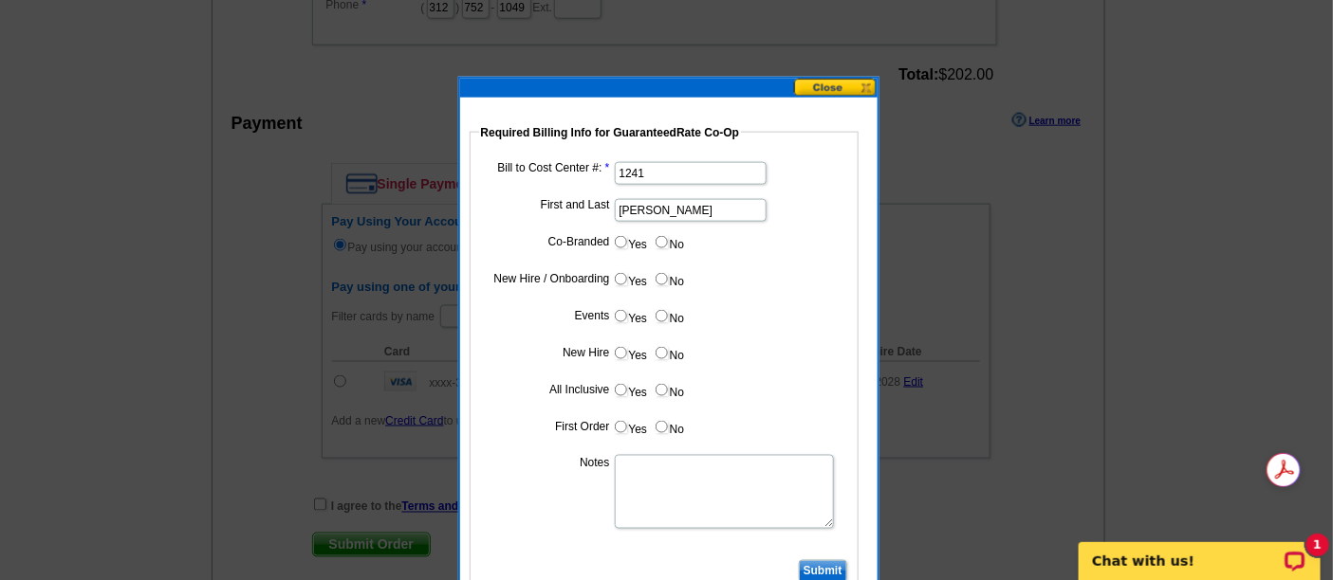
type input "Fran Patton"
click at [630, 240] on label "Yes" at bounding box center [630, 242] width 35 height 22
click at [627, 240] on input "Yes" at bounding box center [621, 242] width 12 height 12
radio input "true"
click at [656, 282] on input "Cost paid by cobrand" at bounding box center [691, 284] width 152 height 23
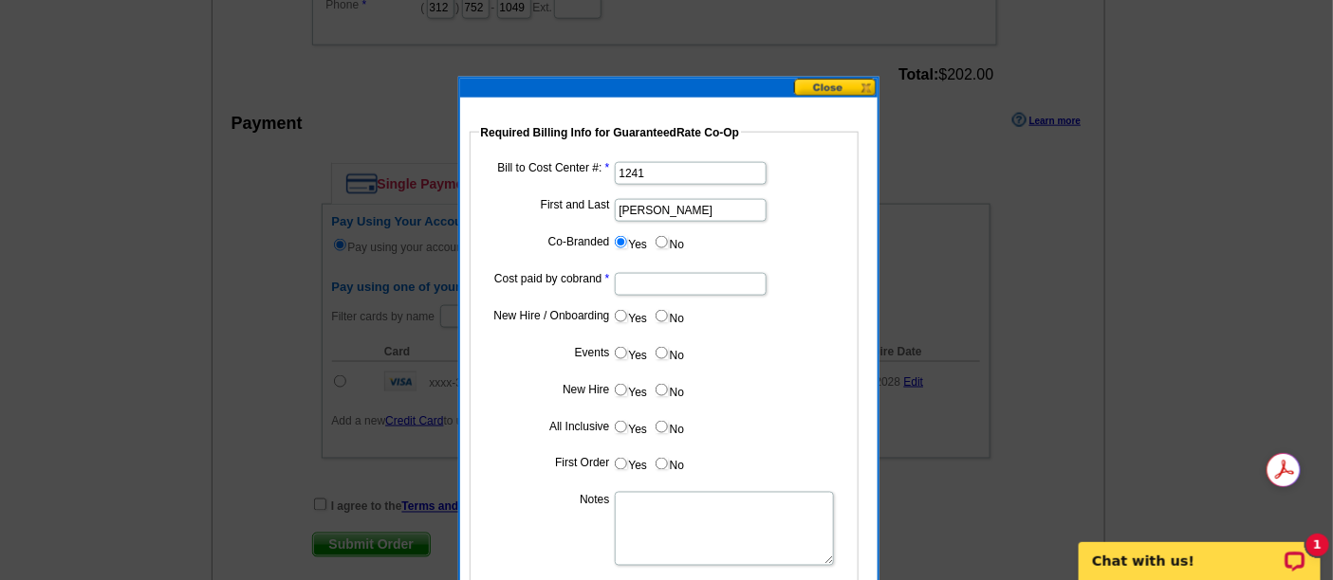
type input "50%"
click at [813, 236] on dd "Yes No" at bounding box center [664, 245] width 370 height 29
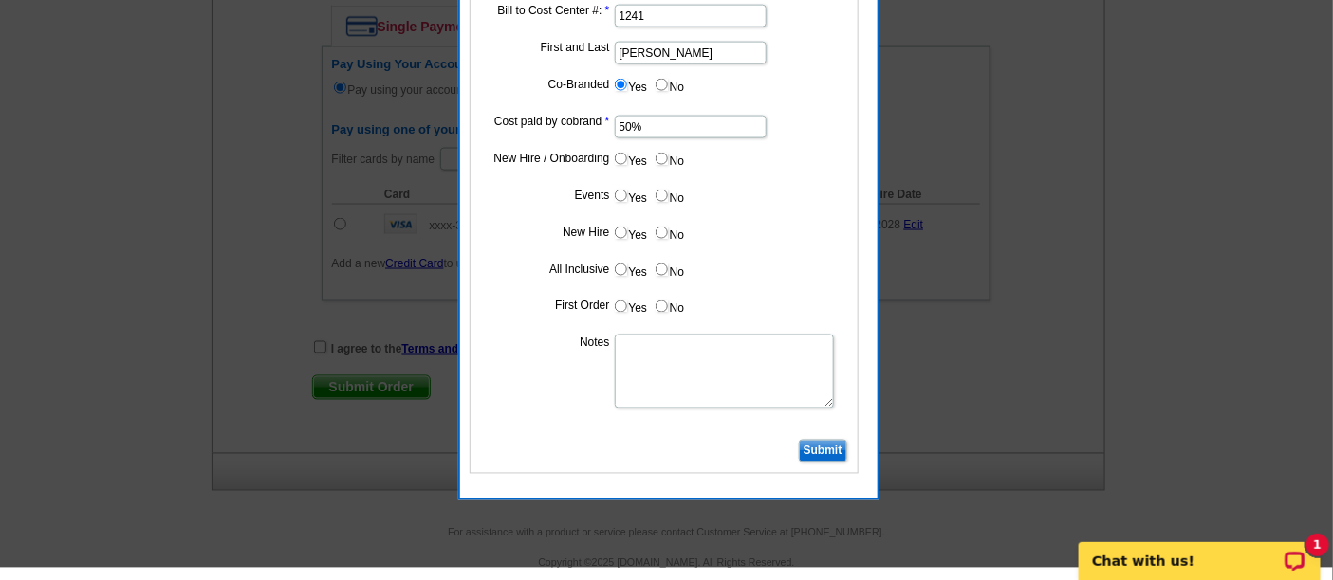
scroll to position [905, 0]
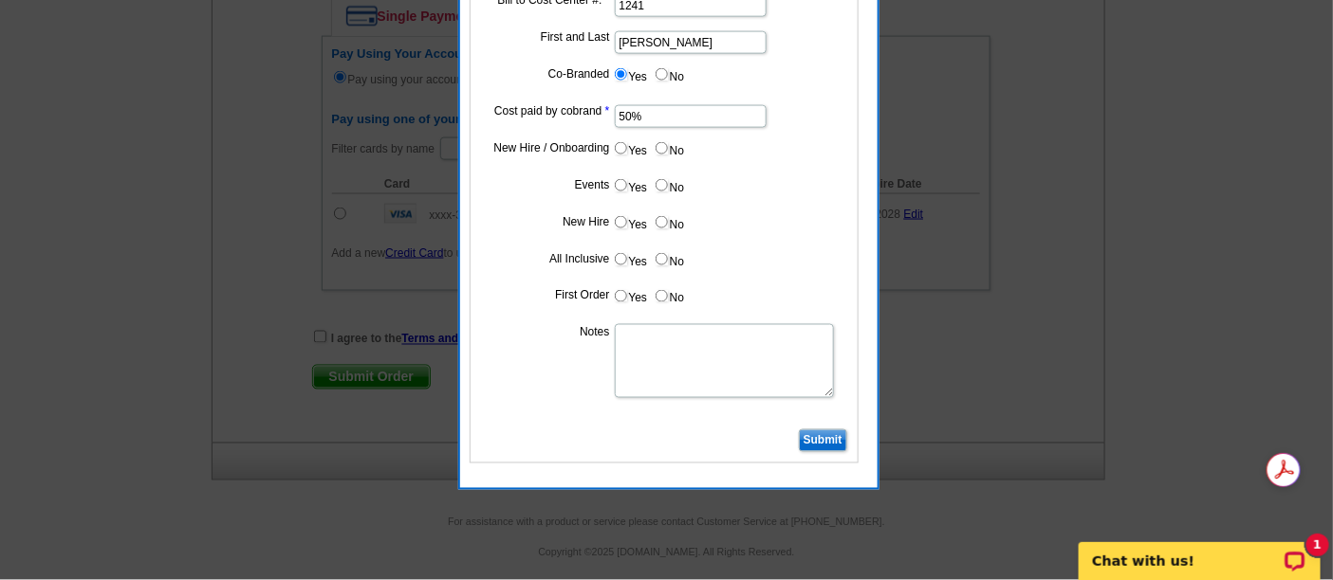
click at [837, 434] on input "Submit" at bounding box center [823, 441] width 48 height 23
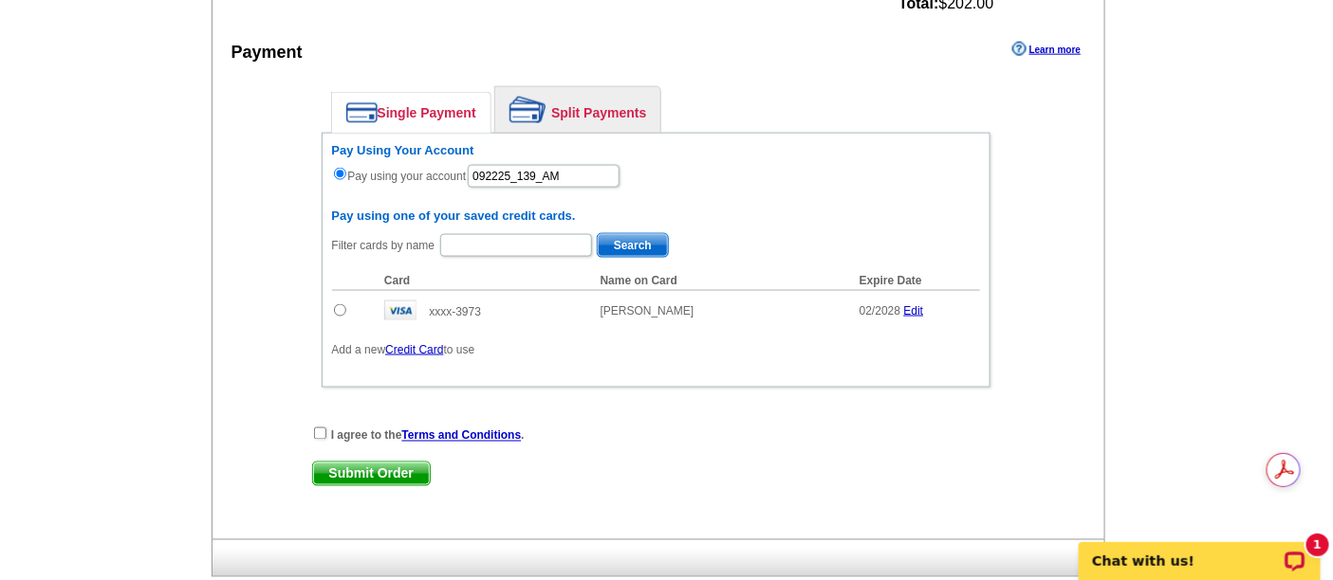
scroll to position [799, 0]
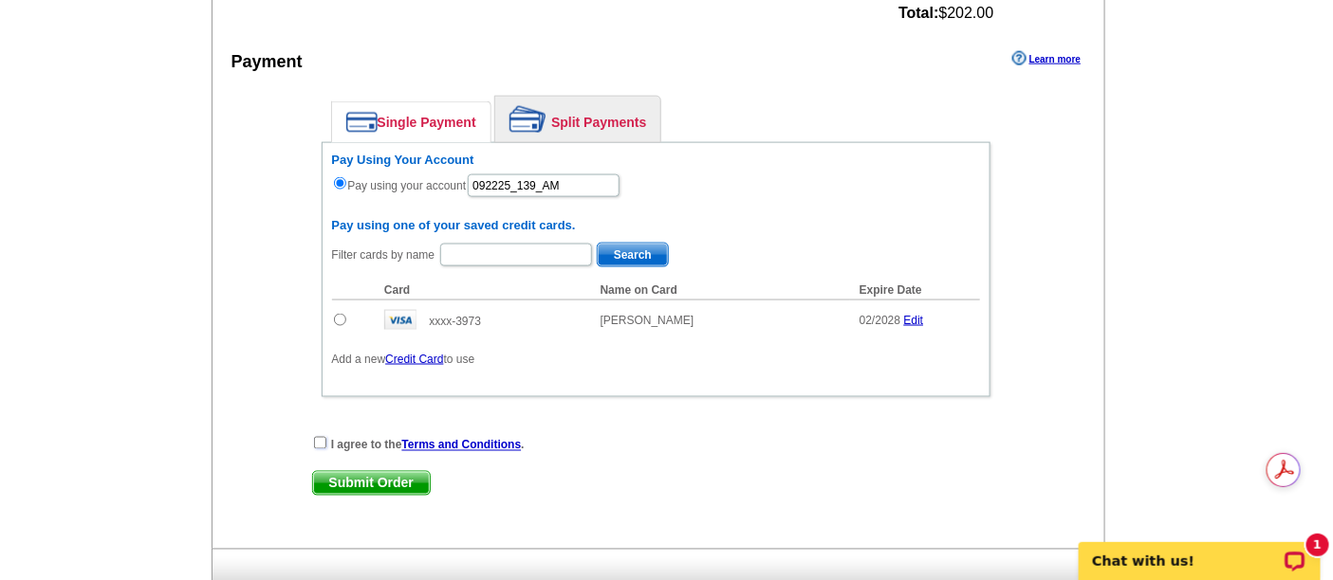
click at [321, 437] on input "checkbox" at bounding box center [320, 443] width 12 height 12
click at [317, 437] on input "checkbox" at bounding box center [320, 443] width 12 height 12
checkbox input "false"
click at [580, 114] on link "Split Payments" at bounding box center [577, 120] width 165 height 46
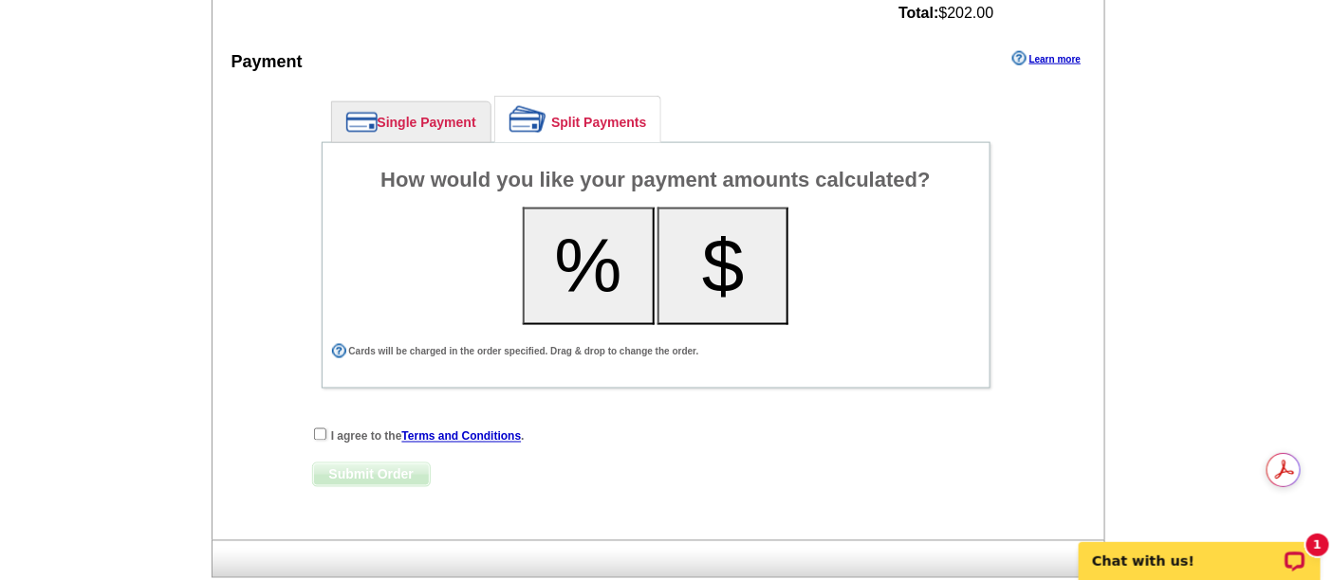
click at [572, 260] on button "%" at bounding box center [589, 267] width 132 height 118
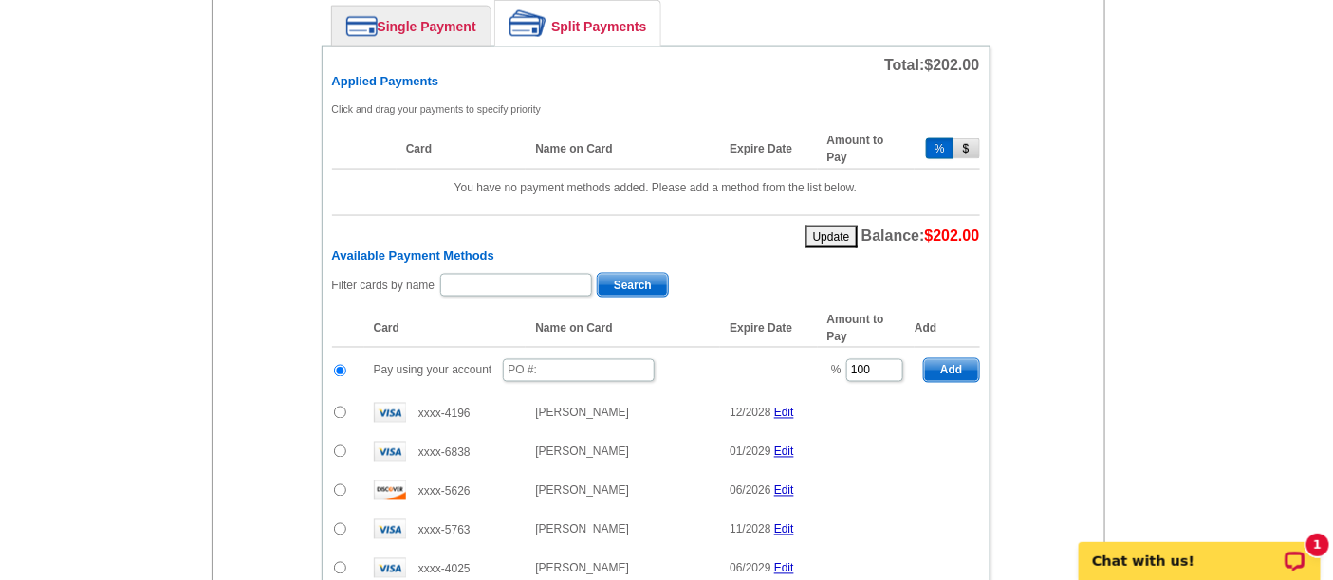
scroll to position [905, 0]
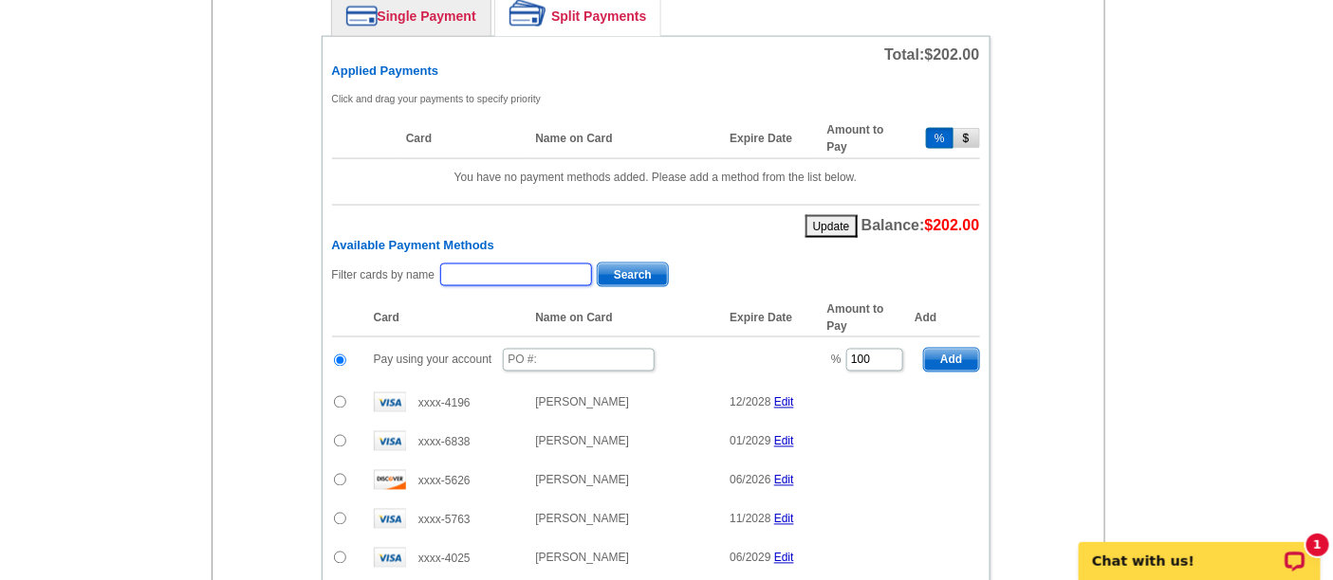
click at [542, 270] on input "text" at bounding box center [516, 275] width 152 height 23
click at [547, 264] on input "text" at bounding box center [516, 275] width 152 height 23
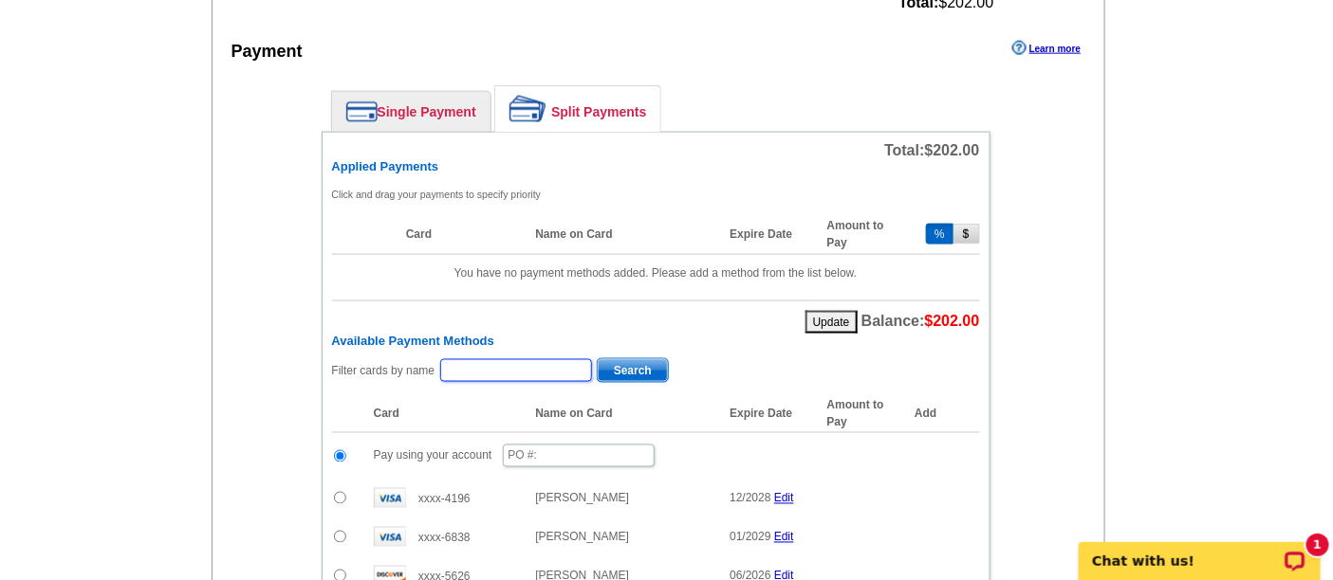
scroll to position [799, 0]
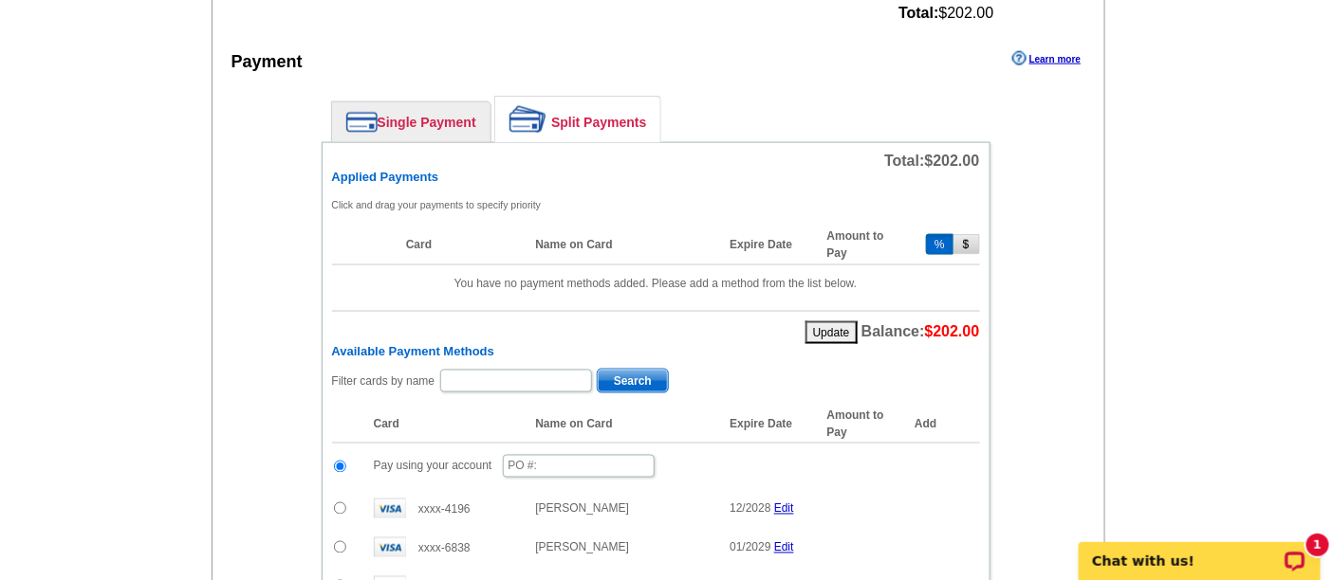
click at [444, 121] on link "Single Payment" at bounding box center [411, 122] width 158 height 40
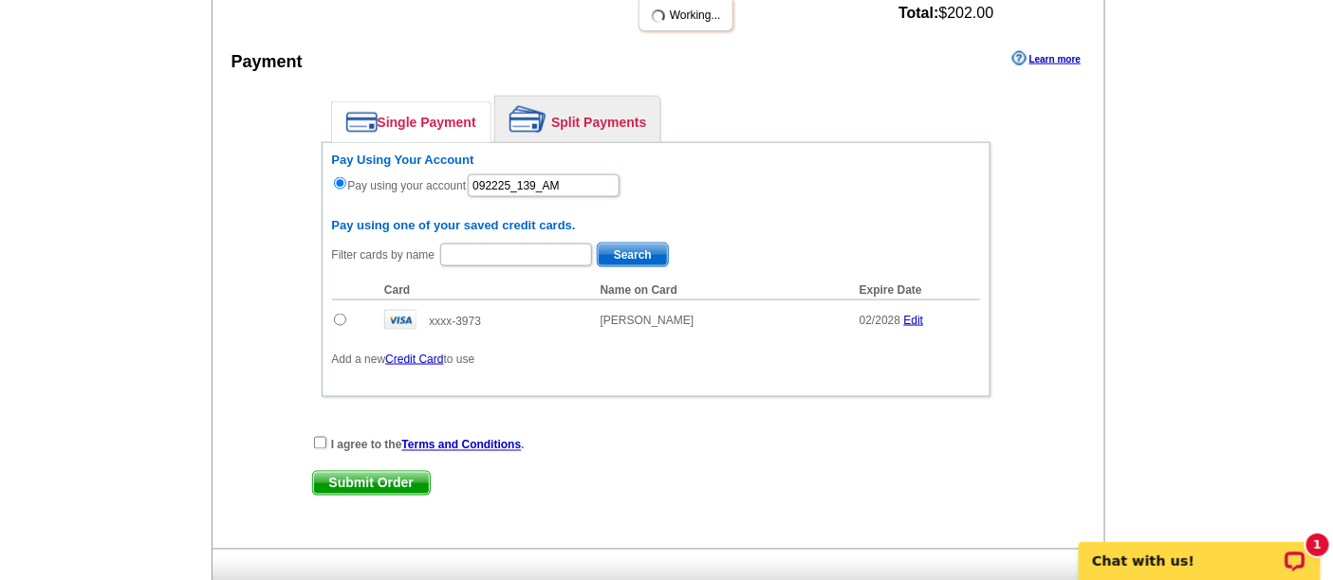
click at [585, 105] on link "Split Payments" at bounding box center [577, 120] width 165 height 46
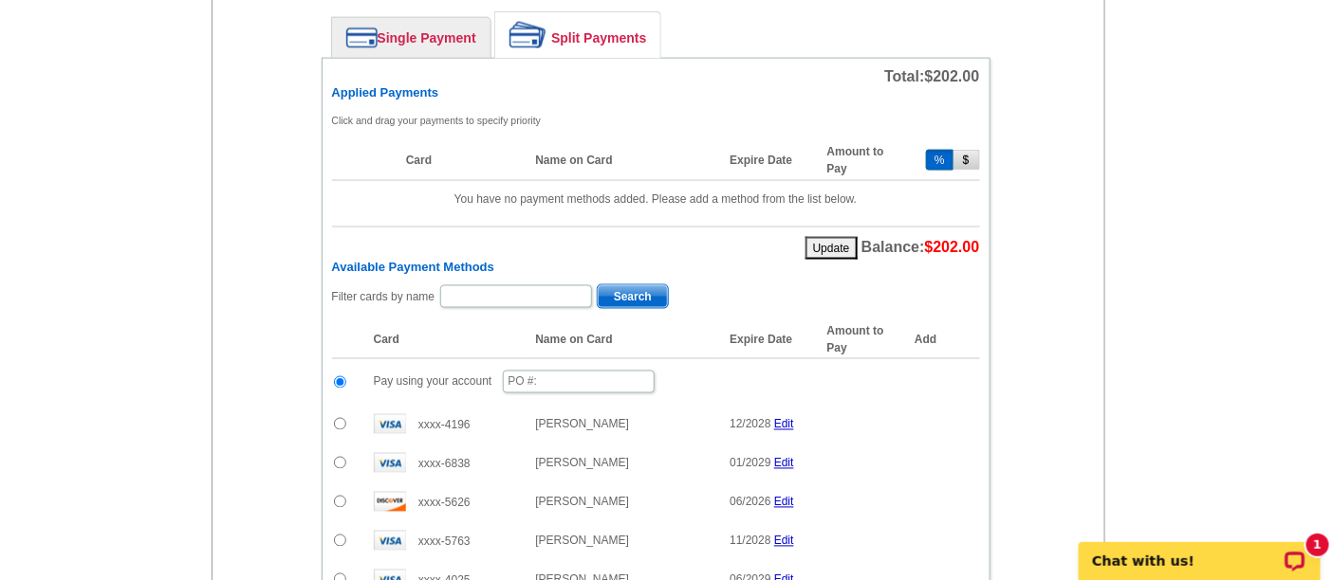
scroll to position [873, 0]
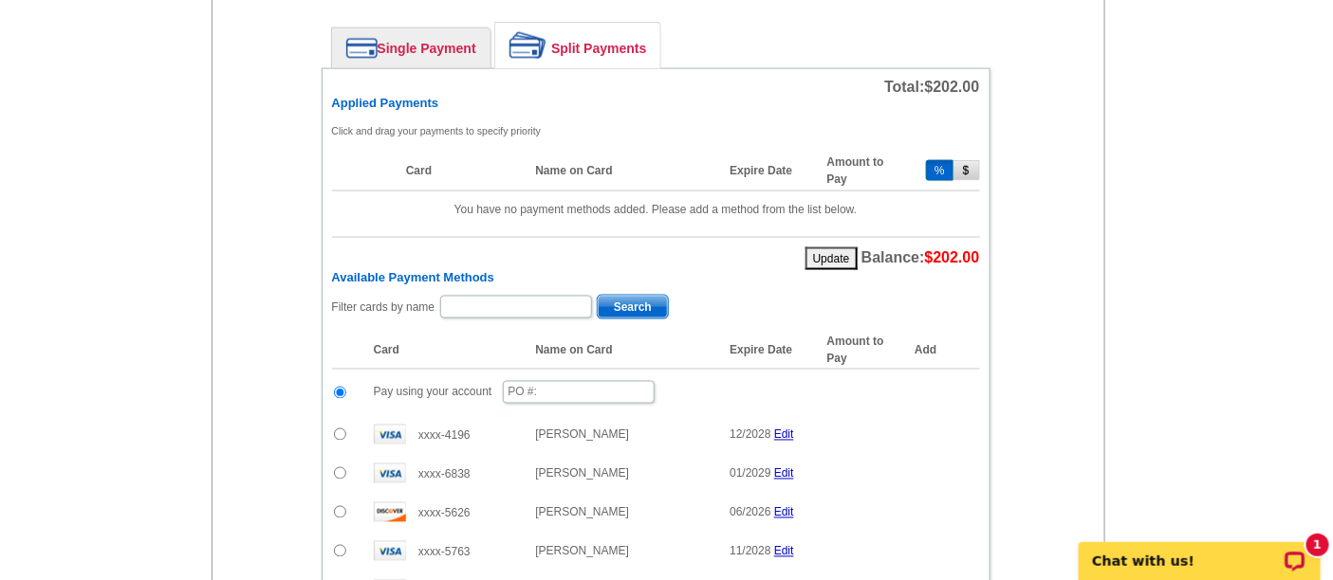
click at [946, 160] on button "%" at bounding box center [940, 170] width 28 height 21
click at [953, 160] on button "$" at bounding box center [966, 170] width 27 height 21
click at [962, 160] on button "$" at bounding box center [966, 170] width 27 height 21
click at [934, 166] on button "%" at bounding box center [940, 170] width 28 height 21
type input "100"
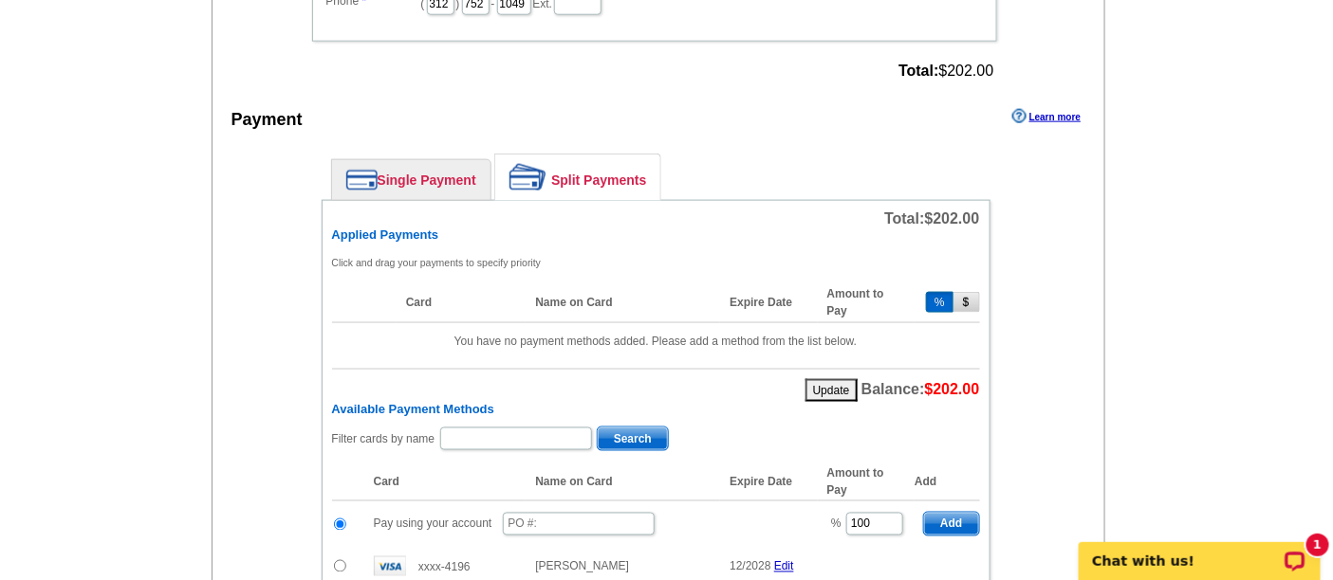
scroll to position [842, 0]
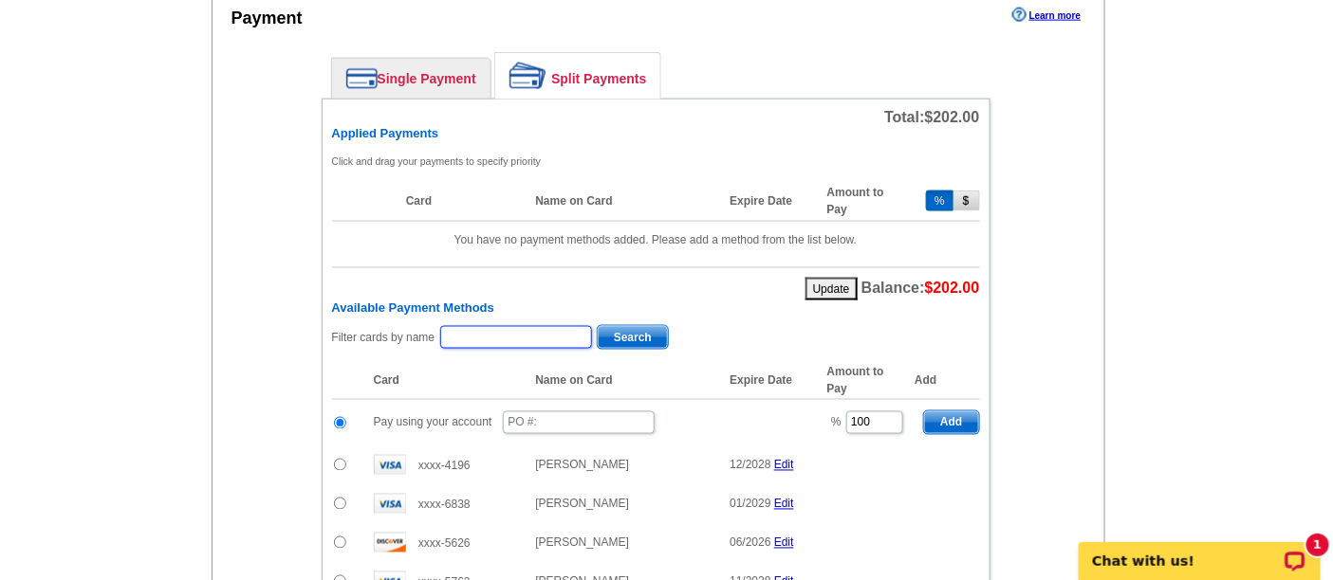
click at [525, 326] on input "text" at bounding box center [516, 337] width 152 height 23
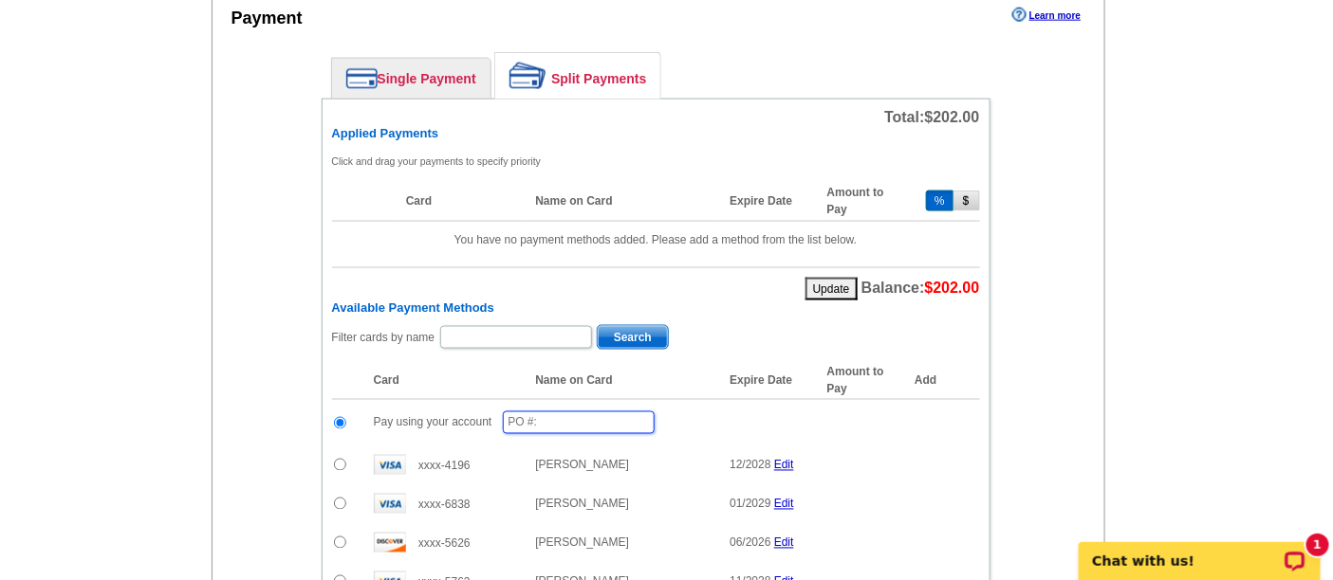
click at [538, 412] on input "text" at bounding box center [579, 423] width 152 height 23
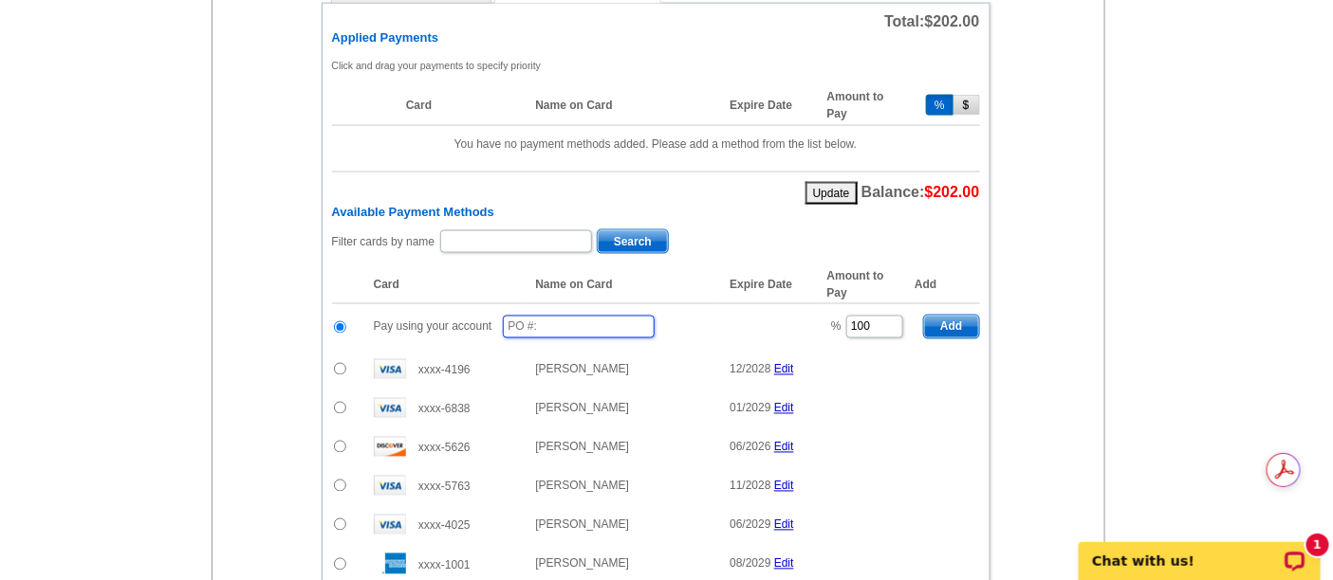
scroll to position [949, 0]
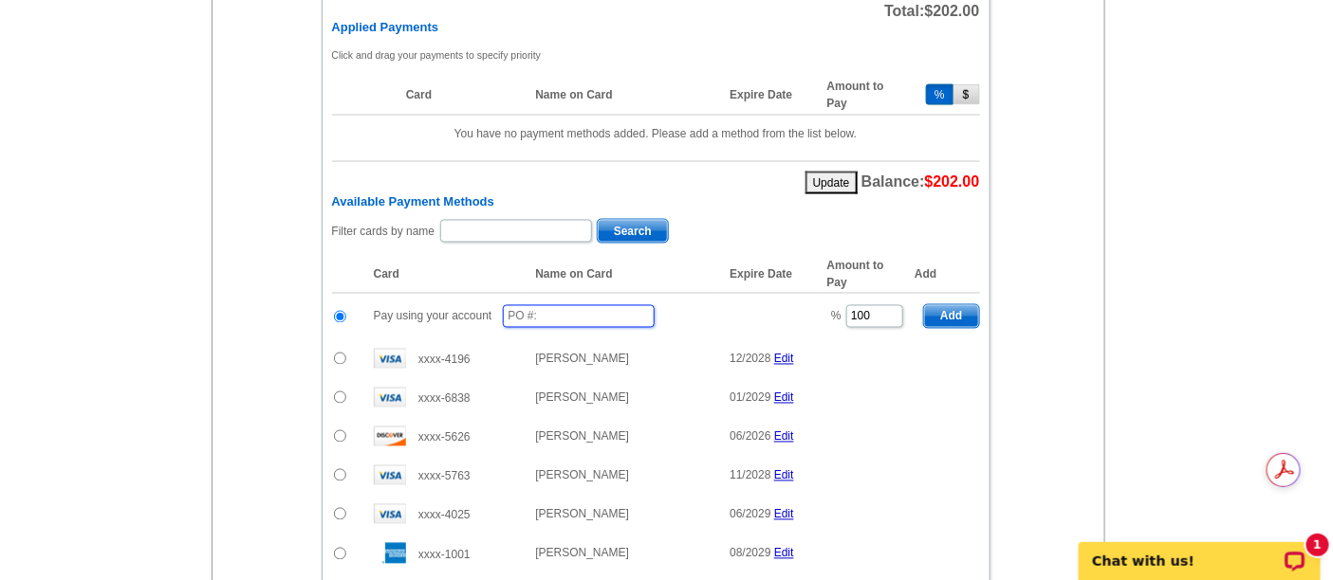
click at [592, 305] on input "text" at bounding box center [579, 316] width 152 height 23
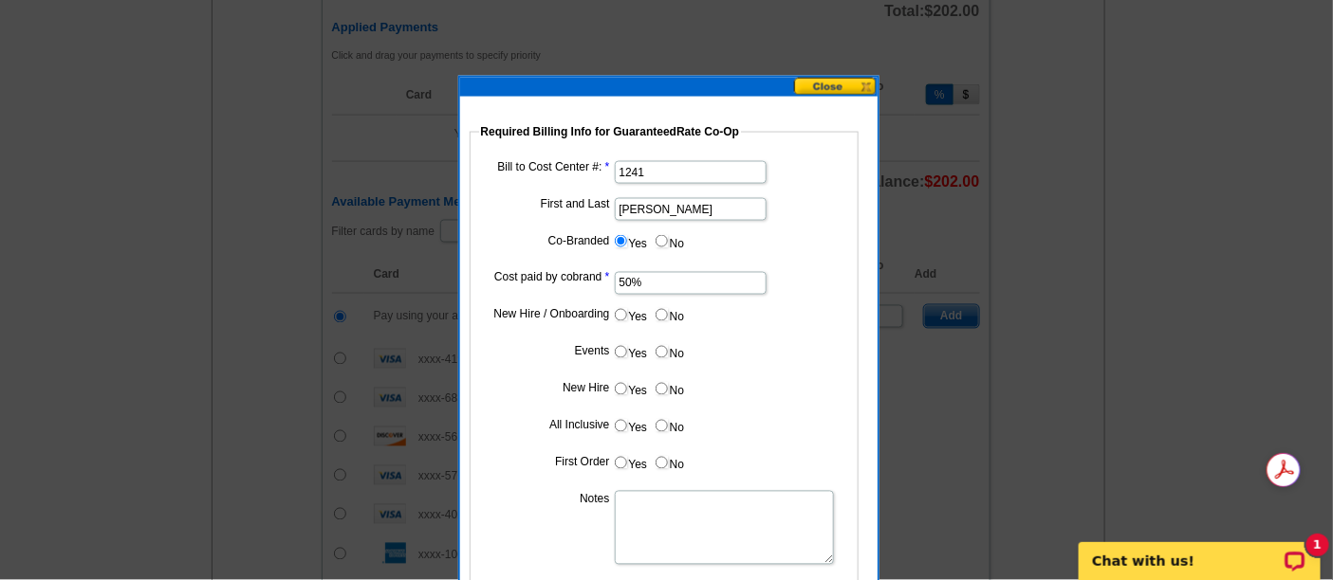
type input "092225_140_AM"
click at [664, 317] on input "No" at bounding box center [661, 315] width 12 height 12
radio input "true"
drag, startPoint x: 675, startPoint y: 357, endPoint x: 675, endPoint y: 379, distance: 22.8
click at [675, 358] on label "No" at bounding box center [669, 352] width 30 height 22
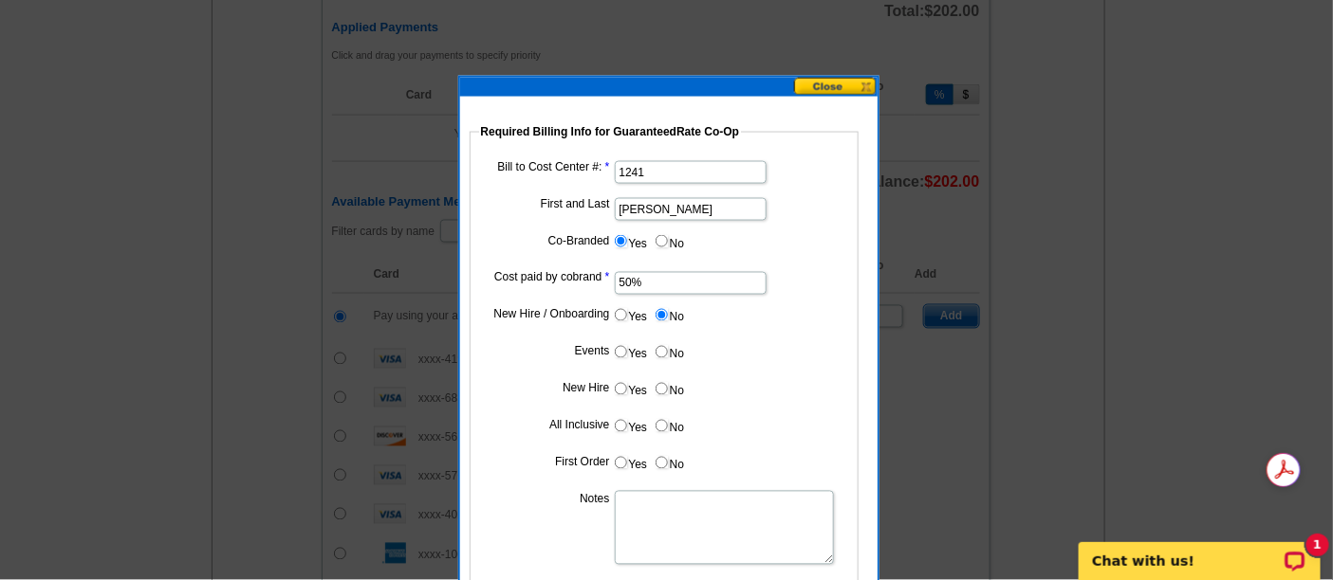
click at [668, 358] on input "No" at bounding box center [661, 352] width 12 height 12
radio input "true"
click at [673, 396] on label "No" at bounding box center [669, 389] width 30 height 22
click at [668, 396] on input "No" at bounding box center [661, 389] width 12 height 12
radio input "true"
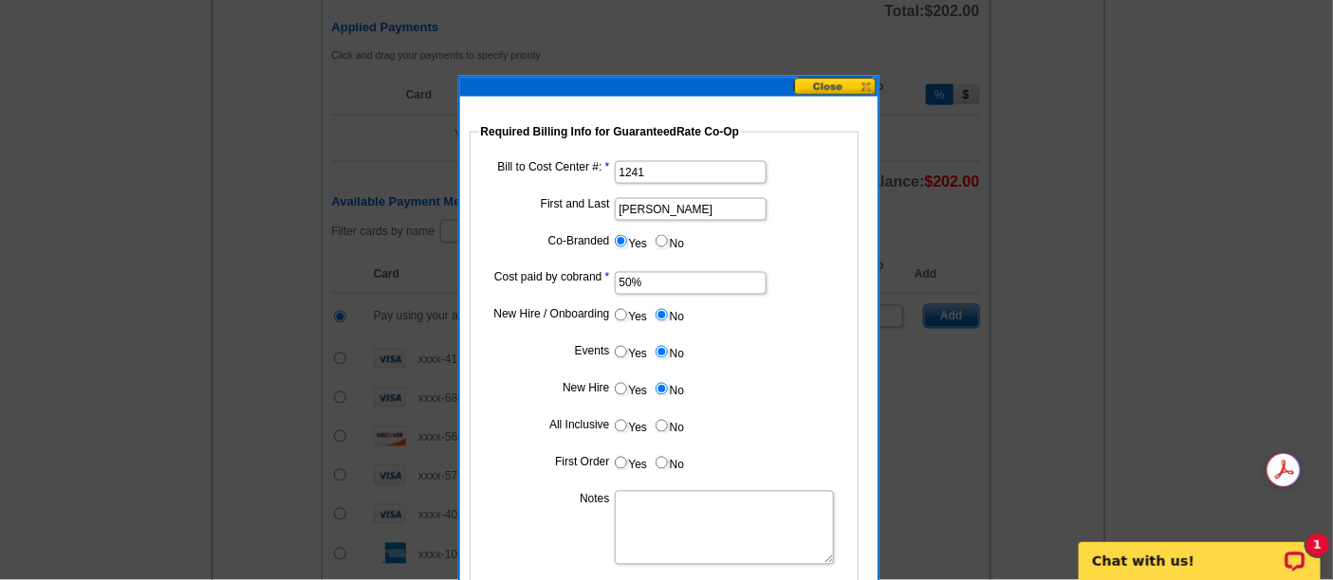
click at [670, 425] on label "No" at bounding box center [669, 426] width 30 height 22
click at [668, 425] on input "No" at bounding box center [661, 426] width 12 height 12
radio input "true"
click at [665, 472] on label "No" at bounding box center [669, 463] width 30 height 22
click at [665, 470] on input "No" at bounding box center [661, 463] width 12 height 12
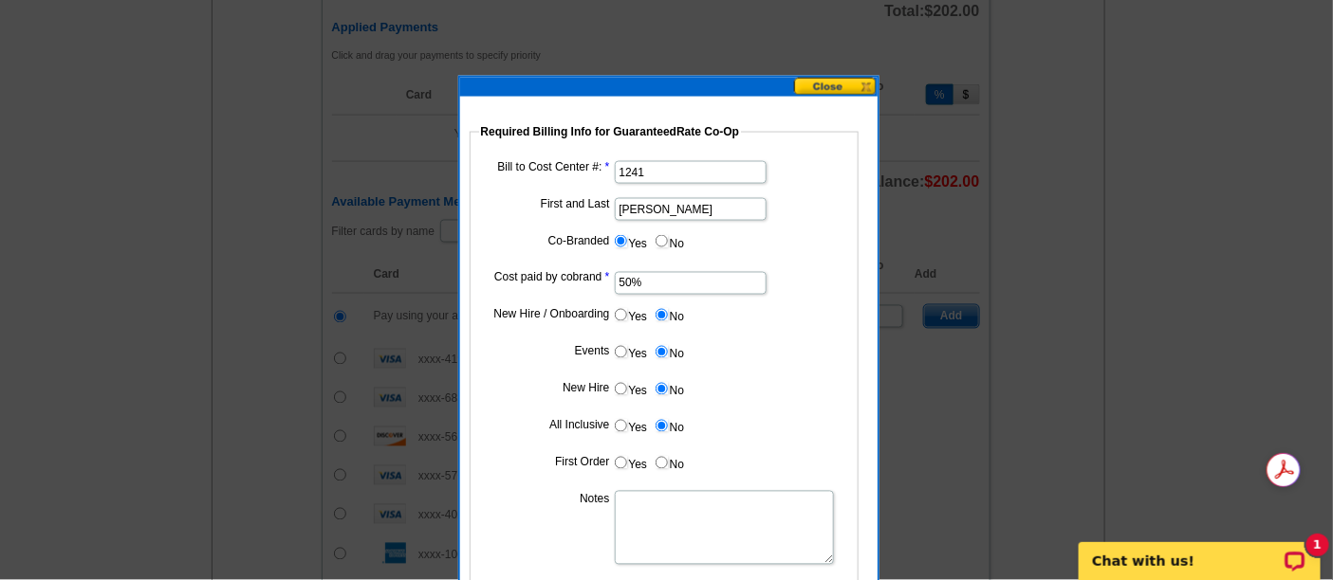
radio input "true"
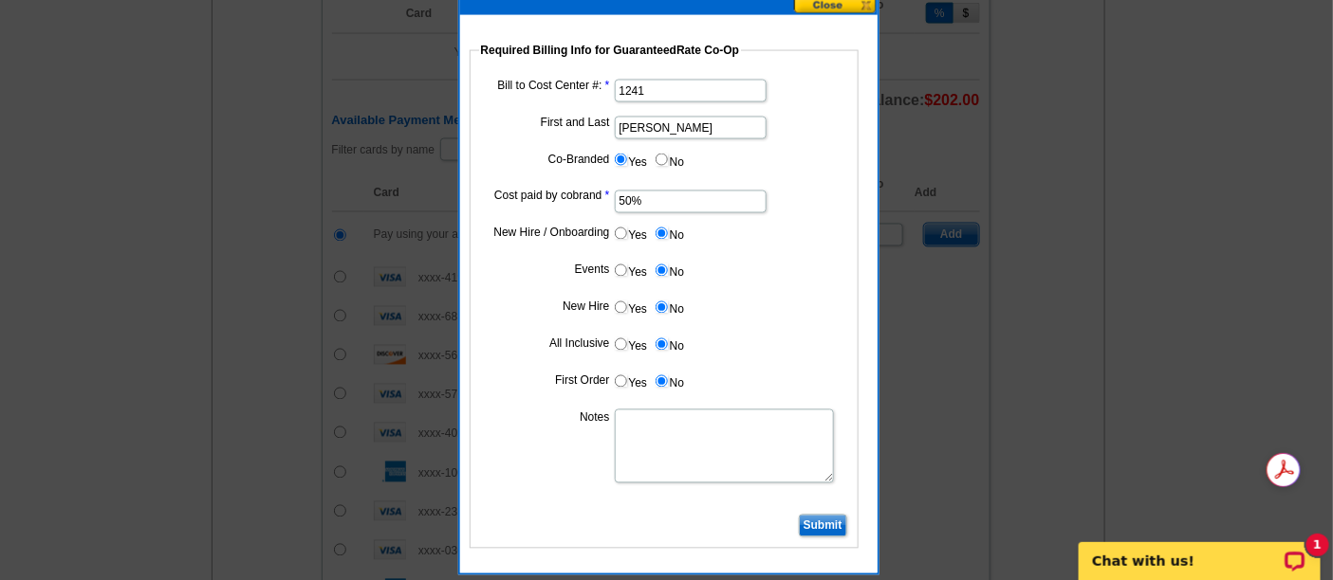
scroll to position [1054, 0]
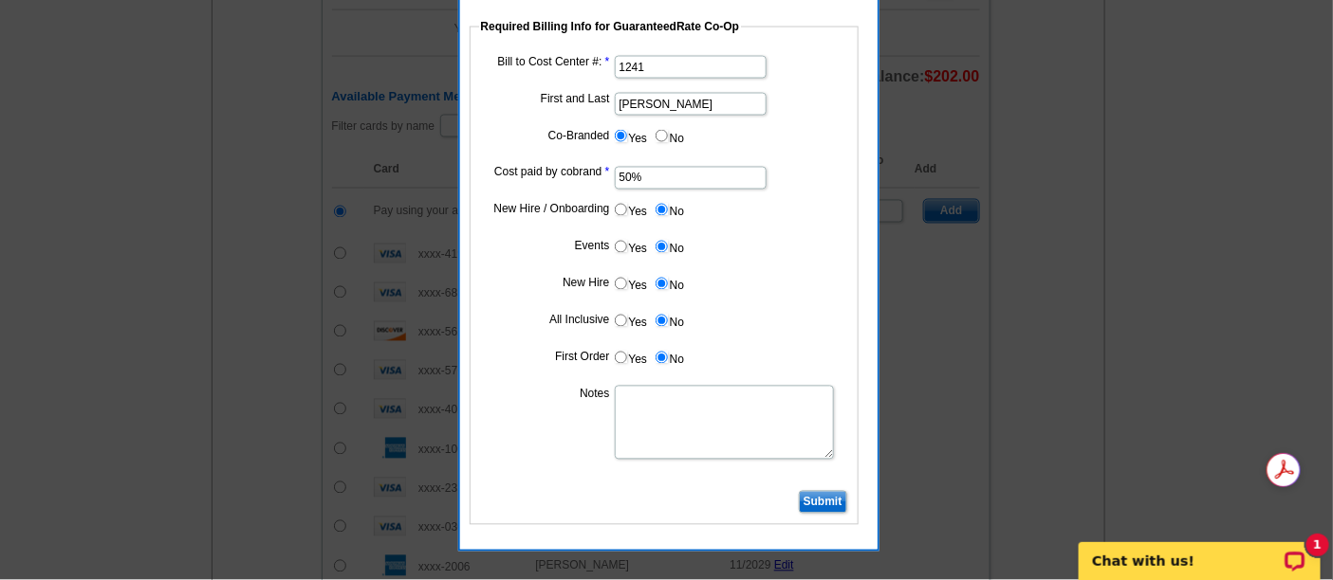
click at [818, 487] on fieldset "Required Billing Info for GuaranteedRate Co-Op Bill to Cost Center #: 1241 Firs…" at bounding box center [664, 271] width 389 height 507
click at [818, 491] on input "Submit" at bounding box center [823, 502] width 48 height 23
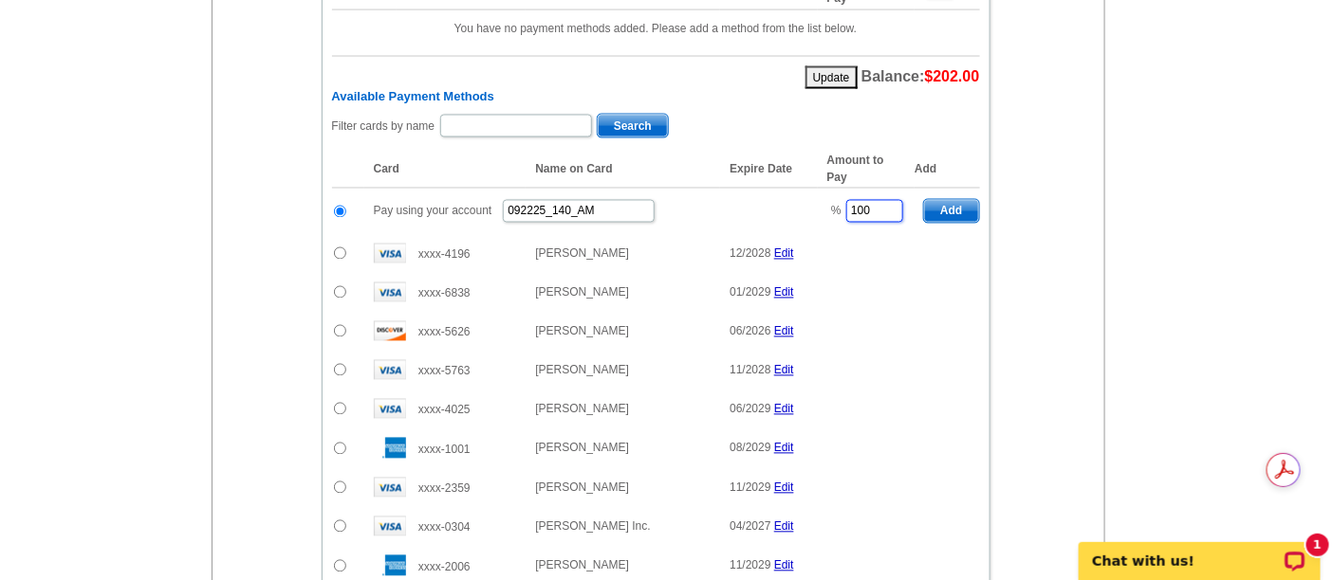
drag, startPoint x: 881, startPoint y: 193, endPoint x: 835, endPoint y: 199, distance: 46.8
click at [835, 199] on td "% 100" at bounding box center [866, 212] width 97 height 46
click at [1150, 163] on main "Add Another Item Checkout Order Name: My Order 2025-09-22 Save Order Review you…" at bounding box center [666, 18] width 1333 height 1900
click at [962, 200] on span "Add" at bounding box center [951, 211] width 54 height 23
type input "100"
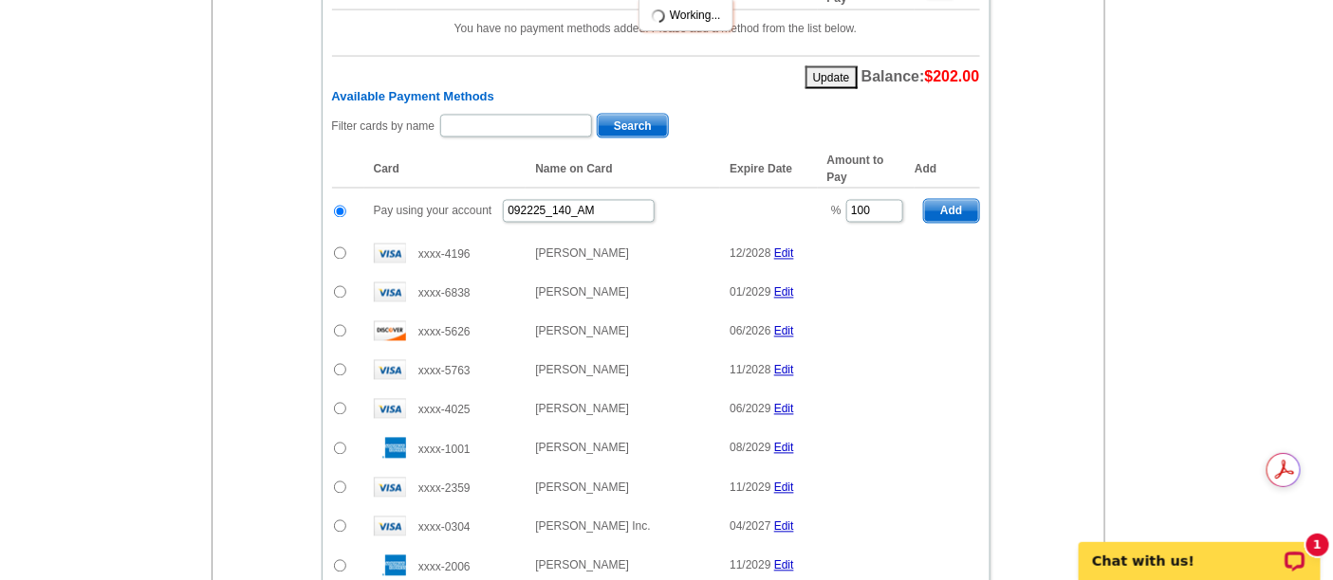
radio input "false"
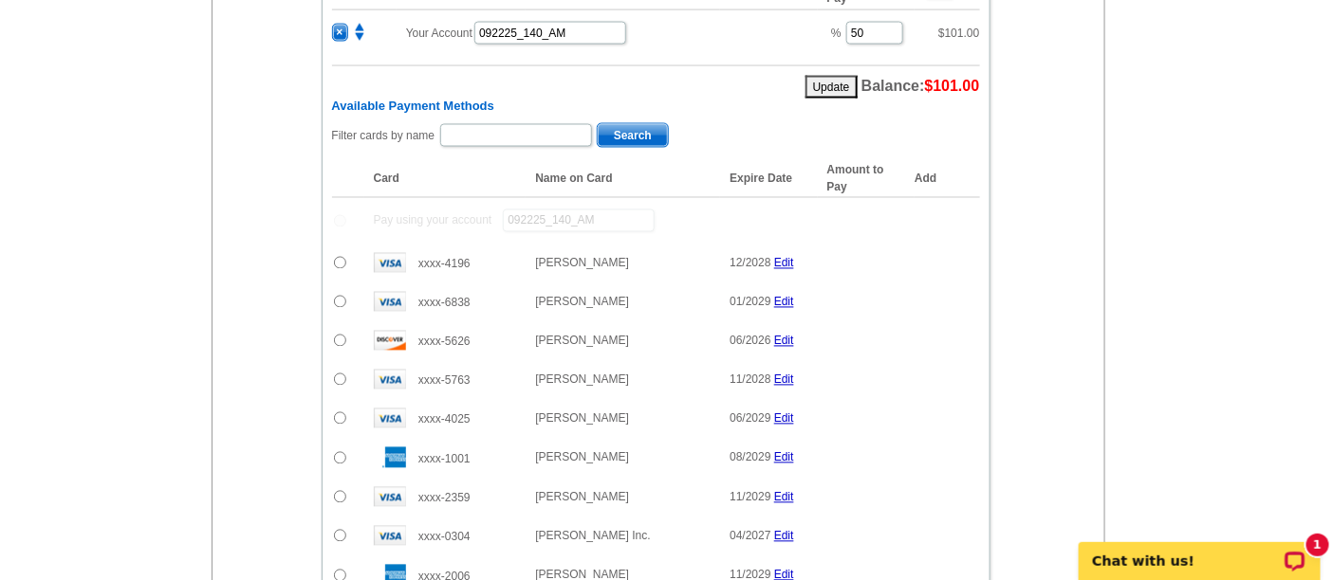
scroll to position [949, 0]
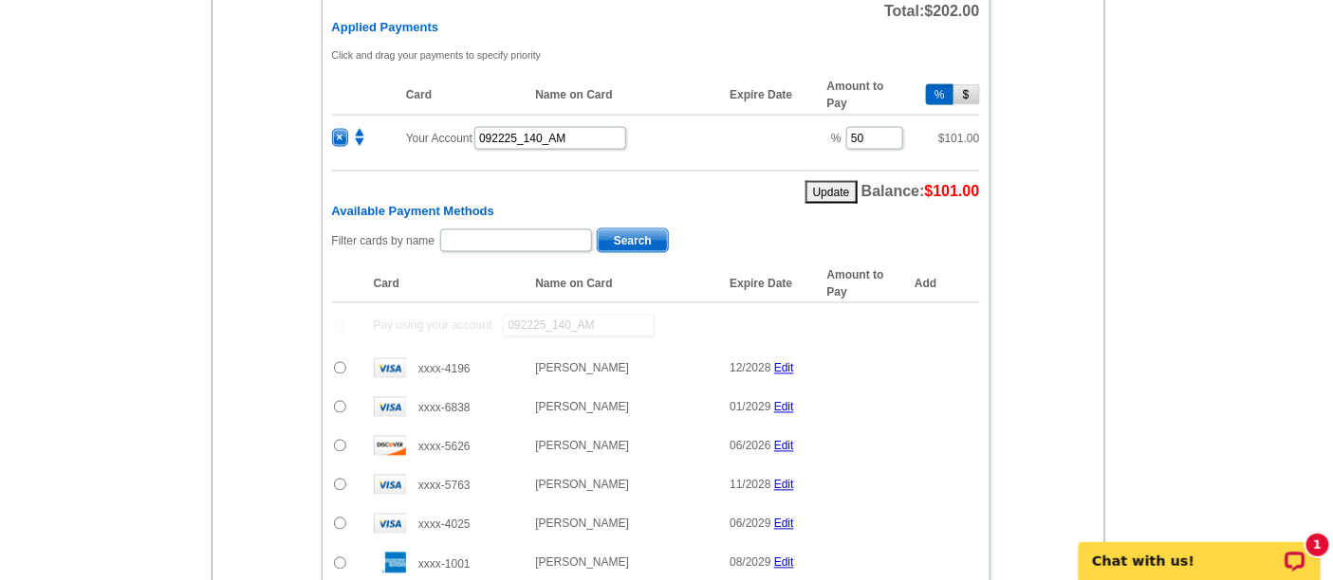
click at [507, 242] on div "Filter cards by name Search" at bounding box center [656, 242] width 648 height 29
click at [503, 230] on input "text" at bounding box center [516, 241] width 152 height 23
type input "wolfgang"
click at [620, 237] on span "Search" at bounding box center [633, 241] width 70 height 23
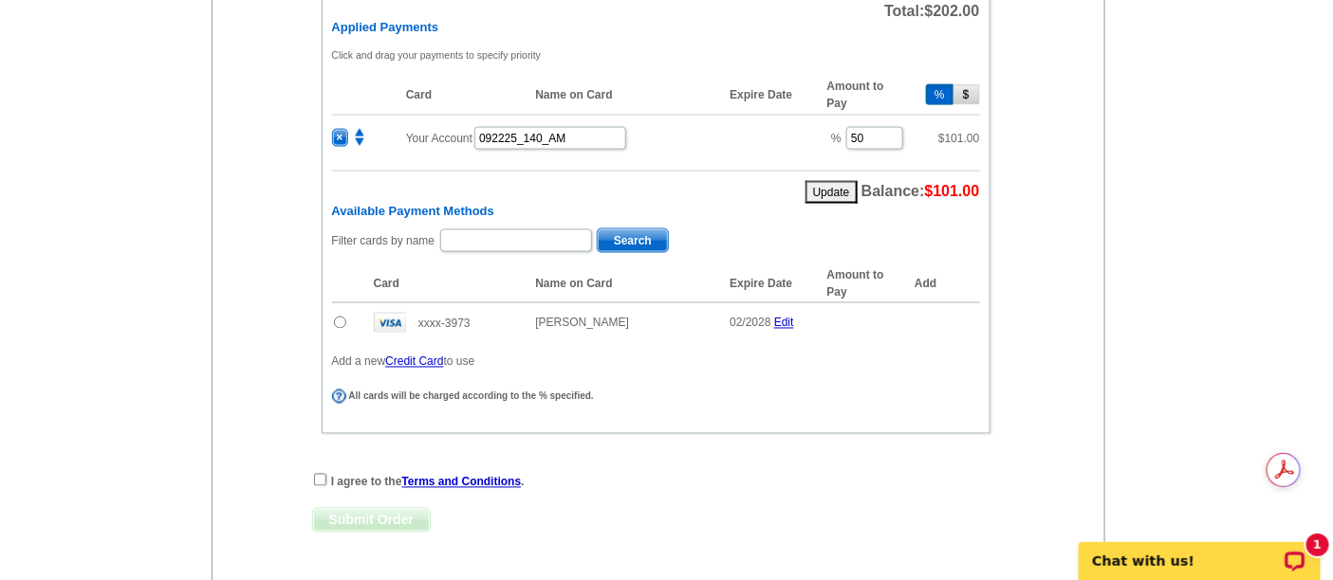
click at [345, 317] on input "radio" at bounding box center [340, 323] width 12 height 12
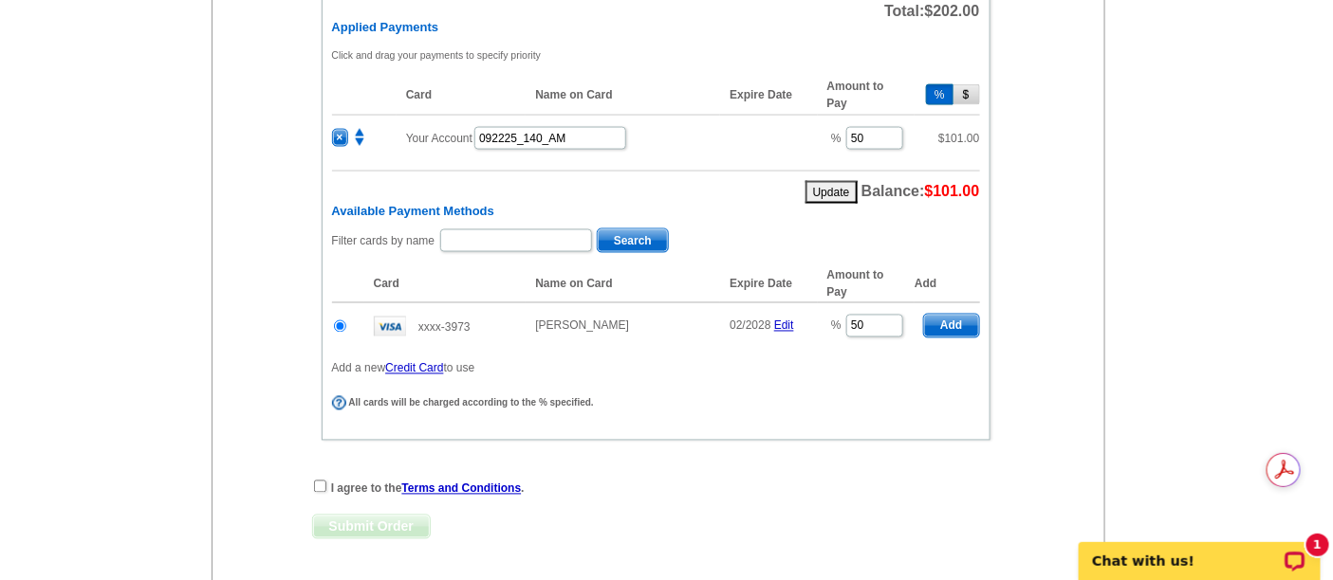
click at [334, 321] on input "radio" at bounding box center [340, 327] width 12 height 12
click at [936, 315] on span "Add" at bounding box center [951, 326] width 54 height 23
radio input "false"
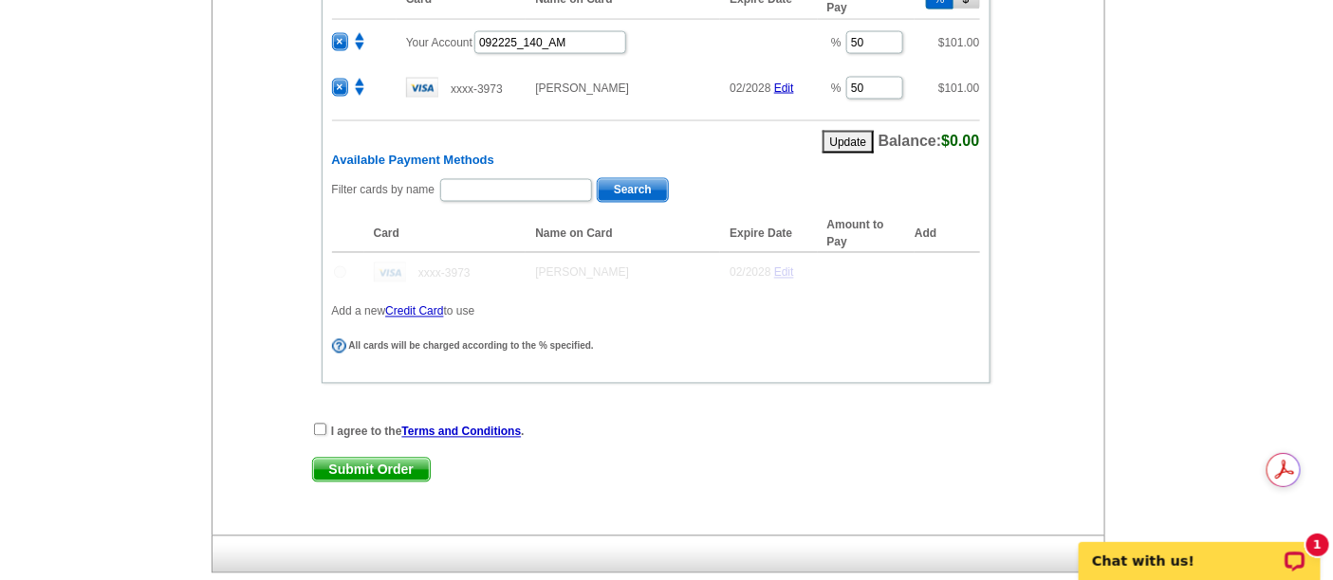
scroll to position [1054, 0]
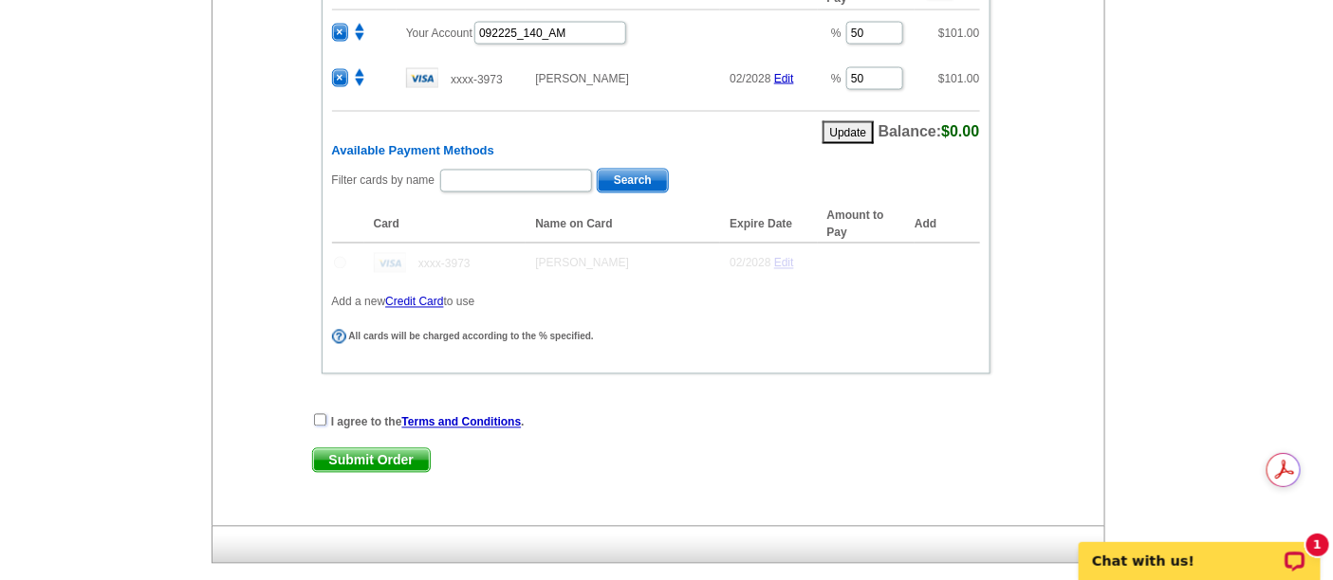
click at [320, 414] on input "checkbox" at bounding box center [320, 420] width 12 height 12
checkbox input "true"
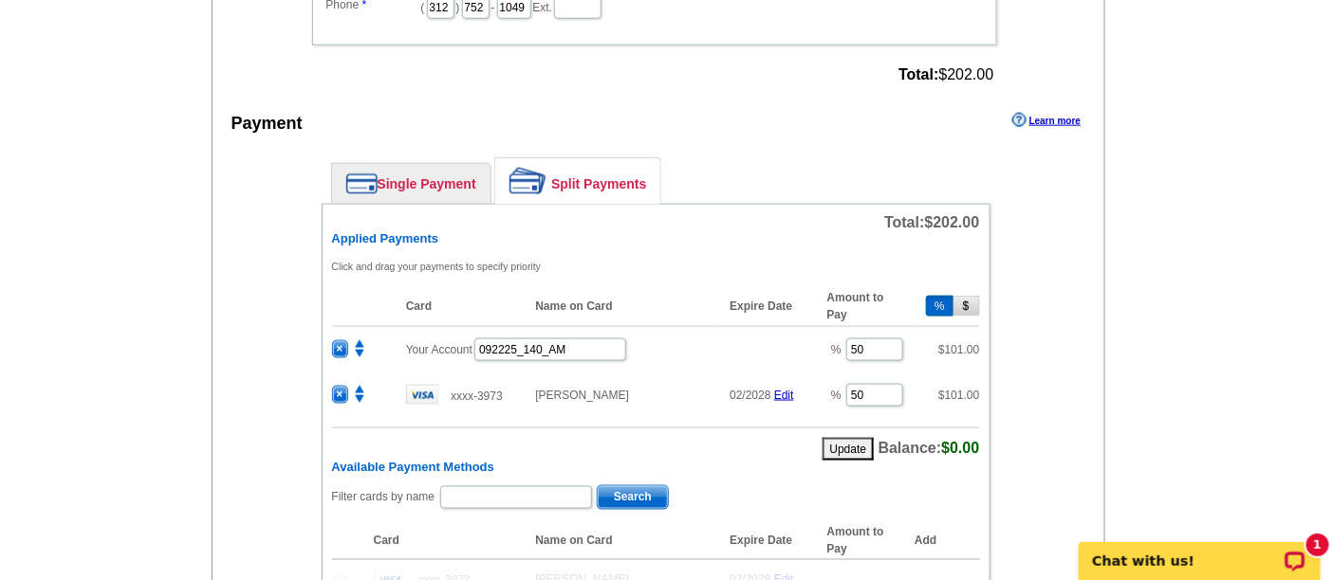
scroll to position [842, 0]
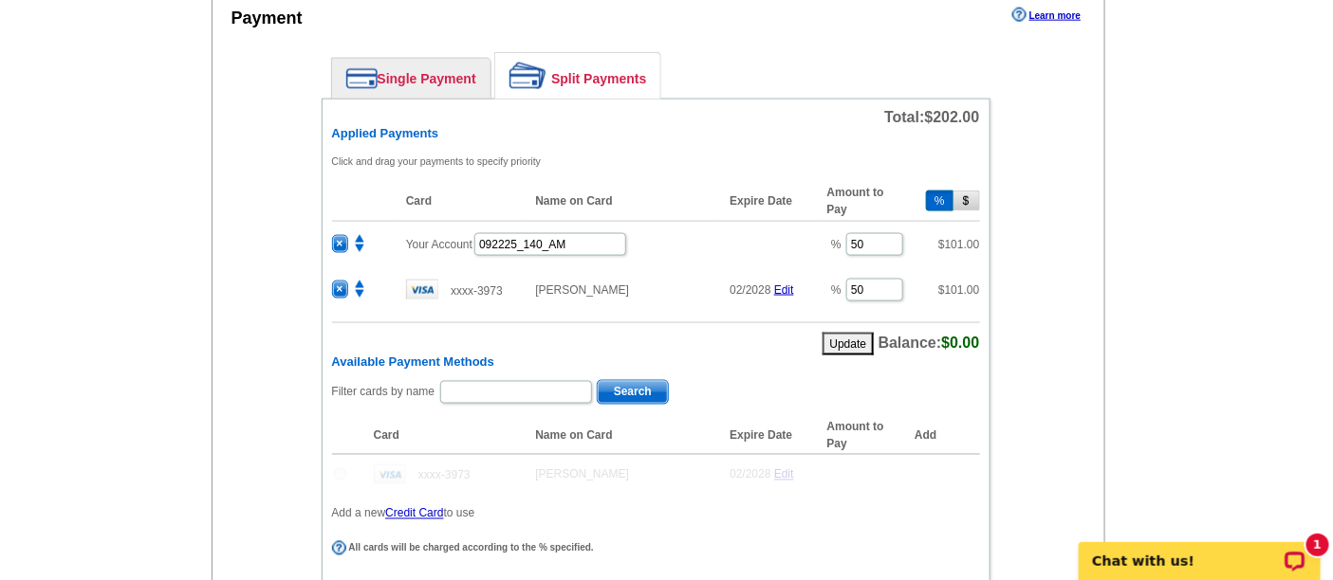
click at [238, 342] on div "Enter your contact information Learn more Who May We Contact If Needed? Full Na…" at bounding box center [658, 232] width 893 height 1011
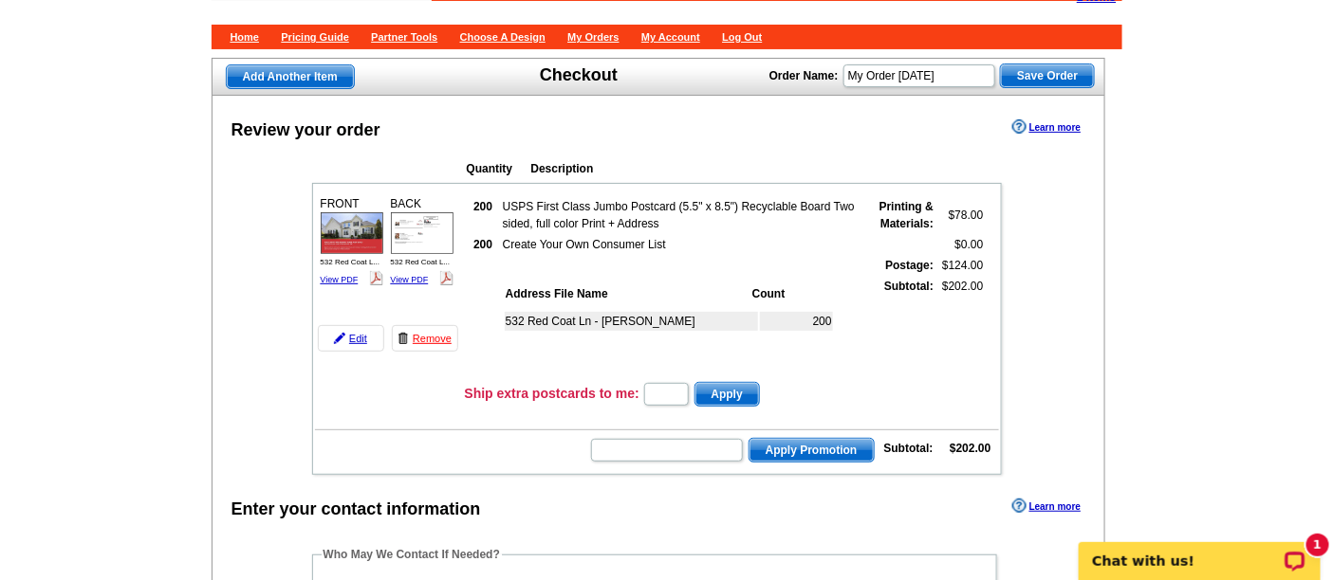
scroll to position [0, 0]
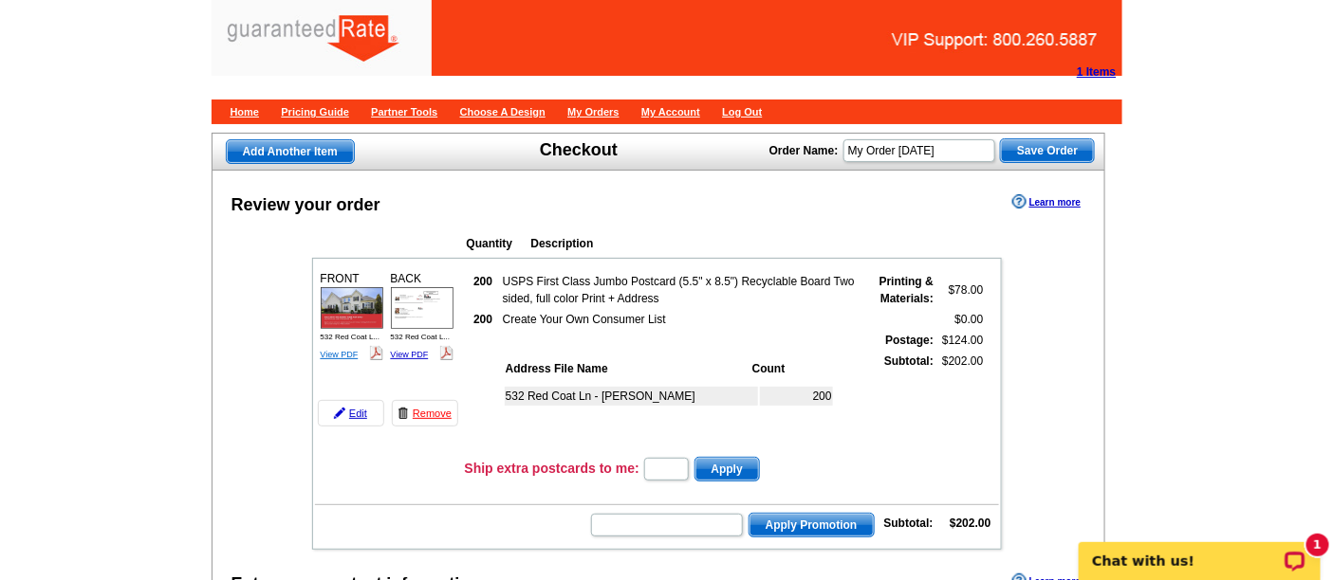
click at [340, 350] on link "View PDF" at bounding box center [340, 354] width 38 height 9
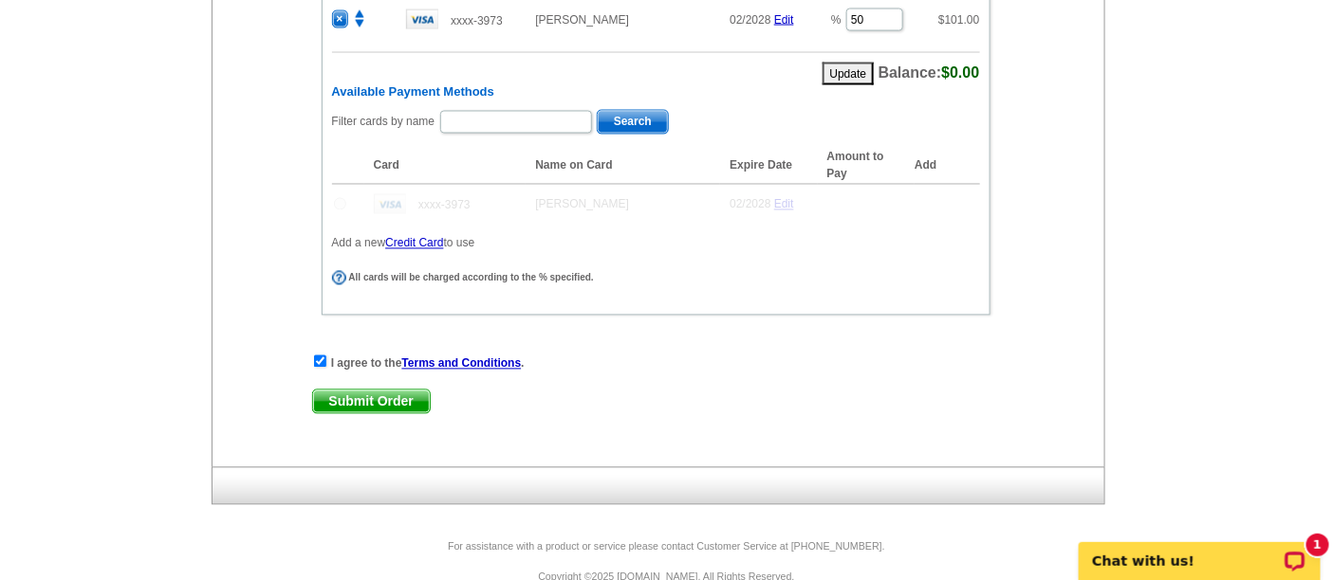
scroll to position [1135, 0]
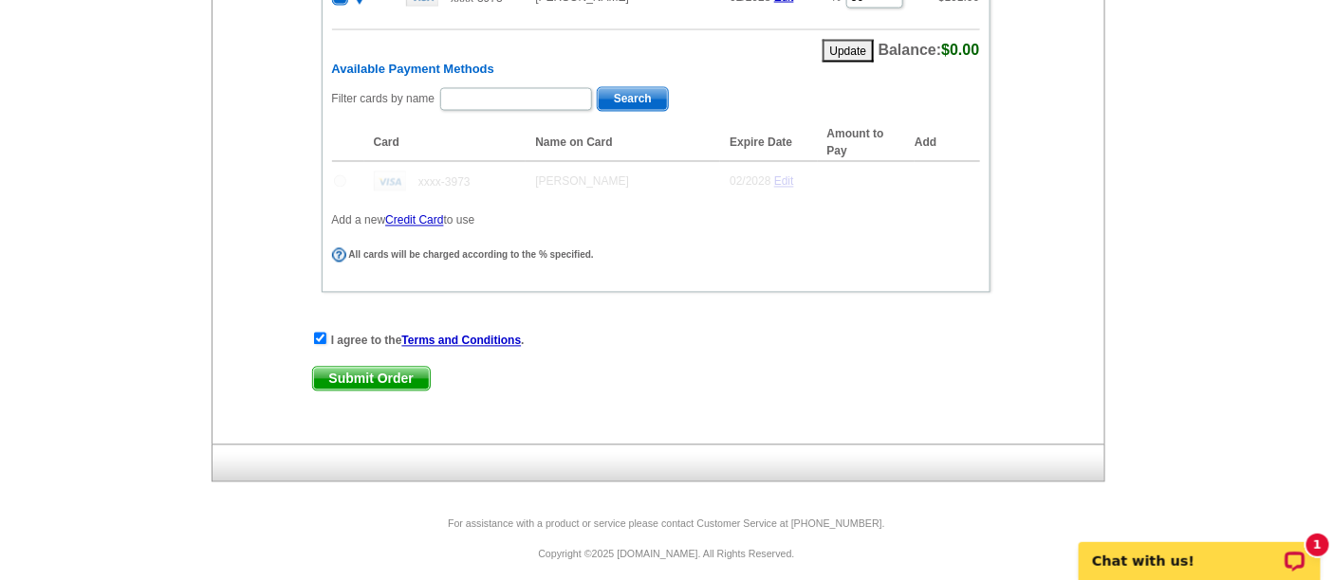
click at [356, 373] on span "Submit Order" at bounding box center [371, 379] width 117 height 23
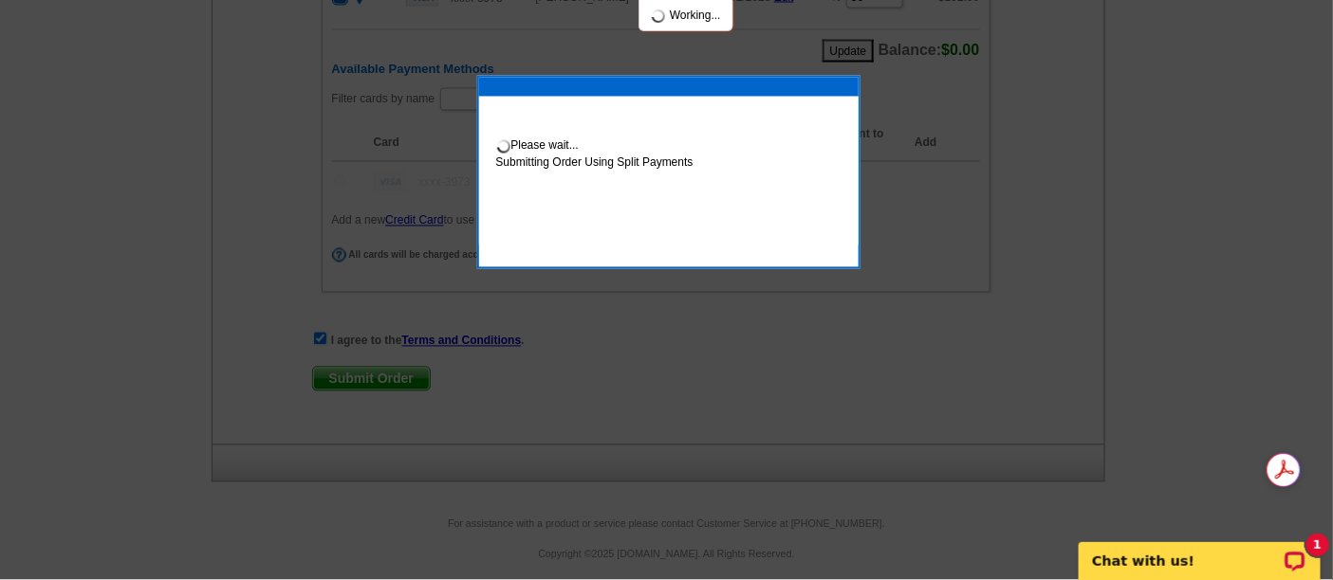
scroll to position [1230, 0]
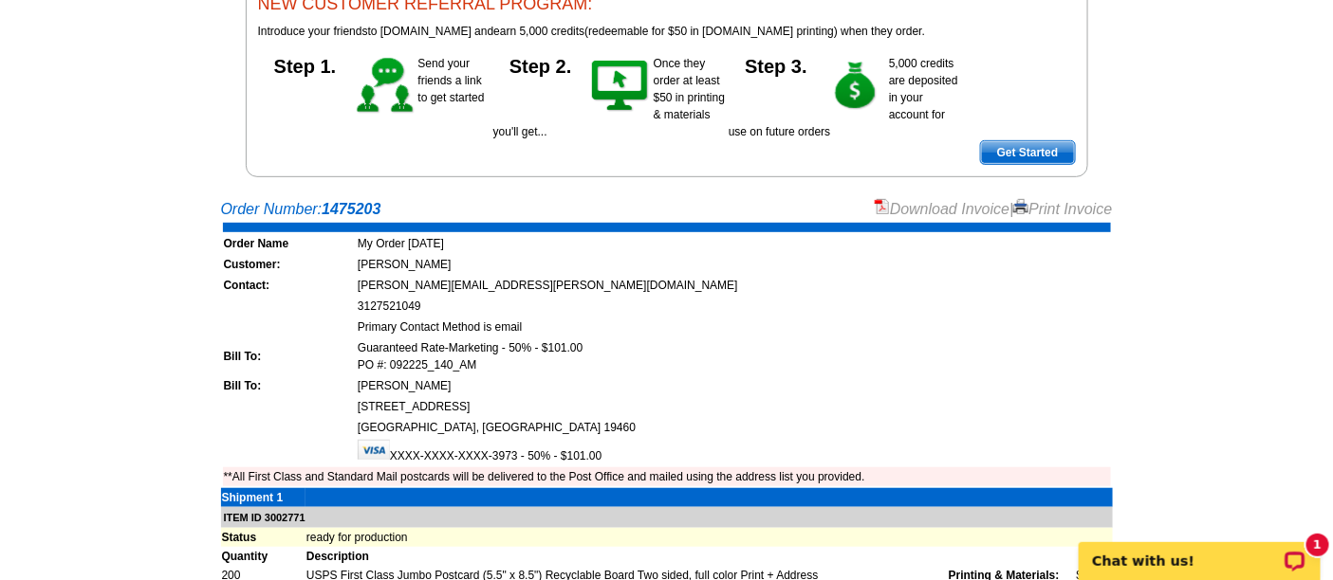
click at [899, 210] on link "Download Invoice" at bounding box center [942, 209] width 135 height 16
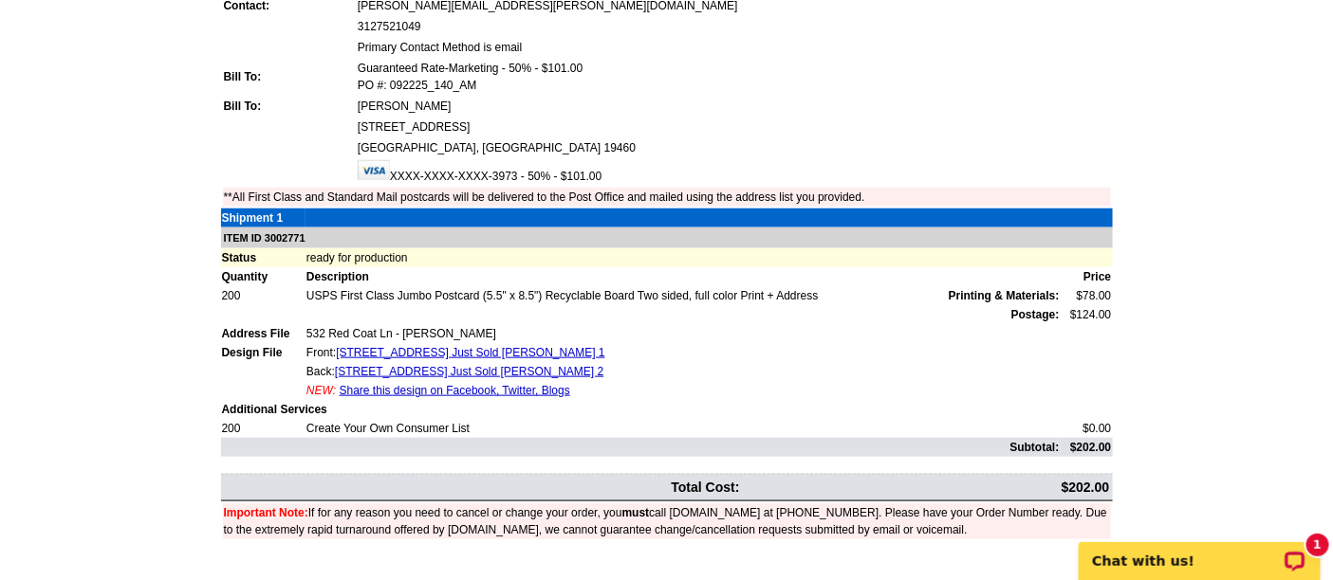
scroll to position [526, 0]
